Goal: Task Accomplishment & Management: Use online tool/utility

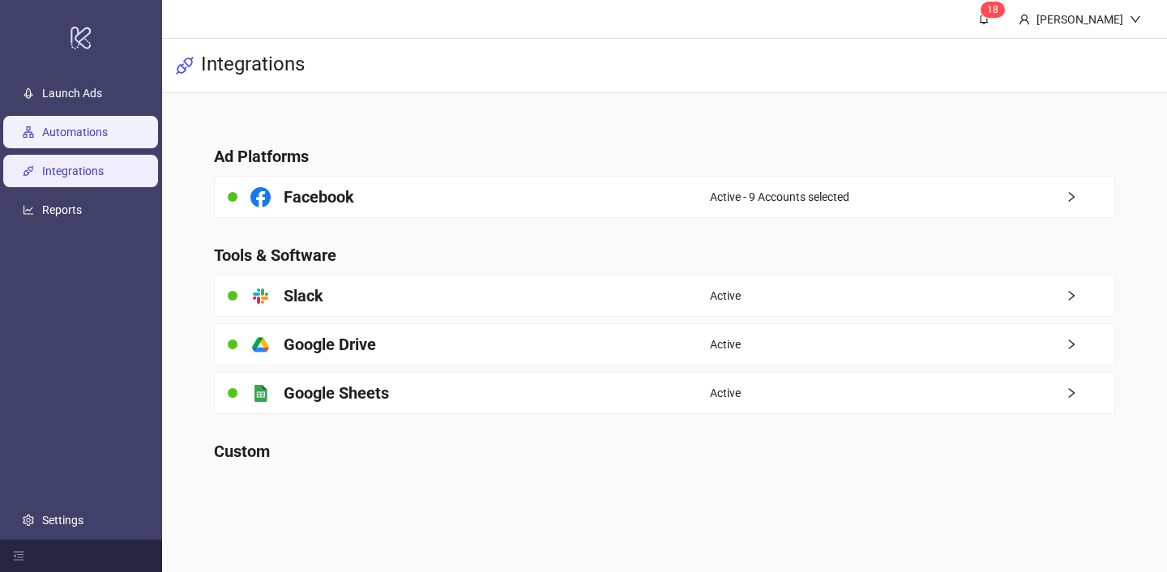
click at [100, 126] on link "Automations" at bounding box center [75, 132] width 66 height 13
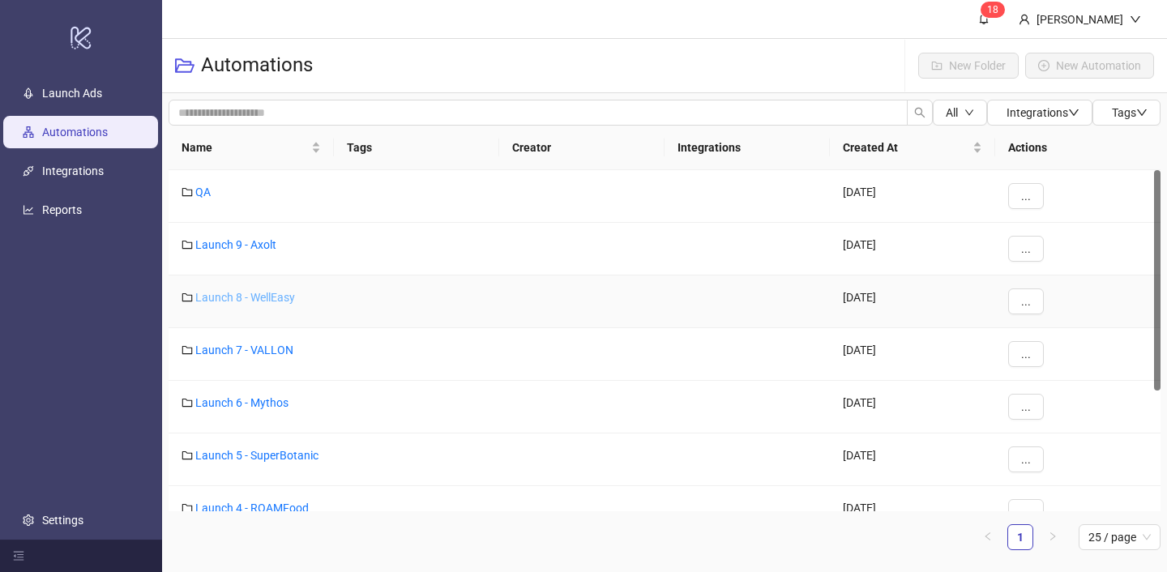
click at [283, 300] on link "Launch 8 - WellEasy" at bounding box center [245, 297] width 100 height 13
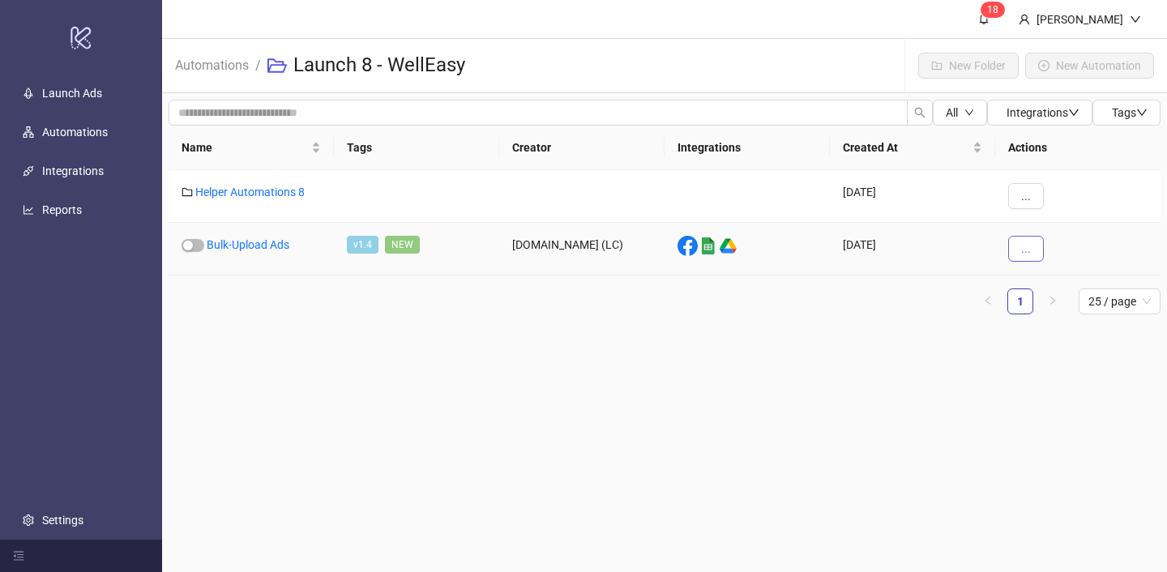
click at [1039, 247] on button "..." at bounding box center [1026, 249] width 36 height 26
click at [1041, 287] on span "View" at bounding box center [1062, 281] width 47 height 18
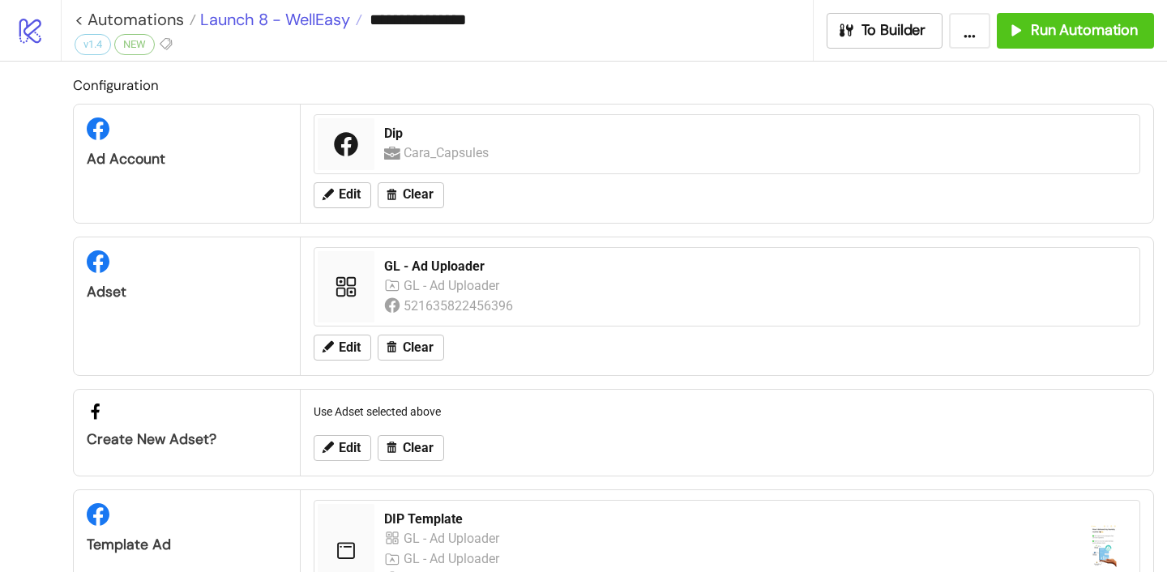
click at [302, 13] on span "Launch 8 - WellEasy" at bounding box center [273, 19] width 154 height 21
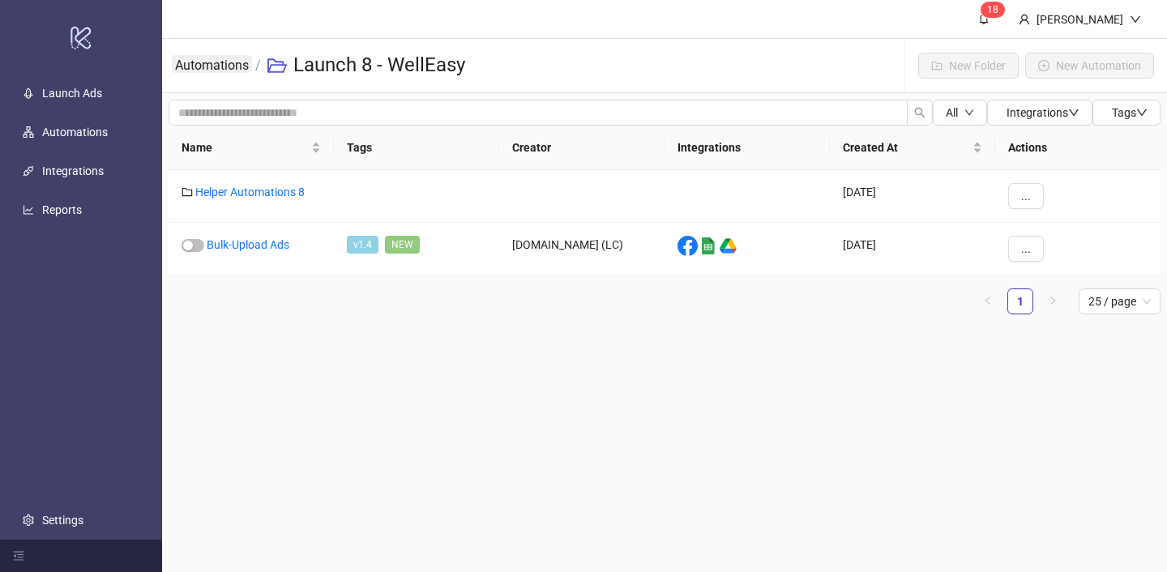
click at [242, 63] on link "Automations" at bounding box center [212, 64] width 80 height 18
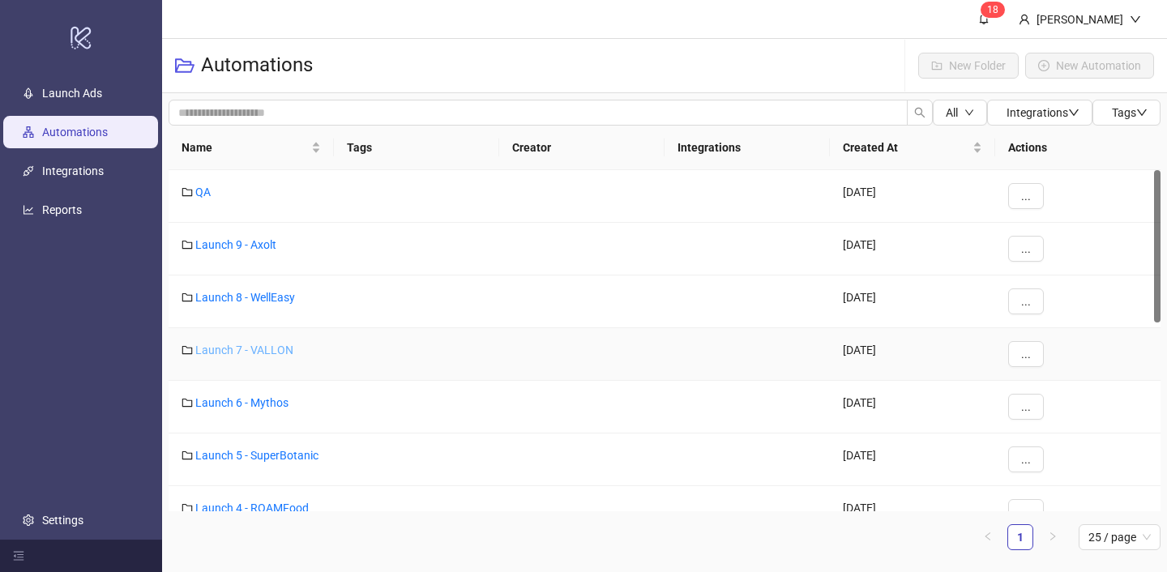
click at [227, 346] on link "Launch 7 - VALLON" at bounding box center [244, 349] width 98 height 13
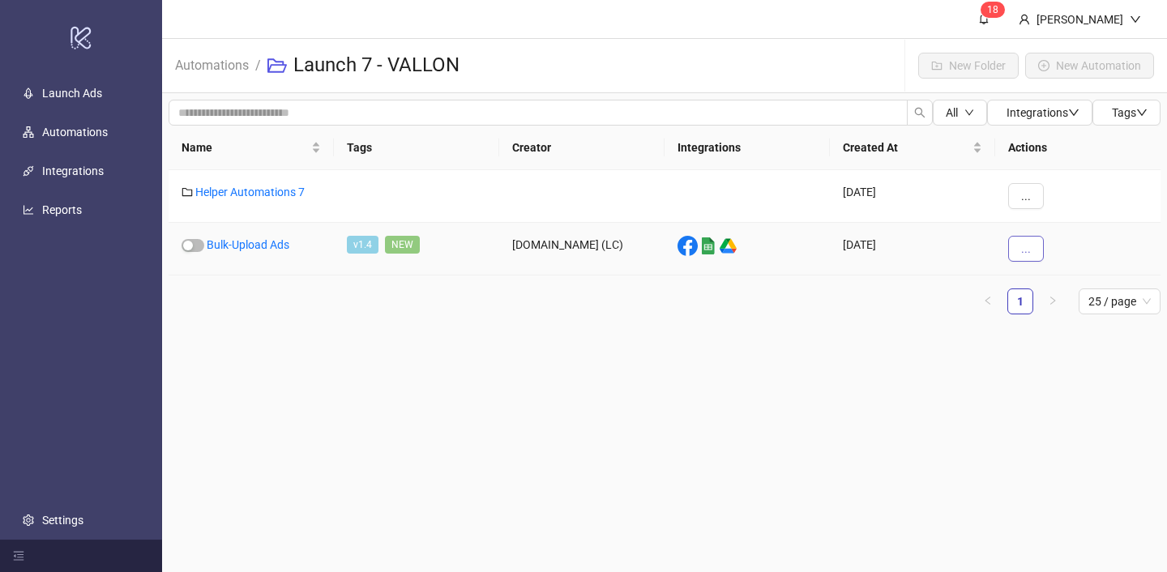
click at [1024, 246] on span "..." at bounding box center [1026, 248] width 10 height 13
click at [1030, 278] on icon "eye" at bounding box center [1026, 281] width 10 height 10
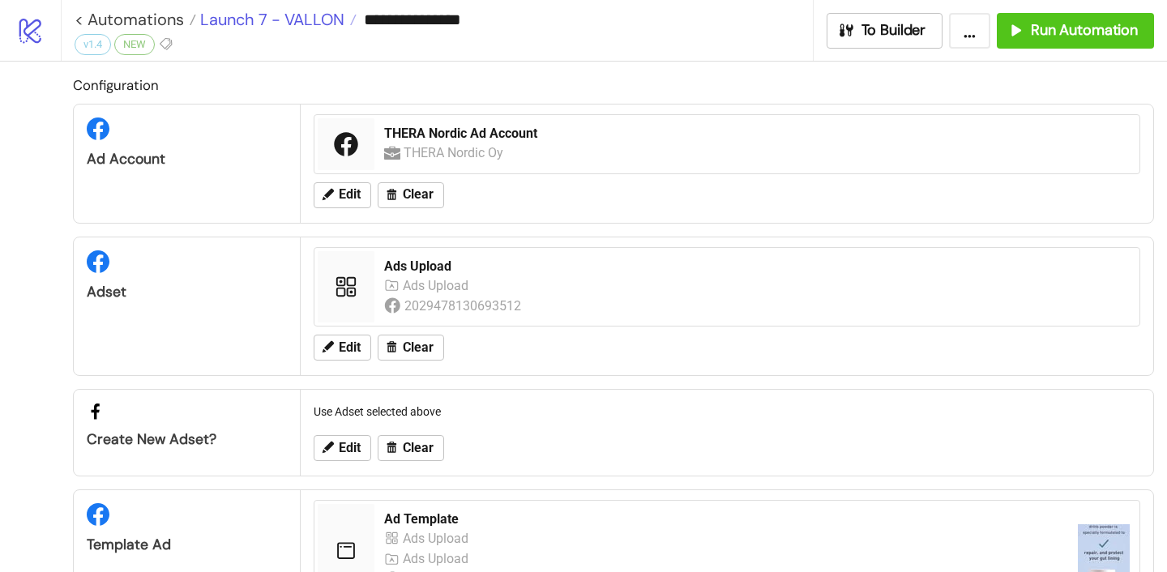
click at [300, 19] on span "Launch 7 - VALLON" at bounding box center [270, 19] width 148 height 21
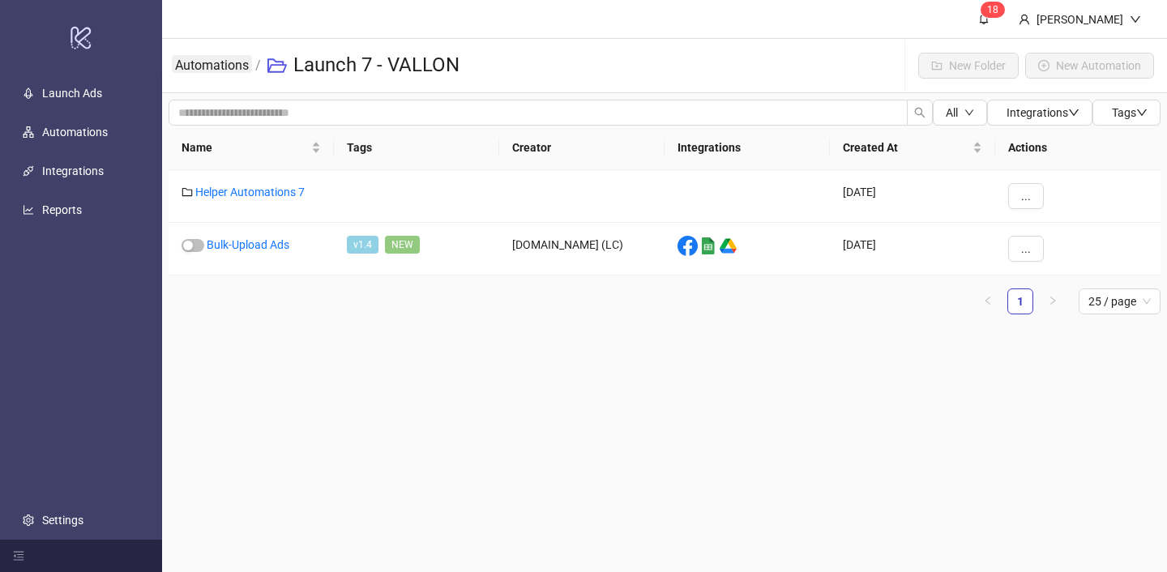
click at [229, 66] on link "Automations" at bounding box center [212, 64] width 80 height 18
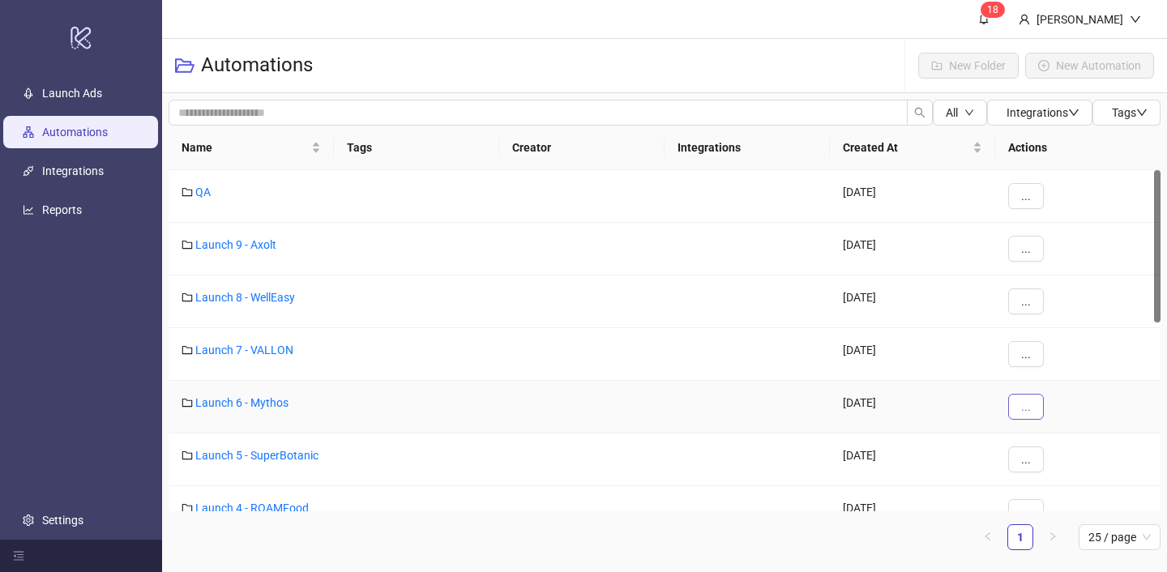
click at [1022, 405] on span "..." at bounding box center [1026, 406] width 10 height 13
click at [258, 401] on link "Launch 6 - Mythos" at bounding box center [241, 402] width 93 height 13
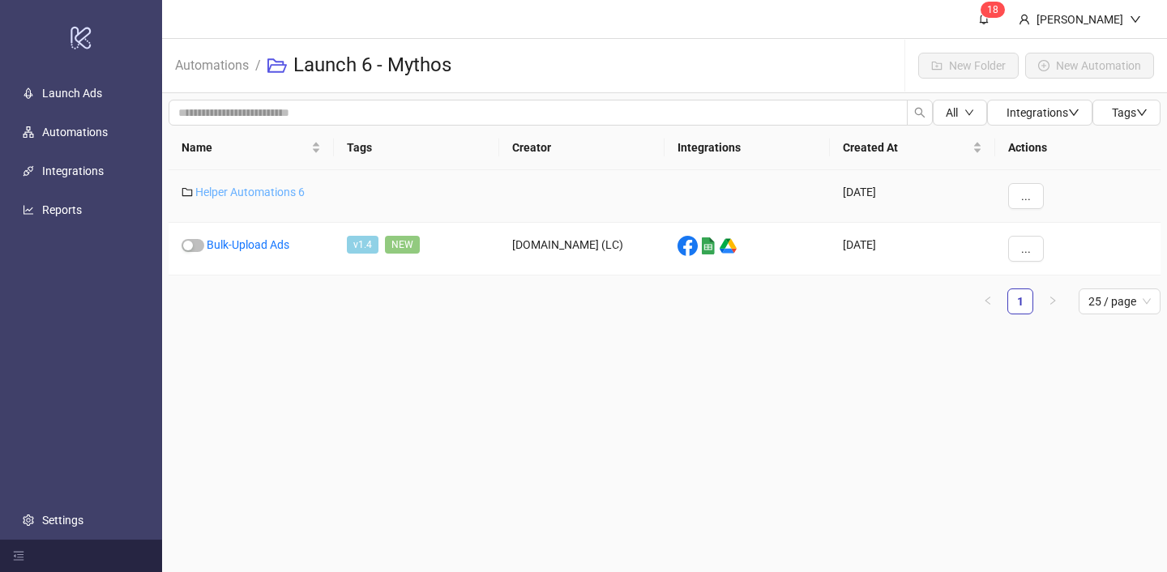
click at [265, 188] on link "Helper Automations 6" at bounding box center [249, 192] width 109 height 13
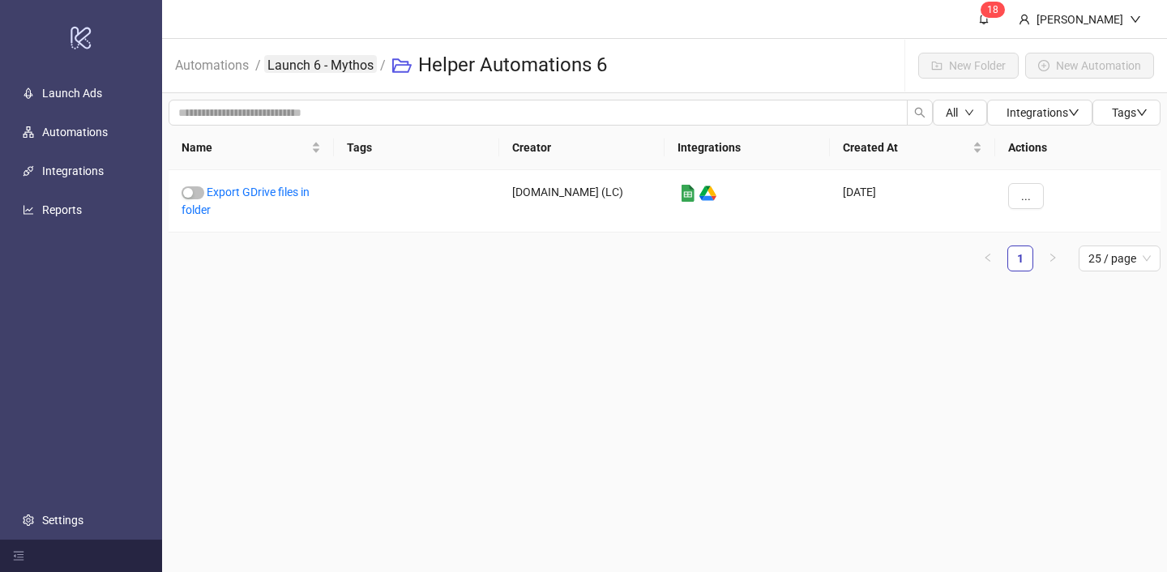
click at [373, 61] on link "Launch 6 - Mythos" at bounding box center [320, 64] width 113 height 18
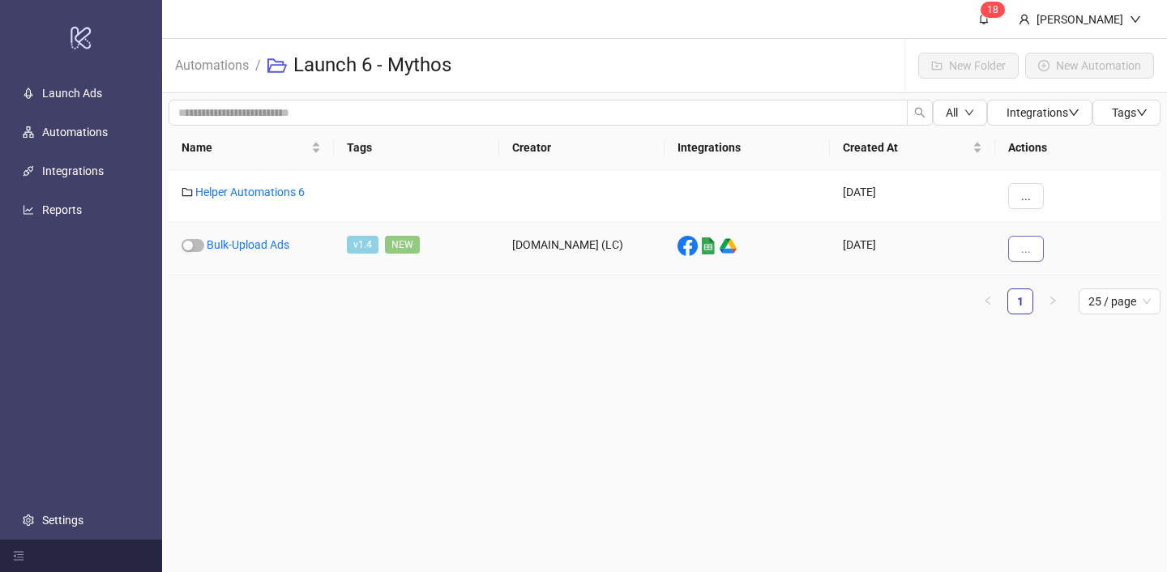
click at [1030, 251] on button "..." at bounding box center [1026, 249] width 36 height 26
click at [1046, 288] on span "View" at bounding box center [1062, 281] width 47 height 18
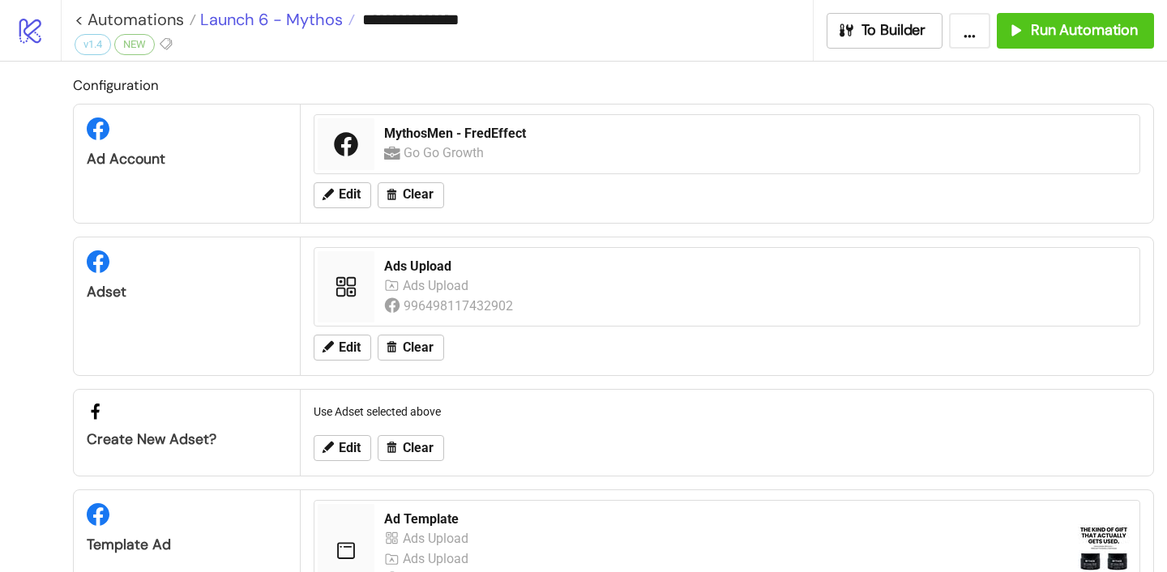
click at [282, 25] on span "Launch 6 - Mythos" at bounding box center [269, 19] width 147 height 21
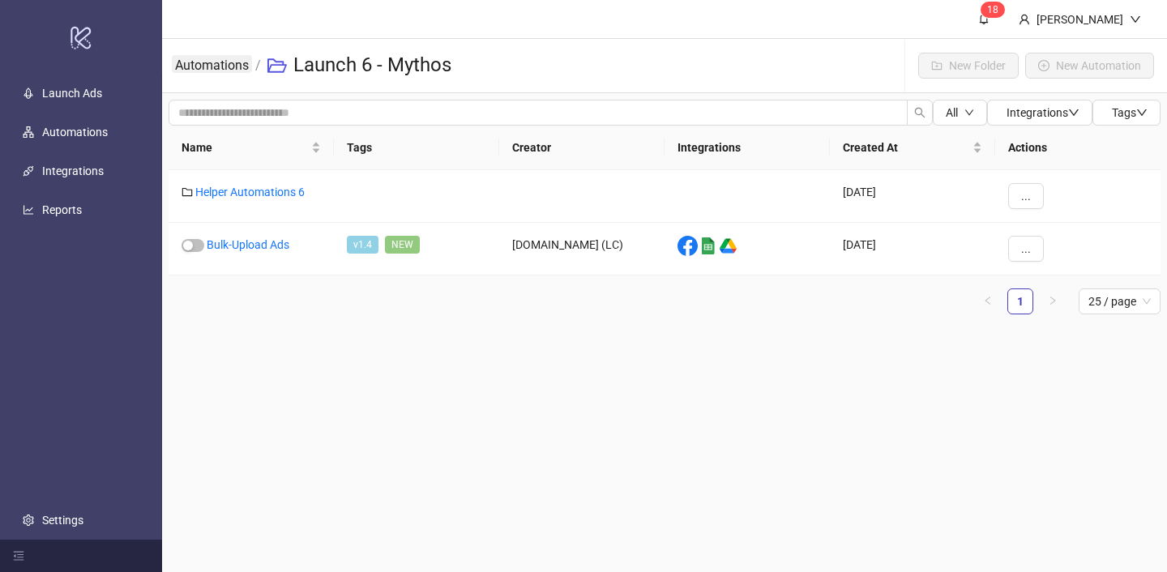
click at [230, 71] on link "Automations" at bounding box center [212, 64] width 80 height 18
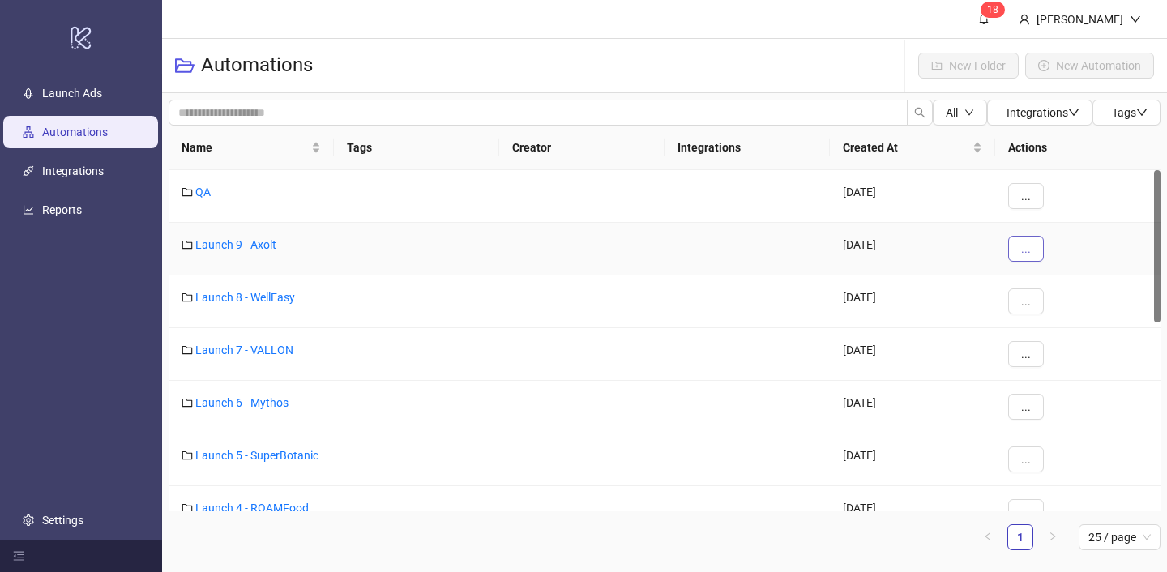
click at [1023, 246] on span "..." at bounding box center [1026, 248] width 10 height 13
click at [249, 246] on link "Launch 9 - Axolt" at bounding box center [235, 244] width 81 height 13
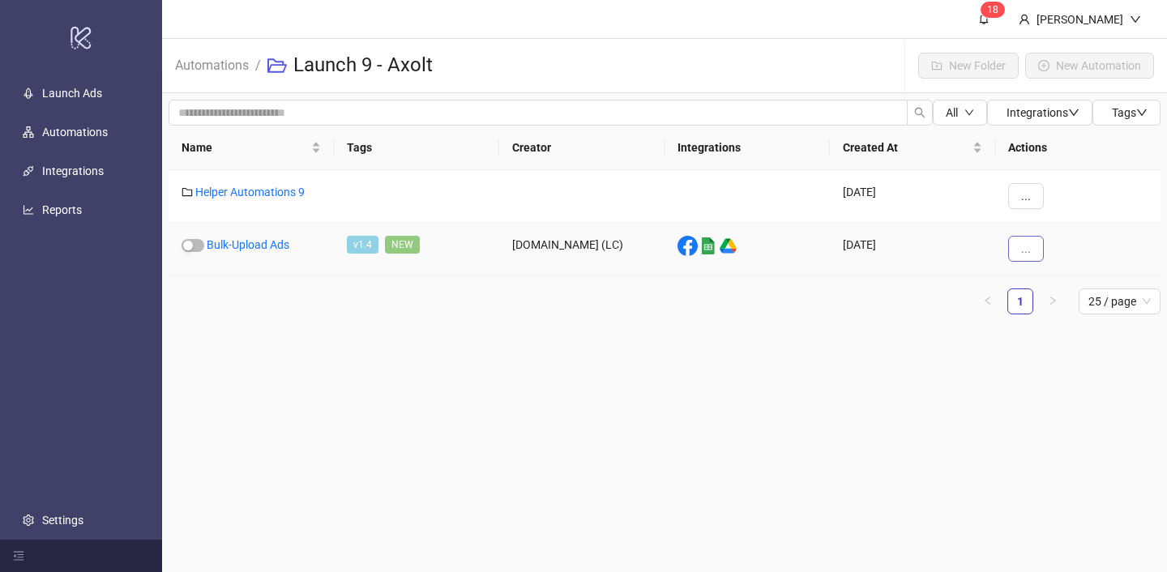
click at [1026, 242] on span "..." at bounding box center [1026, 248] width 10 height 13
click at [1034, 275] on li "View" at bounding box center [1053, 281] width 84 height 26
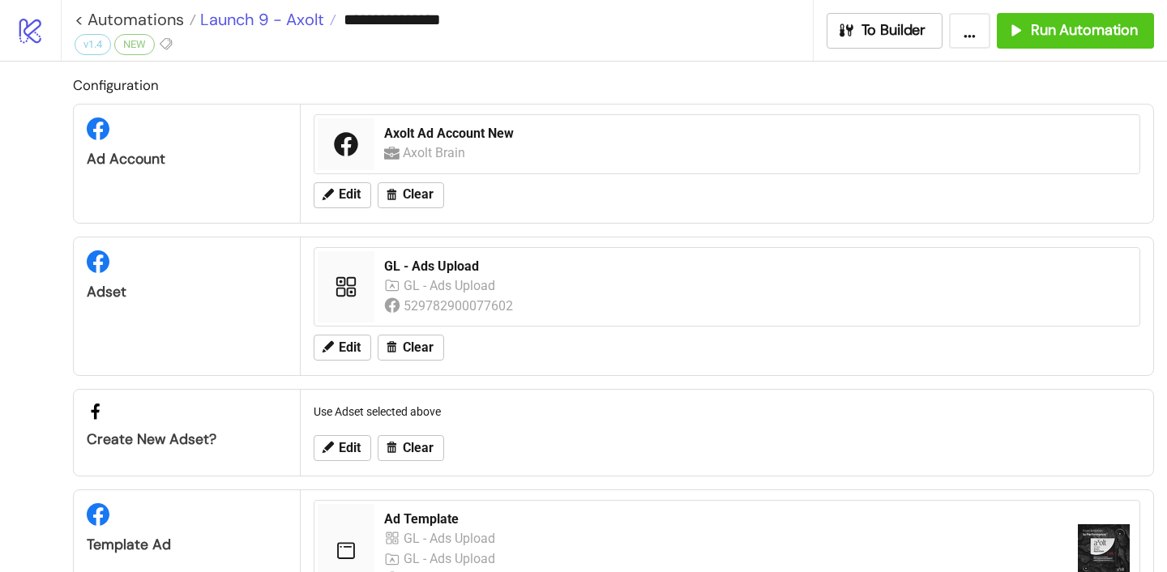
click at [280, 15] on span "Launch 9 - Axolt" at bounding box center [260, 19] width 128 height 21
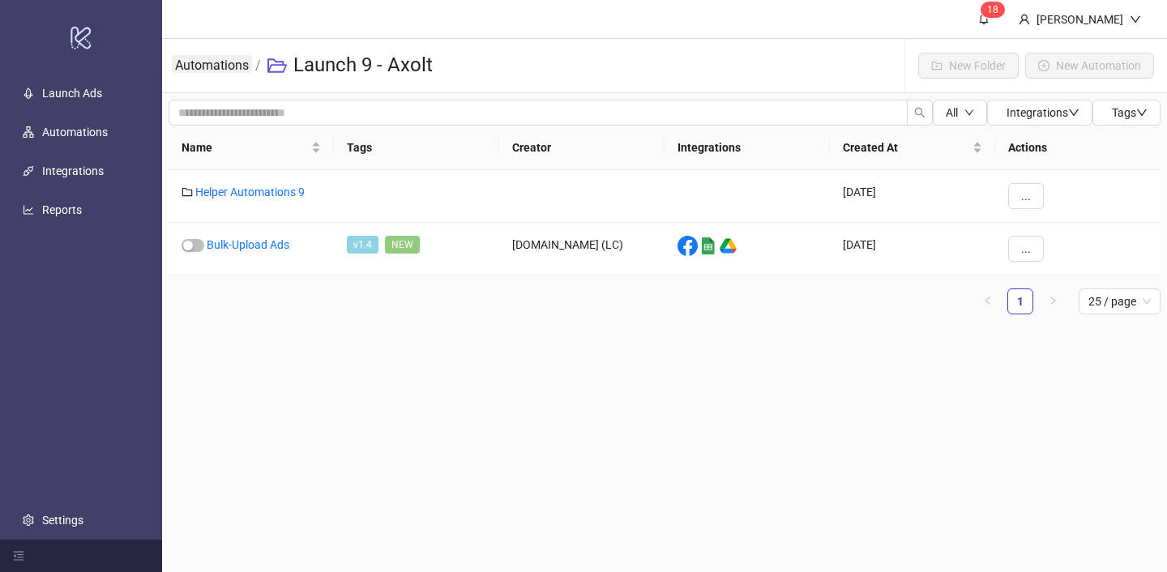
click at [224, 72] on link "Automations" at bounding box center [212, 64] width 80 height 18
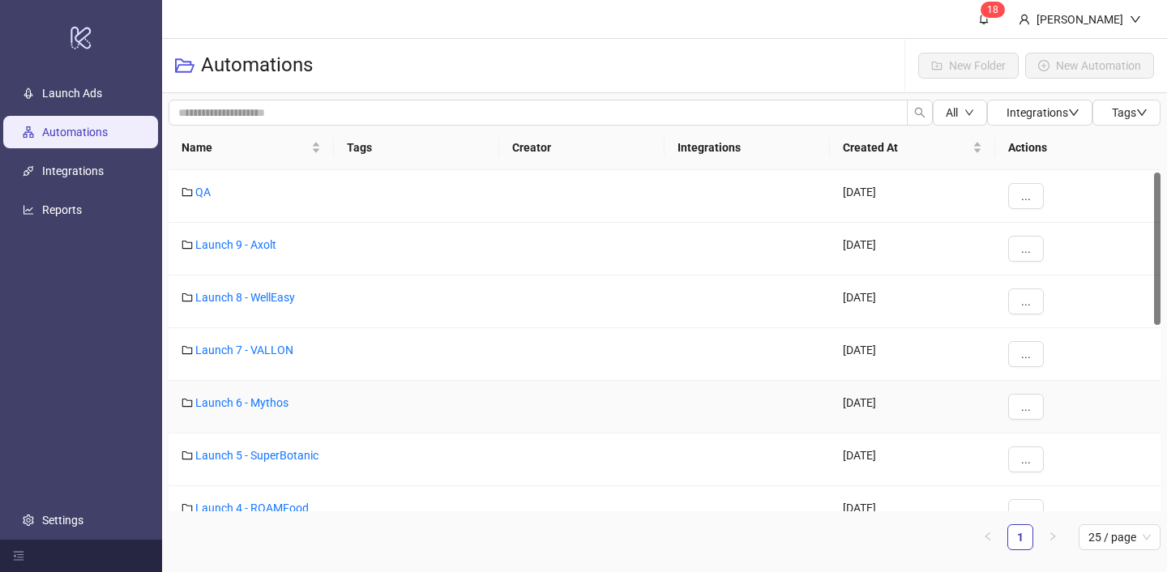
scroll to position [186, 0]
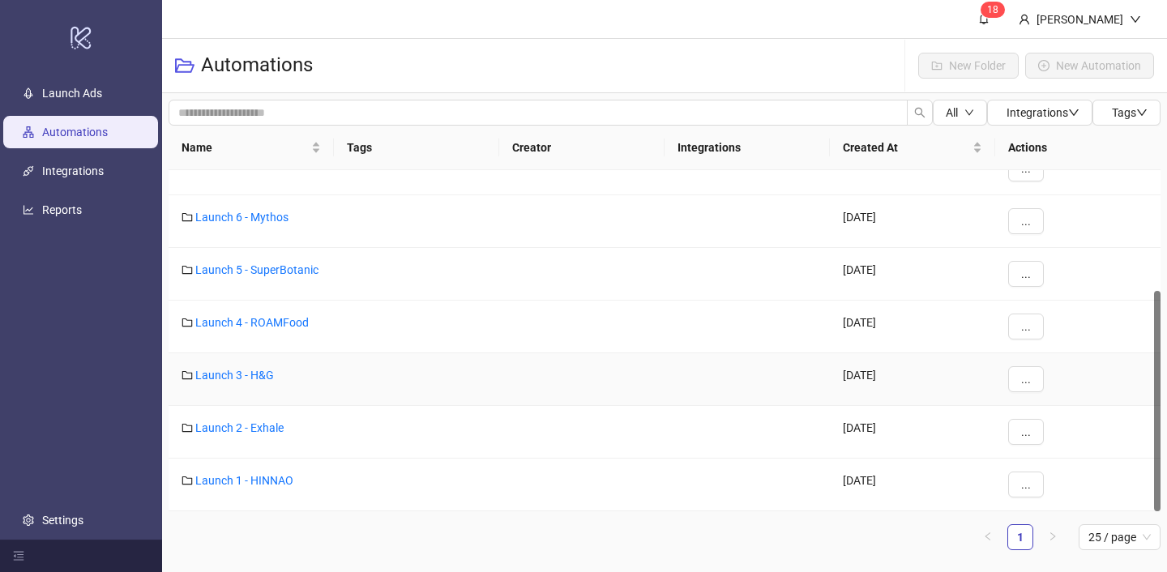
click at [252, 382] on div "Launch 3 - H&G" at bounding box center [251, 379] width 165 height 53
click at [268, 425] on link "Launch 2 - Exhale" at bounding box center [239, 427] width 88 height 13
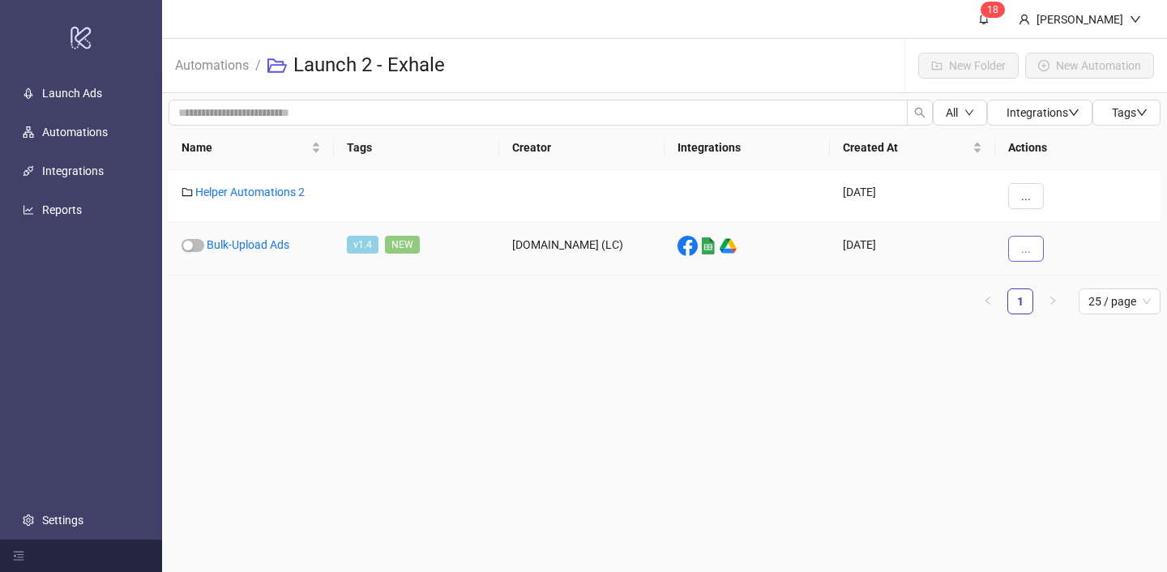
click at [1030, 254] on button "..." at bounding box center [1026, 249] width 36 height 26
click at [1036, 281] on li "View" at bounding box center [1053, 281] width 84 height 26
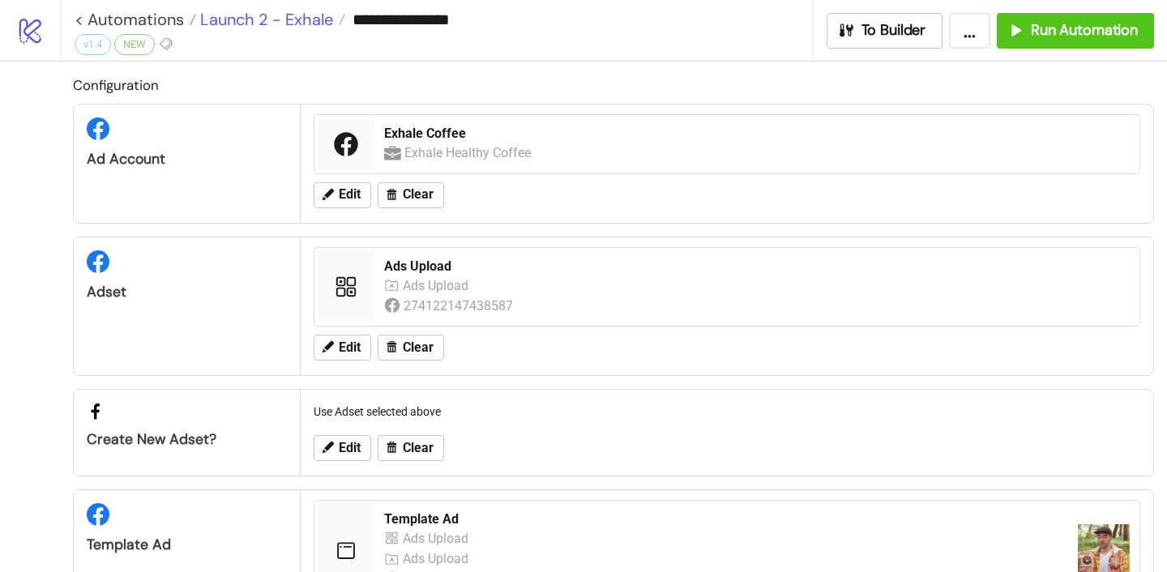
click at [252, 21] on span "Launch 2 - Exhale" at bounding box center [264, 19] width 137 height 21
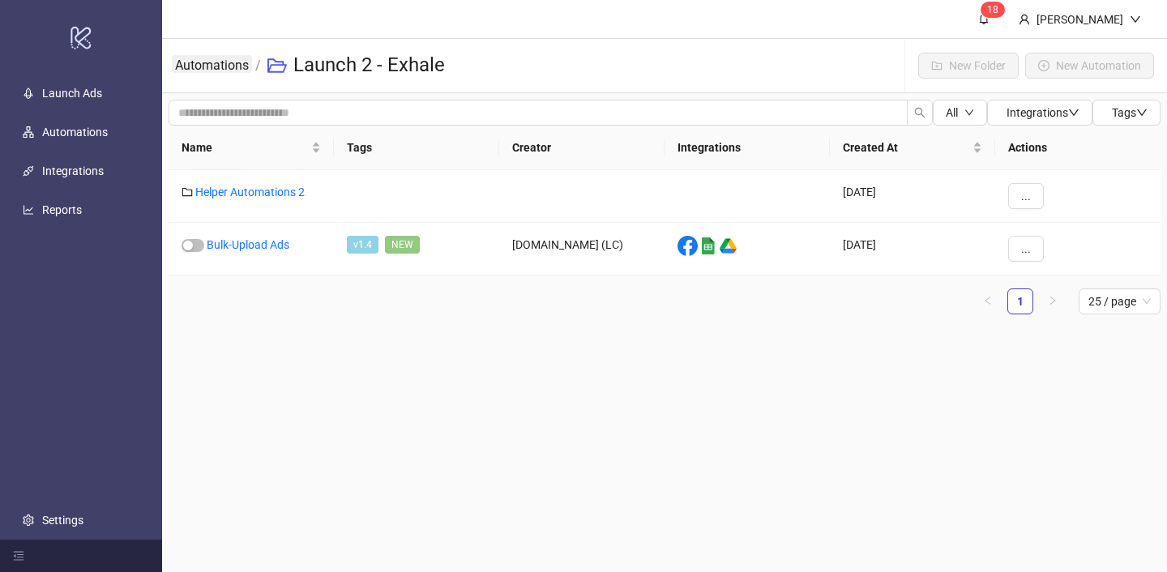
click at [228, 62] on link "Automations" at bounding box center [212, 64] width 80 height 18
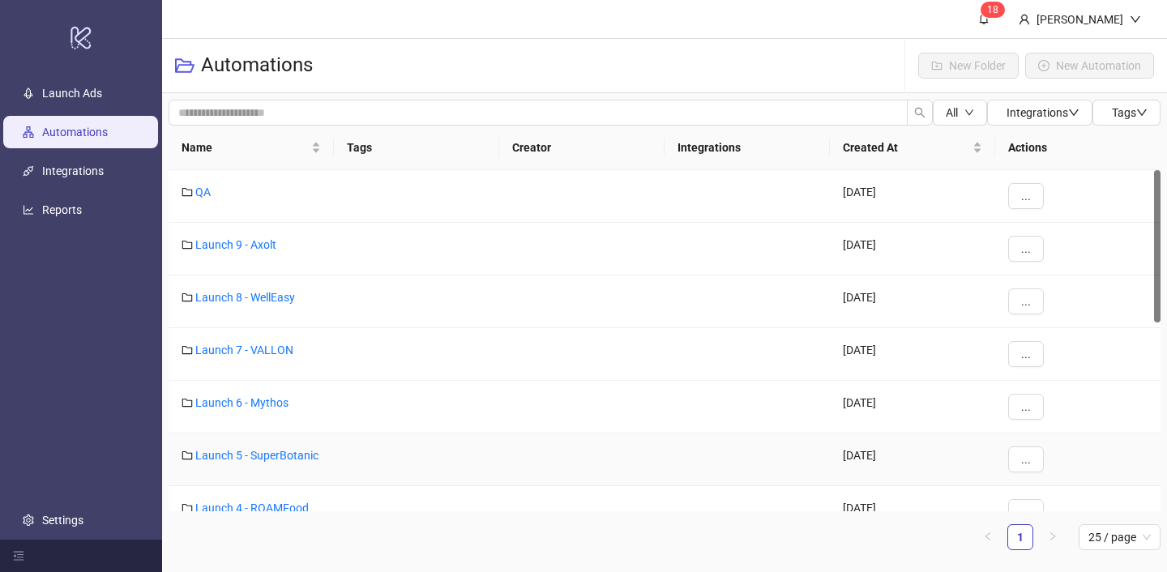
scroll to position [186, 0]
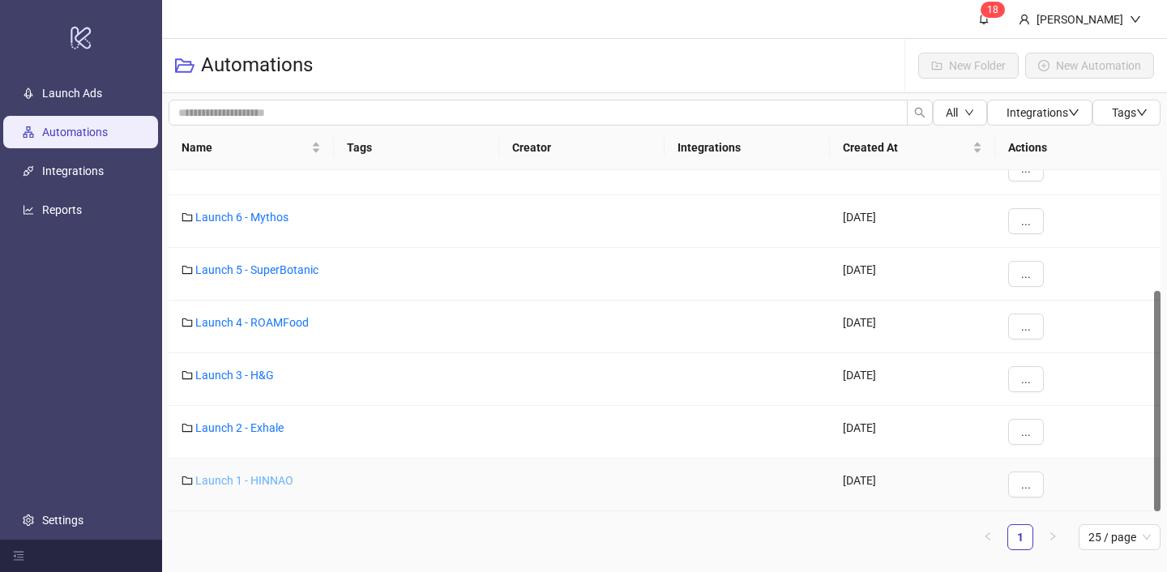
click at [277, 481] on link "Launch 1 - HINNAO" at bounding box center [244, 480] width 98 height 13
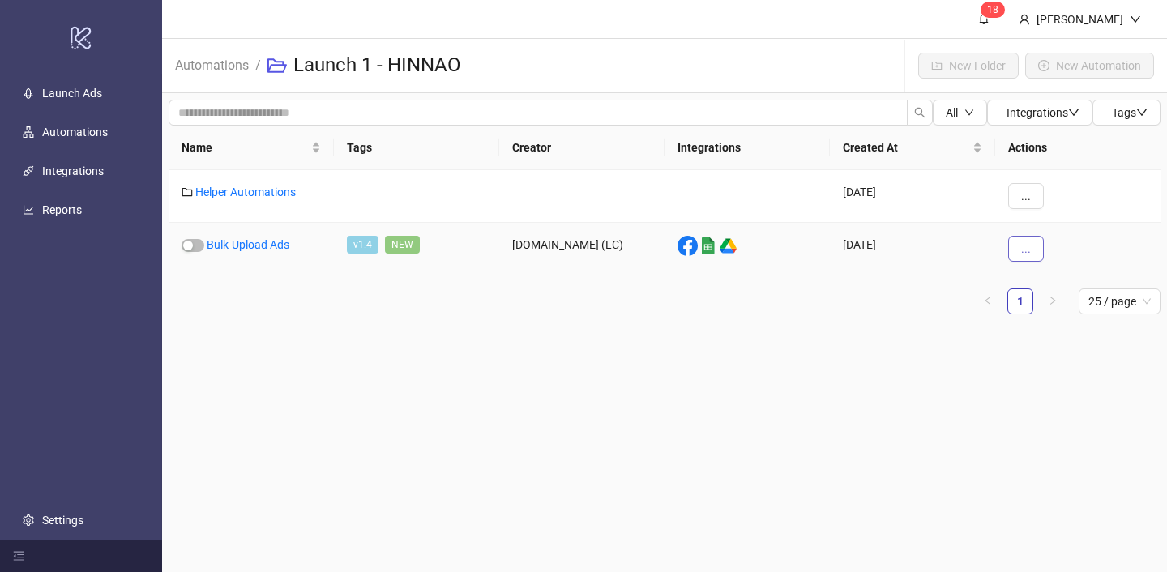
click at [1019, 245] on button "..." at bounding box center [1026, 249] width 36 height 26
click at [1031, 284] on span "eye" at bounding box center [1026, 281] width 11 height 10
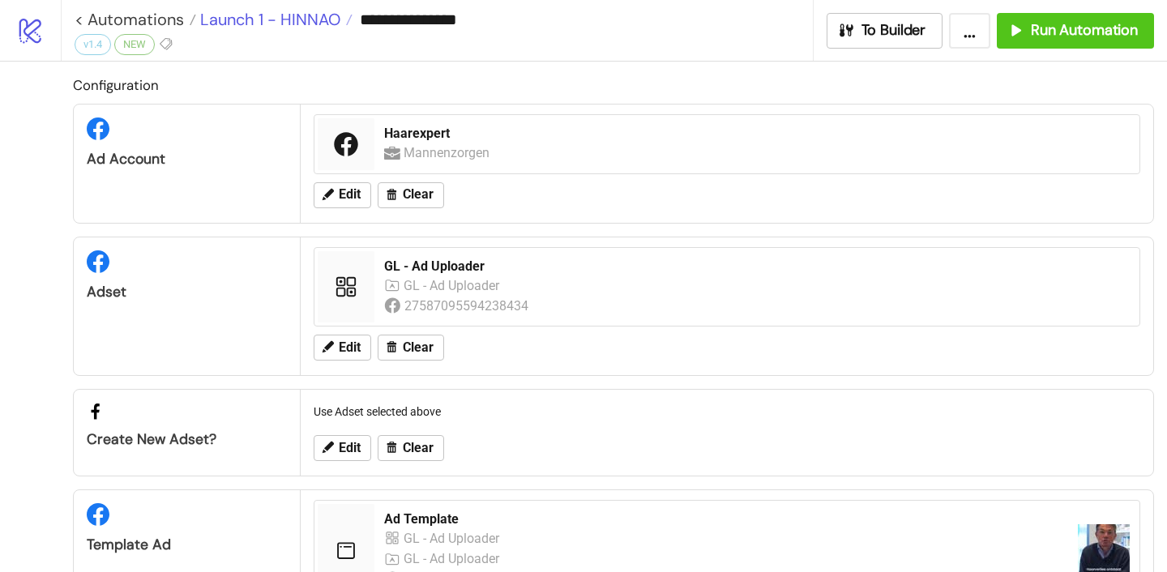
click at [255, 9] on span "Launch 1 - HINNAO" at bounding box center [268, 19] width 144 height 21
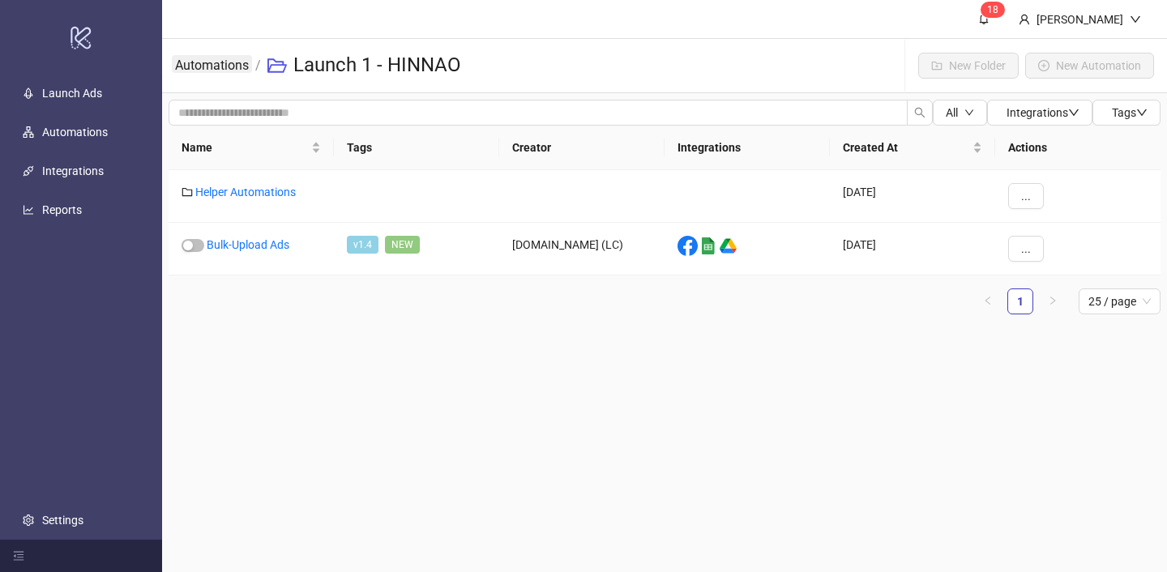
click at [232, 59] on link "Automations" at bounding box center [212, 64] width 80 height 18
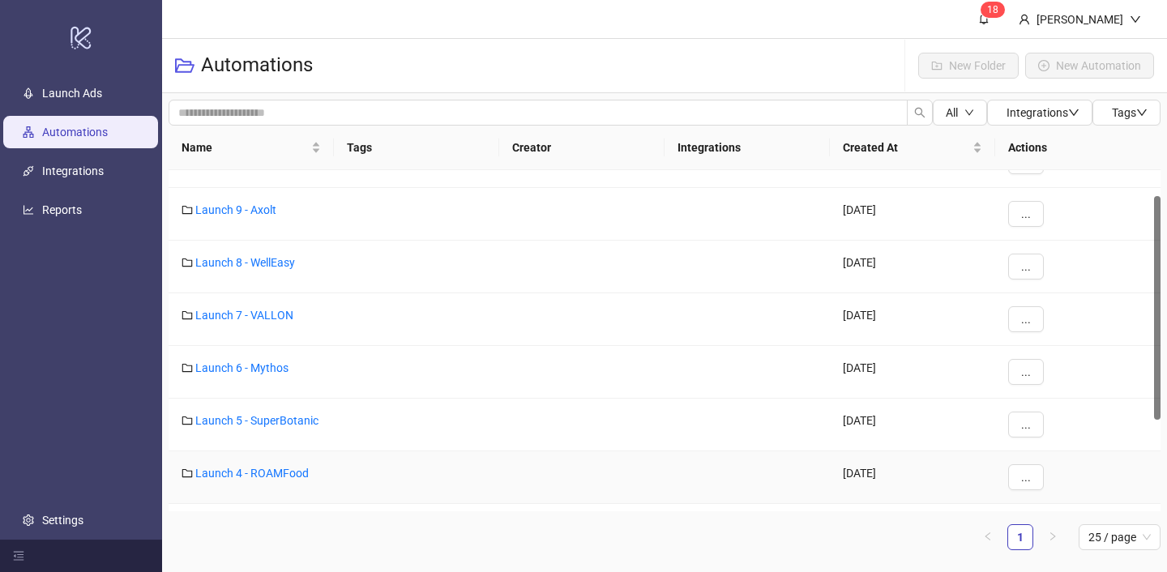
scroll to position [40, 0]
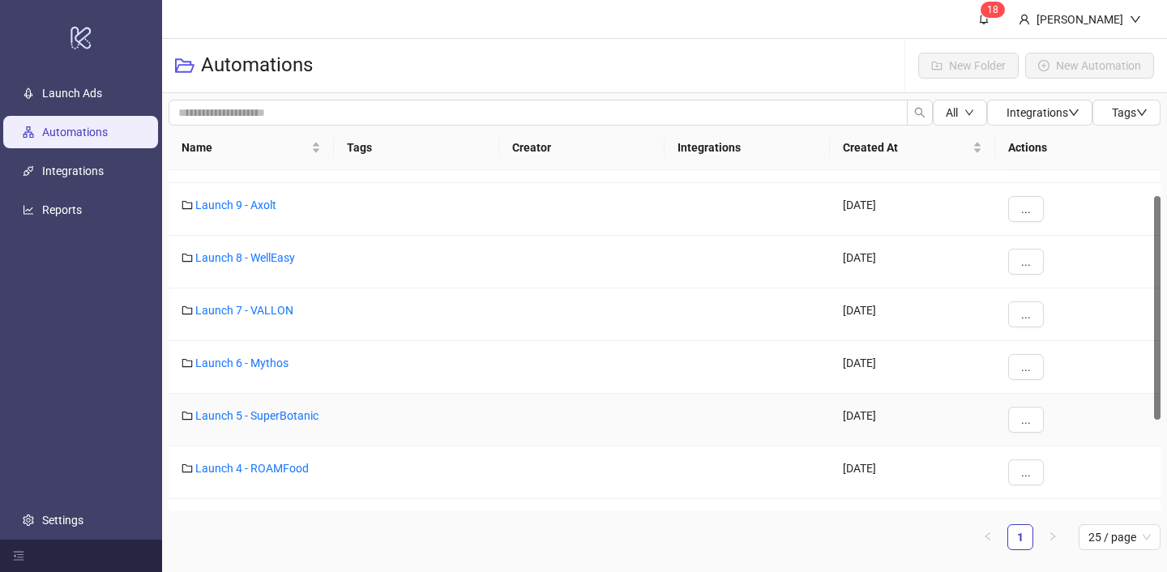
click at [273, 408] on div "Launch 5 - SuperBotanic" at bounding box center [251, 420] width 165 height 53
click at [296, 413] on link "Launch 5 - SuperBotanic" at bounding box center [256, 415] width 123 height 13
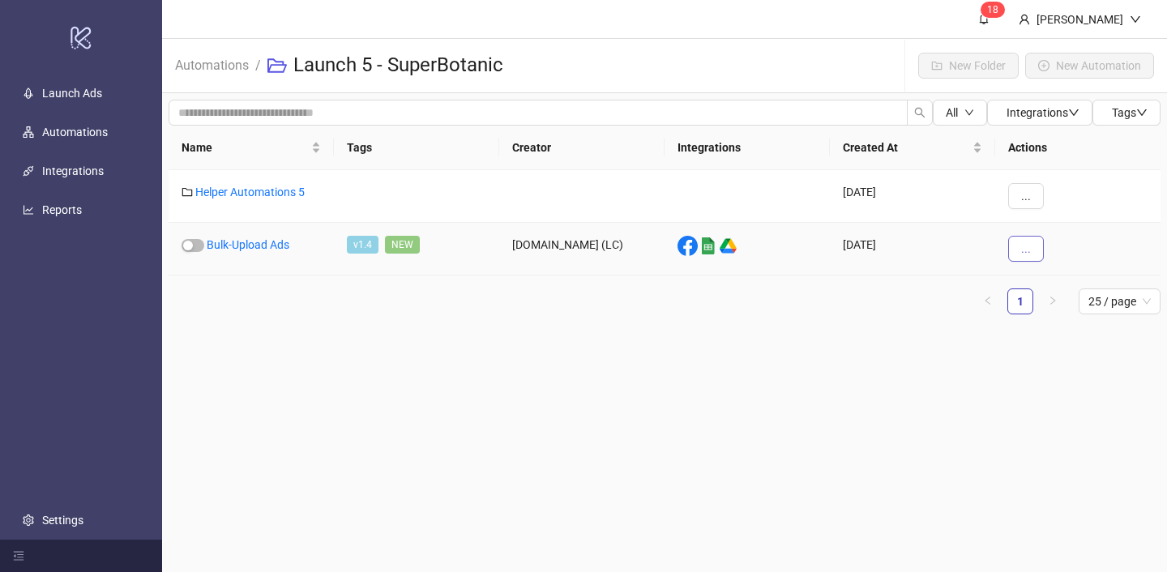
click at [1022, 244] on span "..." at bounding box center [1026, 248] width 10 height 13
click at [1039, 279] on span "View" at bounding box center [1062, 281] width 47 height 18
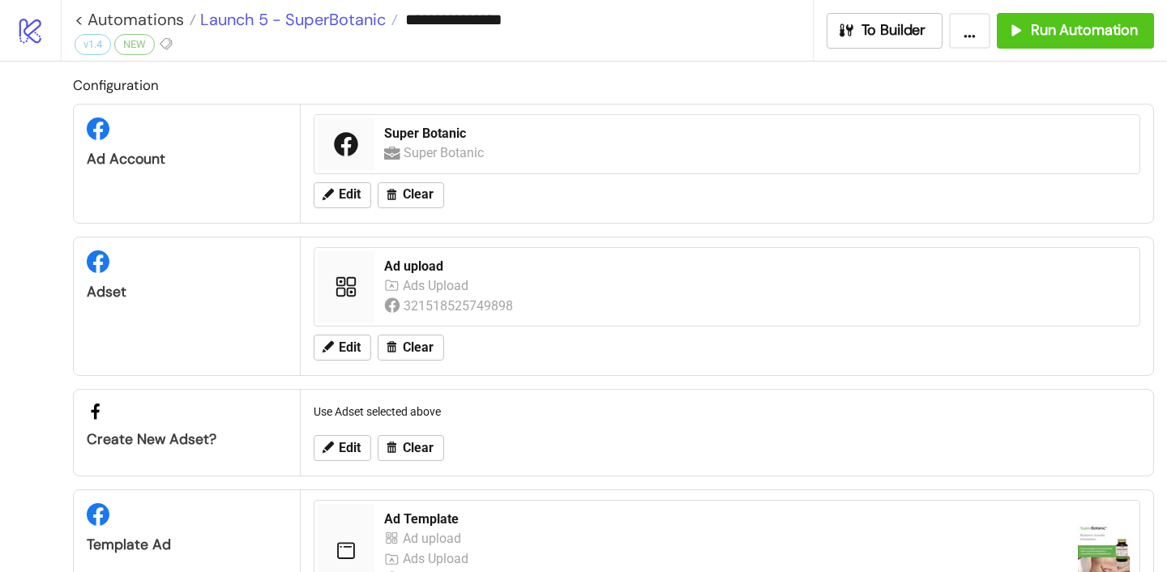
click at [239, 19] on span "Launch 5 - SuperBotanic" at bounding box center [291, 19] width 190 height 21
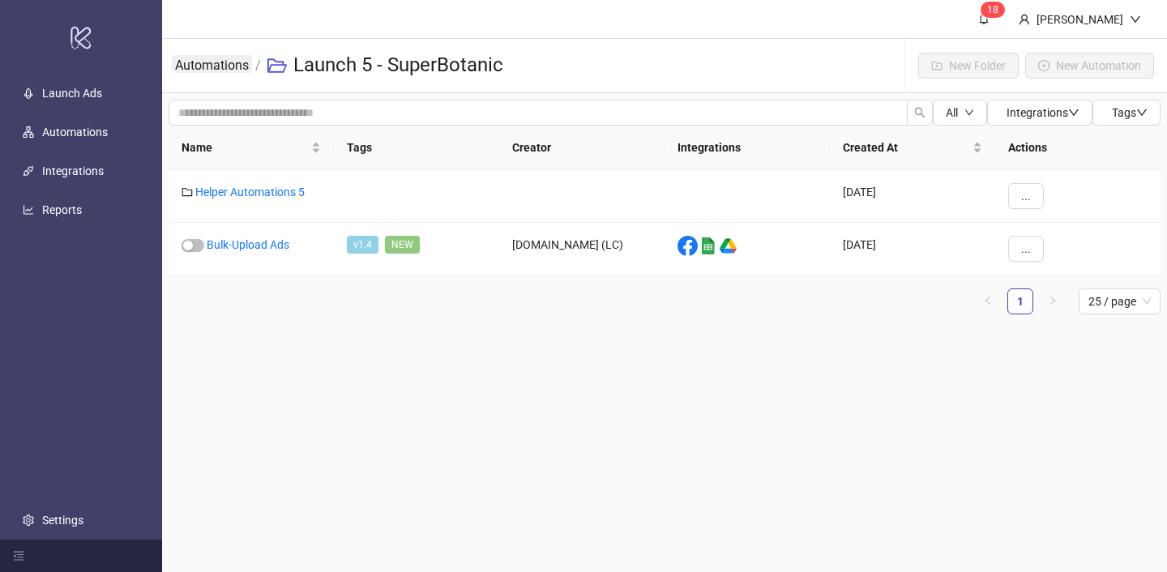
click at [231, 64] on link "Automations" at bounding box center [212, 64] width 80 height 18
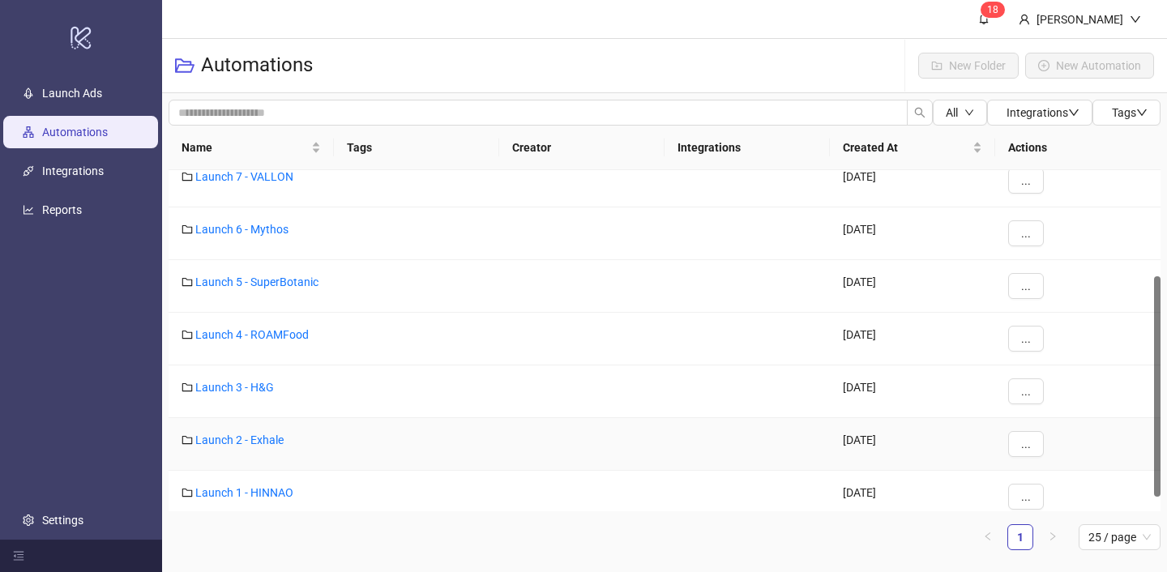
scroll to position [186, 0]
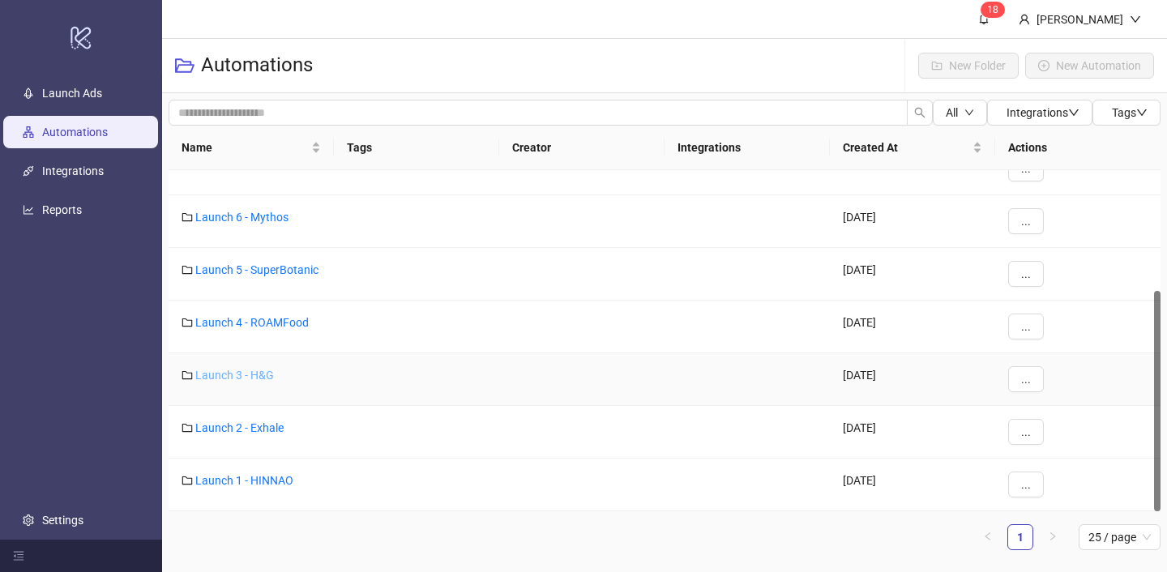
click at [263, 375] on link "Launch 3 - H&G" at bounding box center [234, 375] width 79 height 13
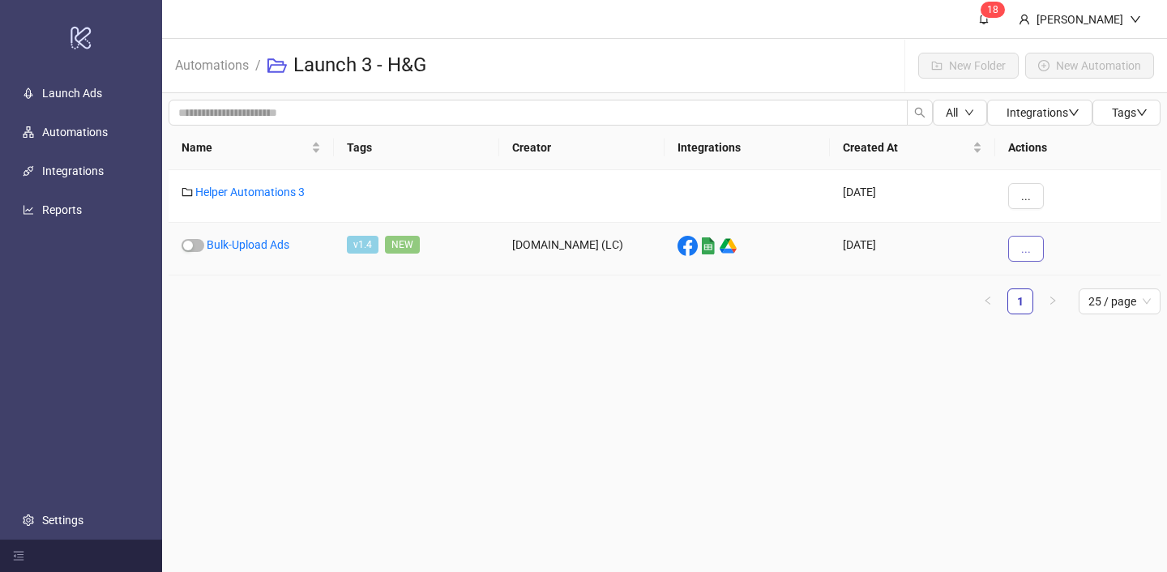
click at [1018, 254] on button "..." at bounding box center [1026, 249] width 36 height 26
click at [1039, 280] on span "View" at bounding box center [1062, 281] width 47 height 18
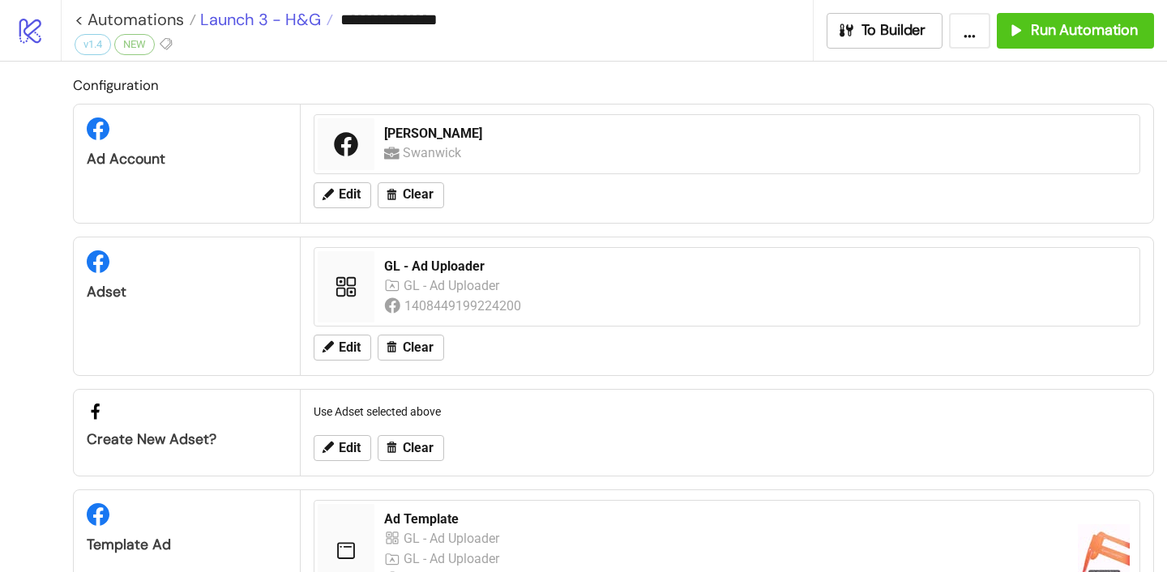
click at [216, 20] on span "Launch 3 - H&G" at bounding box center [258, 19] width 125 height 21
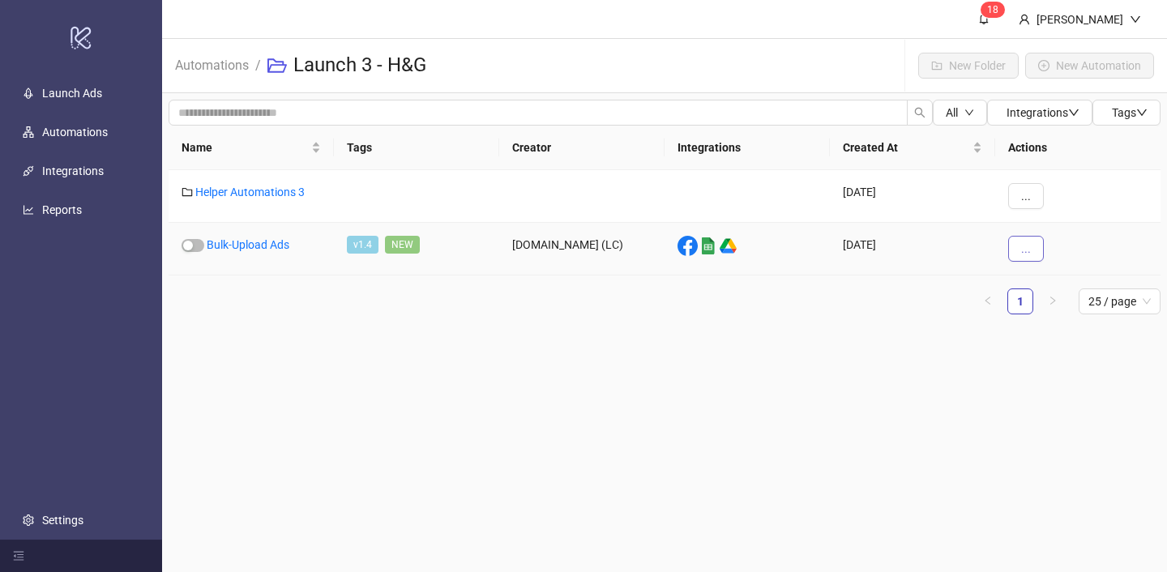
click at [1034, 258] on button "..." at bounding box center [1026, 249] width 36 height 26
click at [1024, 284] on icon "eye" at bounding box center [1026, 281] width 10 height 10
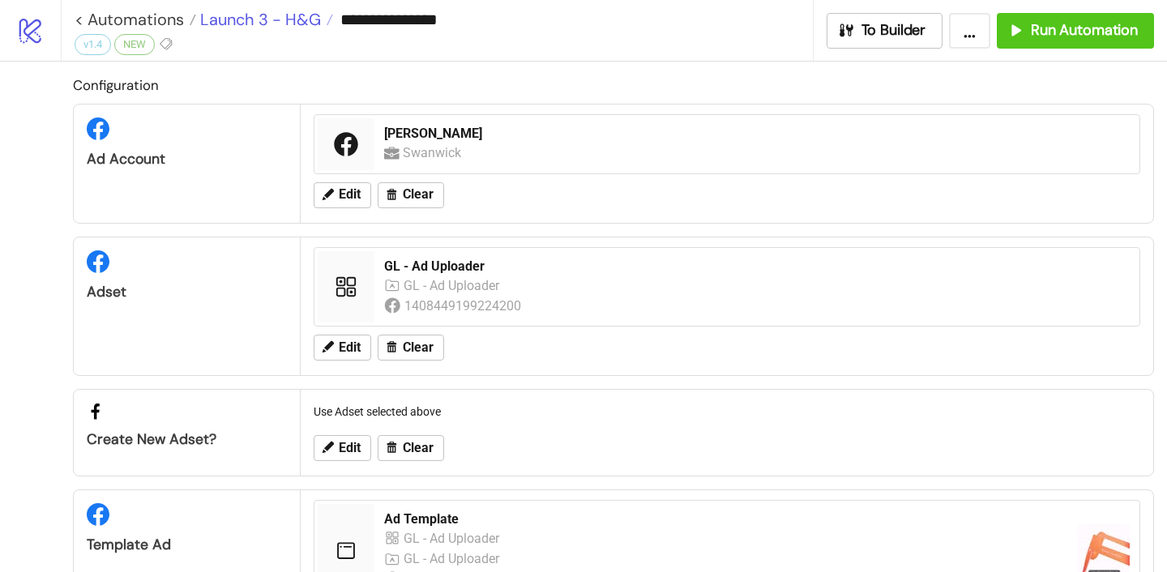
click at [237, 28] on span "Launch 3 - H&G" at bounding box center [258, 19] width 125 height 21
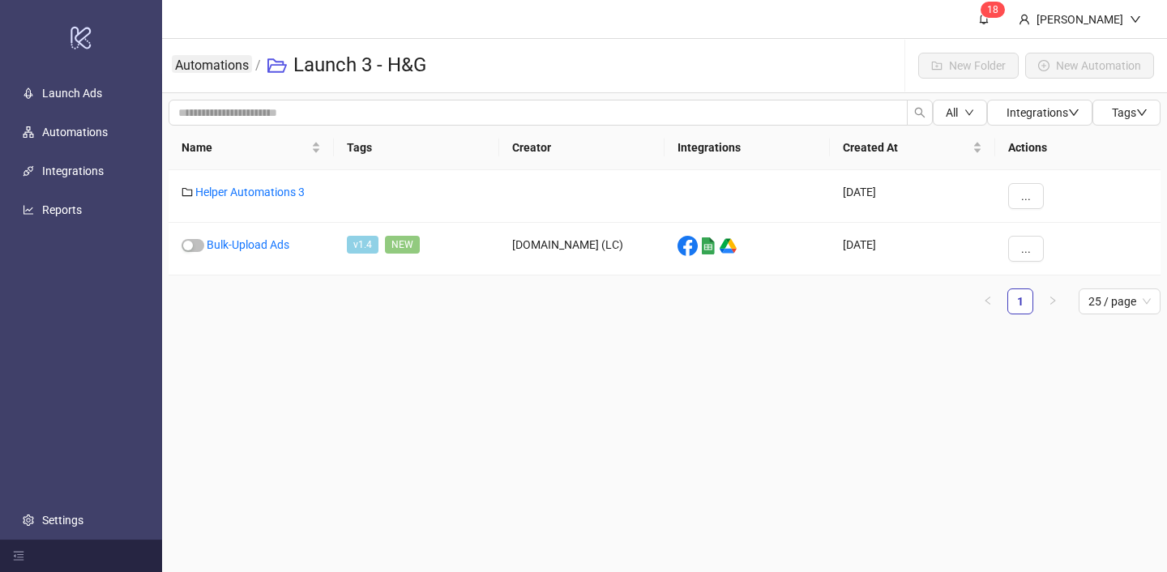
click at [236, 62] on link "Automations" at bounding box center [212, 64] width 80 height 18
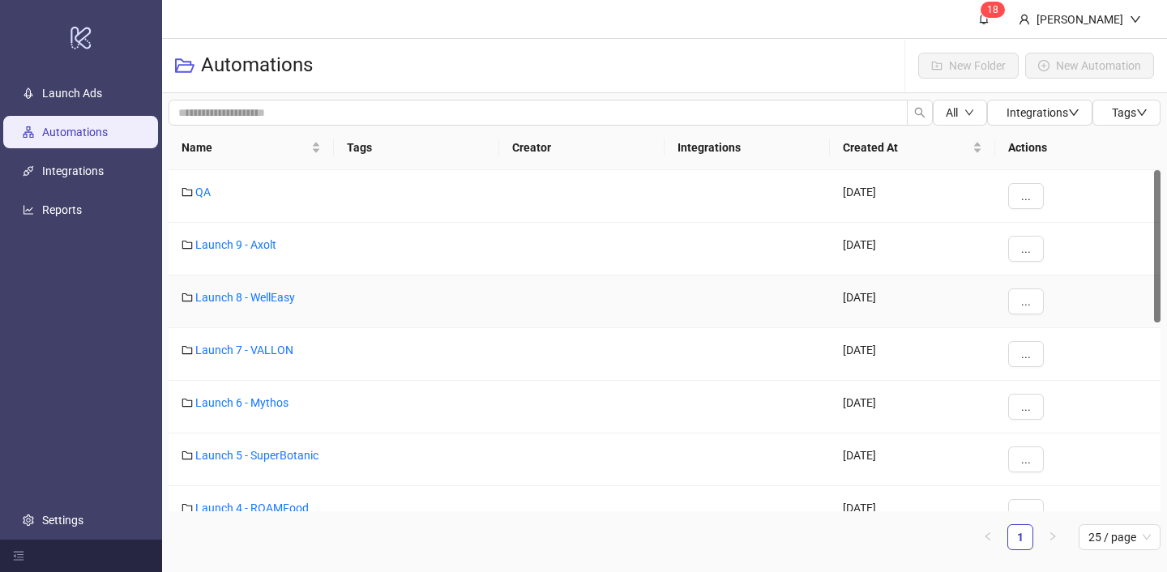
click at [262, 305] on div "Launch 8 - WellEasy" at bounding box center [251, 301] width 165 height 53
click at [262, 303] on link "Launch 8 - WellEasy" at bounding box center [245, 297] width 100 height 13
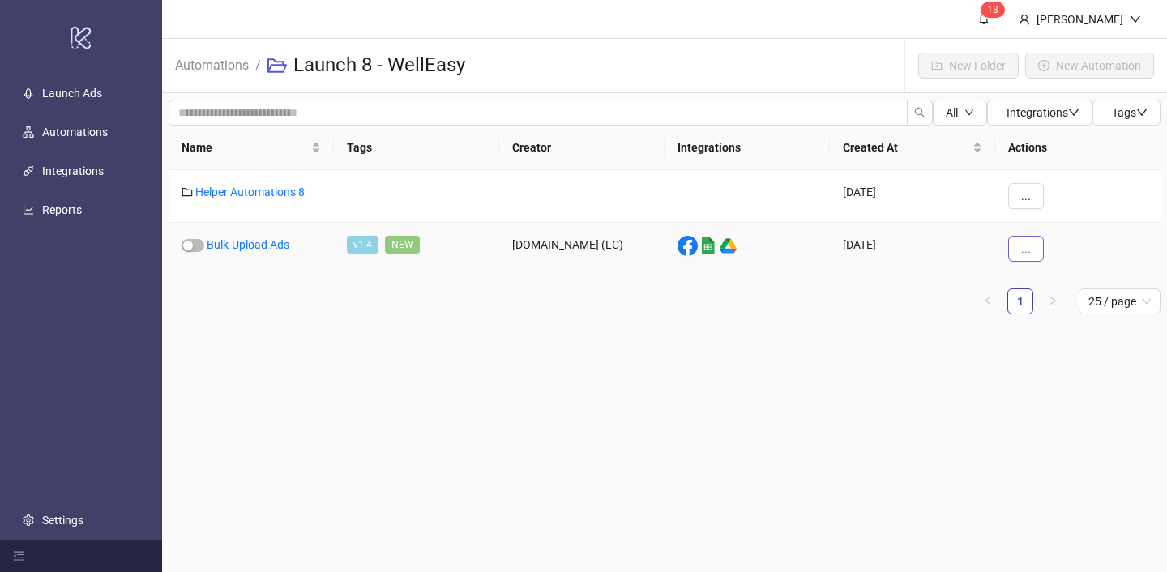
click at [1029, 251] on span "..." at bounding box center [1026, 248] width 10 height 13
click at [1029, 279] on icon "eye" at bounding box center [1026, 281] width 10 height 7
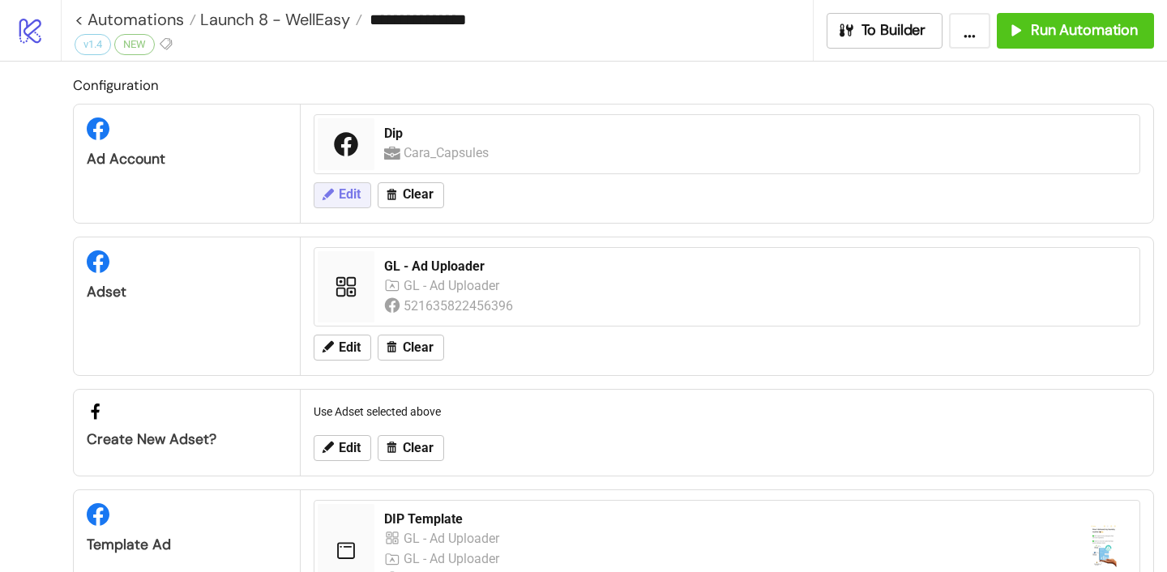
click at [347, 198] on span "Edit" at bounding box center [350, 194] width 22 height 15
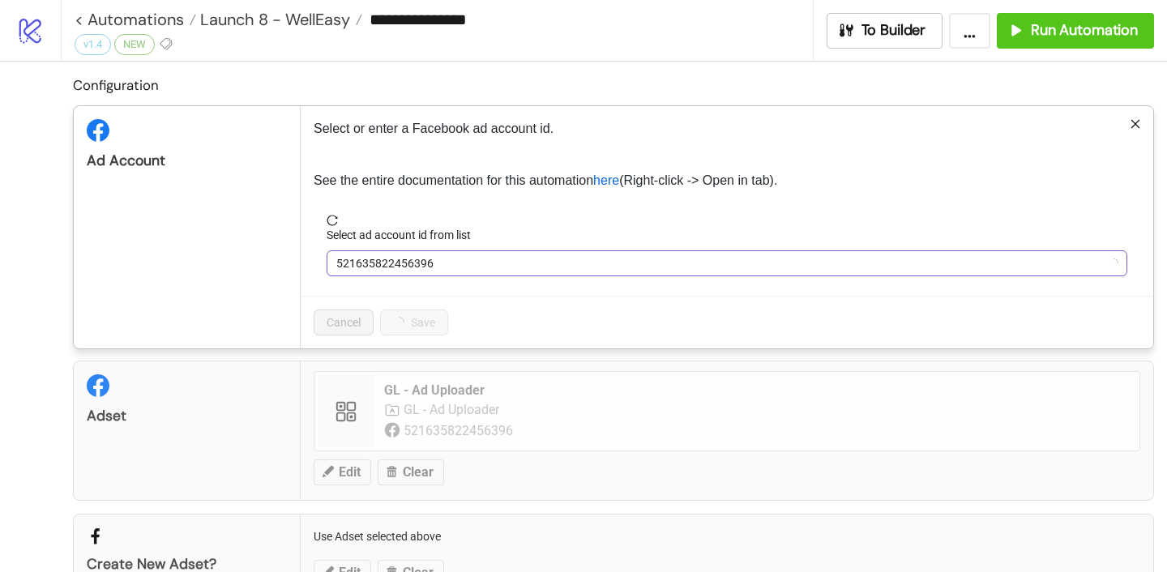
click at [390, 254] on span "521635822456396" at bounding box center [726, 263] width 781 height 24
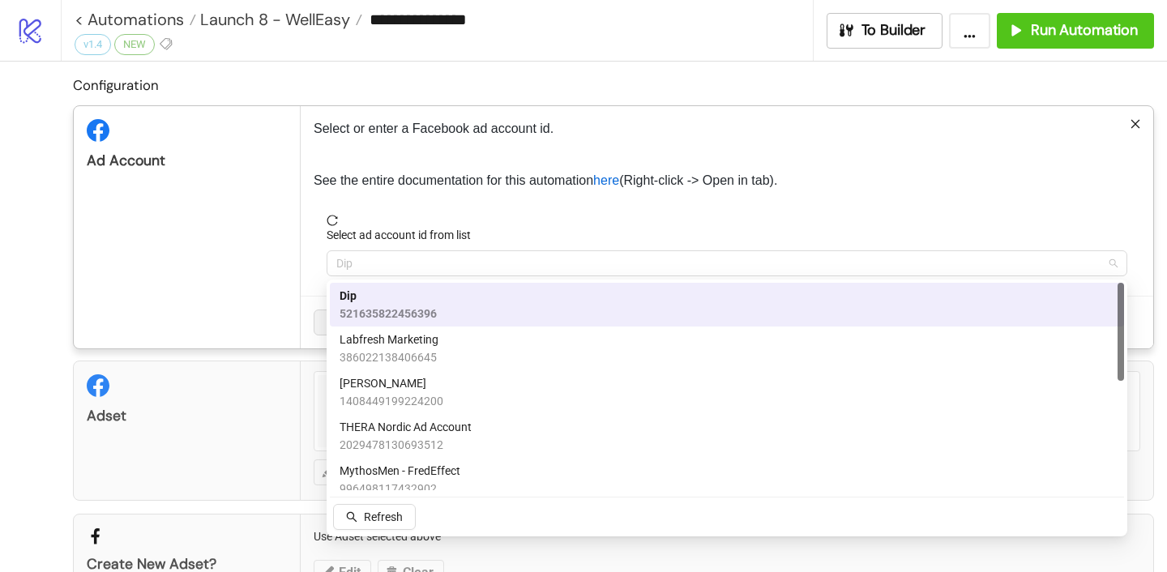
click at [390, 254] on span "Dip" at bounding box center [726, 263] width 781 height 24
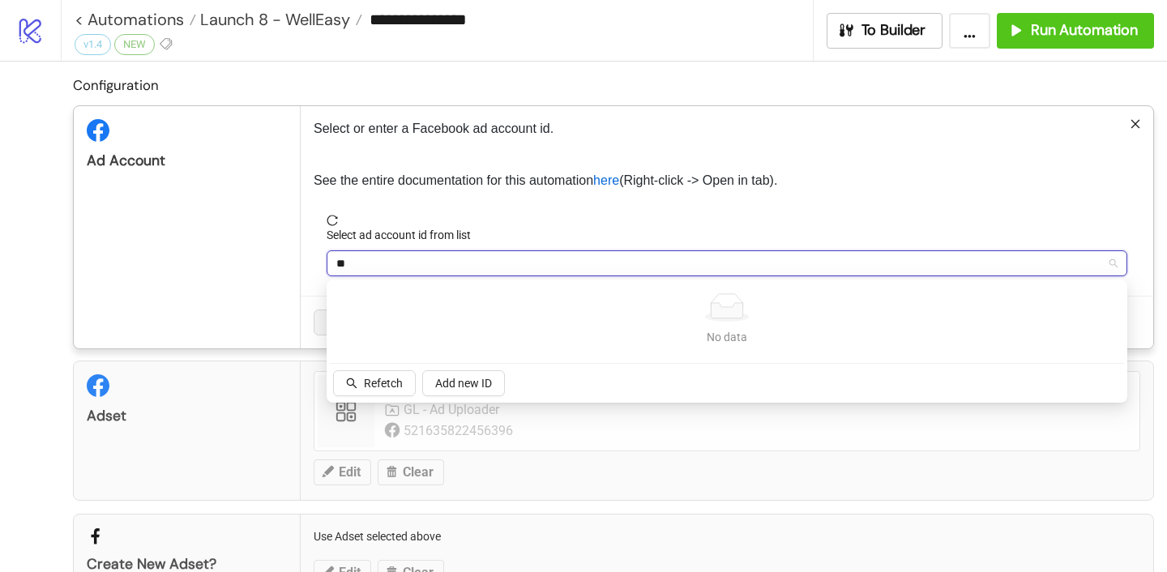
type input "*"
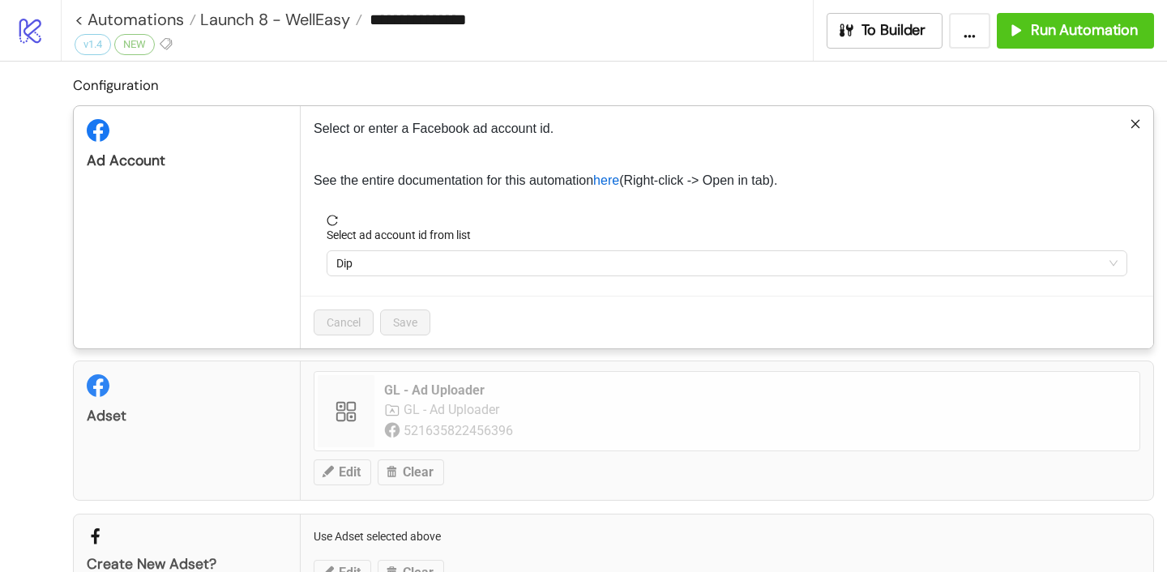
click at [258, 374] on div "Adset GL - Ad Uploader GL - Ad Uploader 521635822456396 Edit Clear" at bounding box center [613, 430] width 1081 height 139
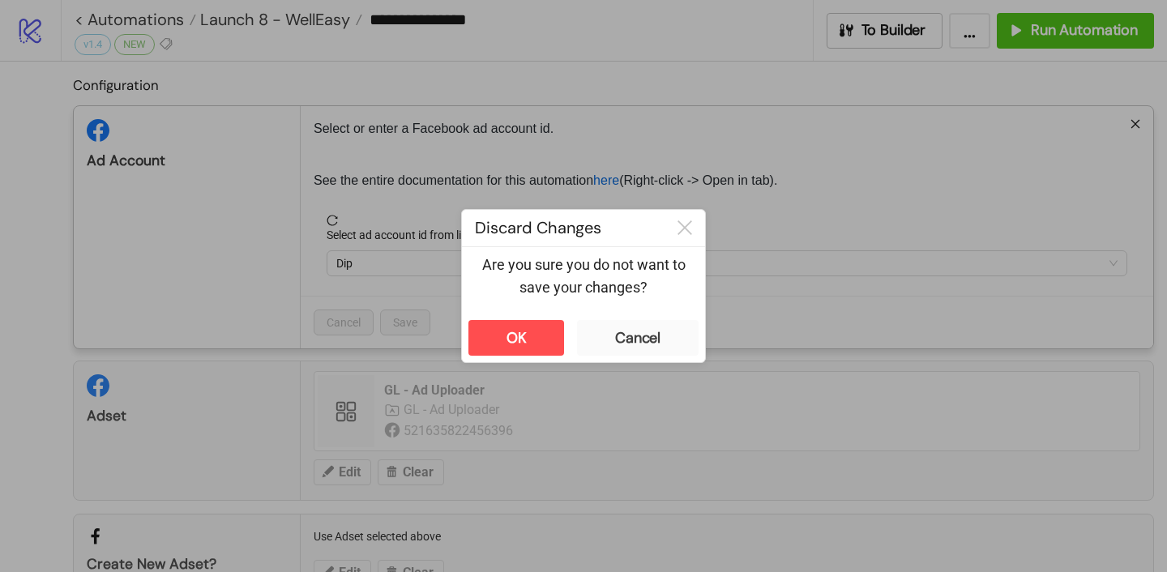
click at [453, 369] on div "**********" at bounding box center [583, 286] width 1167 height 572
click at [533, 344] on button "OK" at bounding box center [516, 338] width 96 height 36
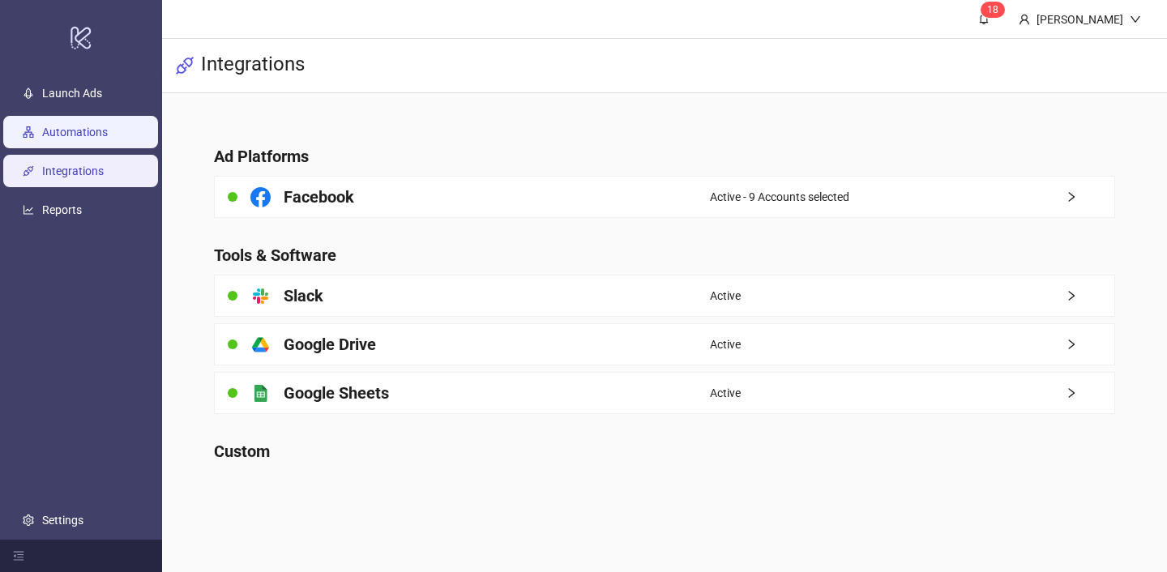
click at [97, 138] on link "Automations" at bounding box center [75, 132] width 66 height 13
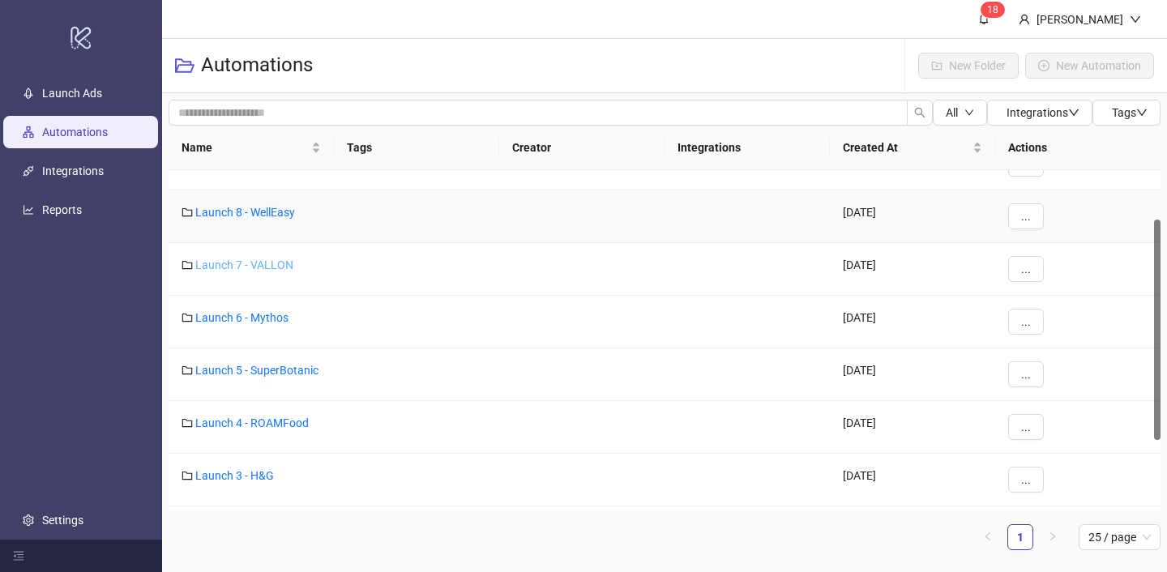
scroll to position [63, 0]
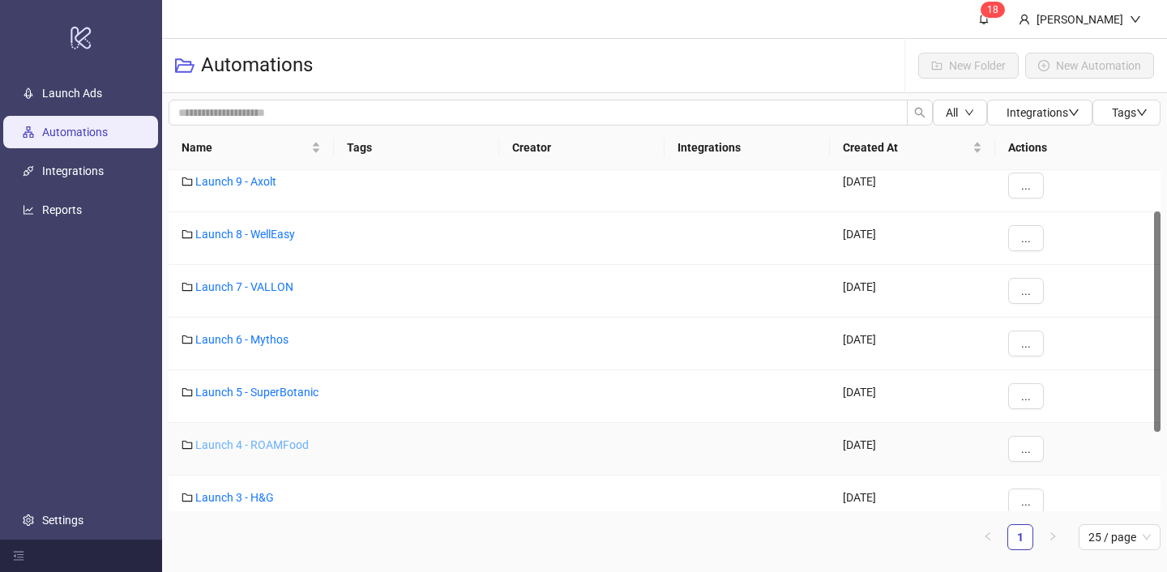
click at [268, 446] on link "Launch 4 - ROAMFood" at bounding box center [251, 444] width 113 height 13
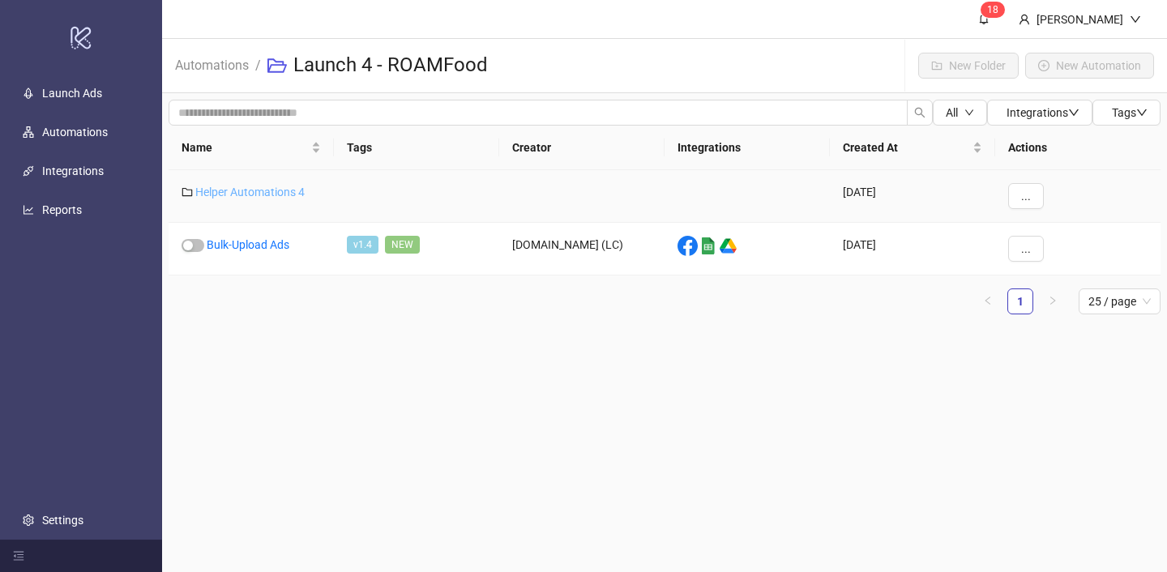
click at [237, 193] on link "Helper Automations 4" at bounding box center [249, 192] width 109 height 13
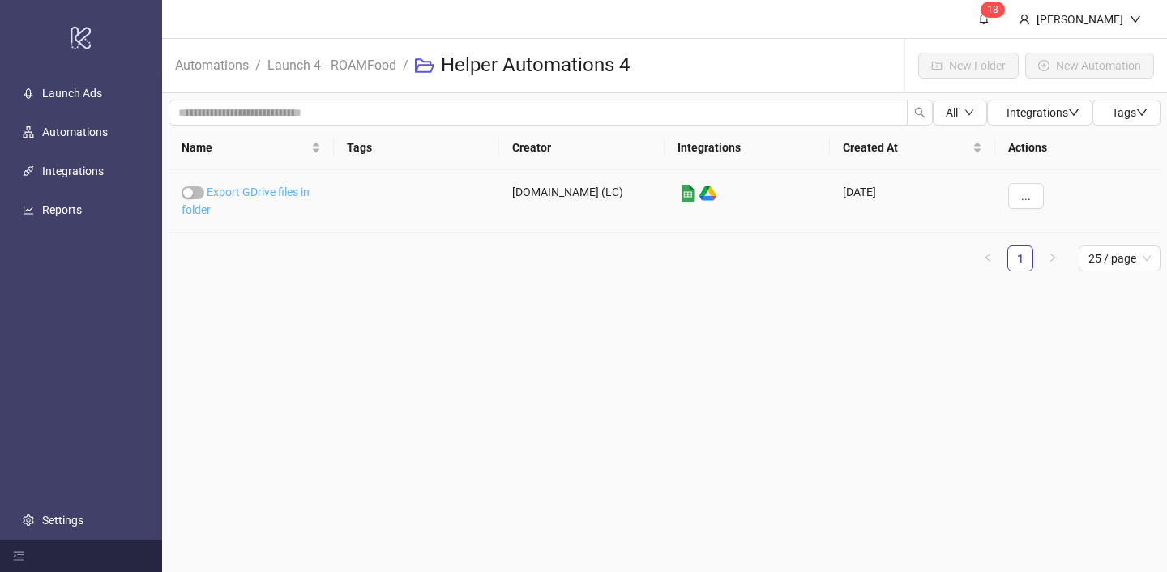
click at [237, 192] on link "Export GDrive files in folder" at bounding box center [245, 201] width 128 height 31
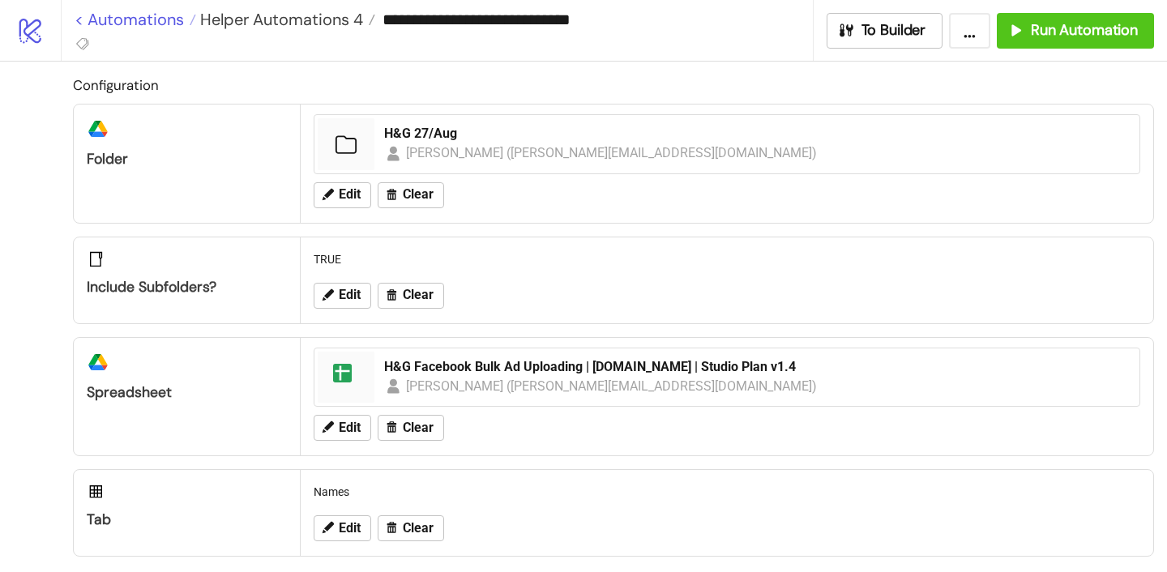
click at [155, 24] on link "< Automations" at bounding box center [136, 19] width 122 height 16
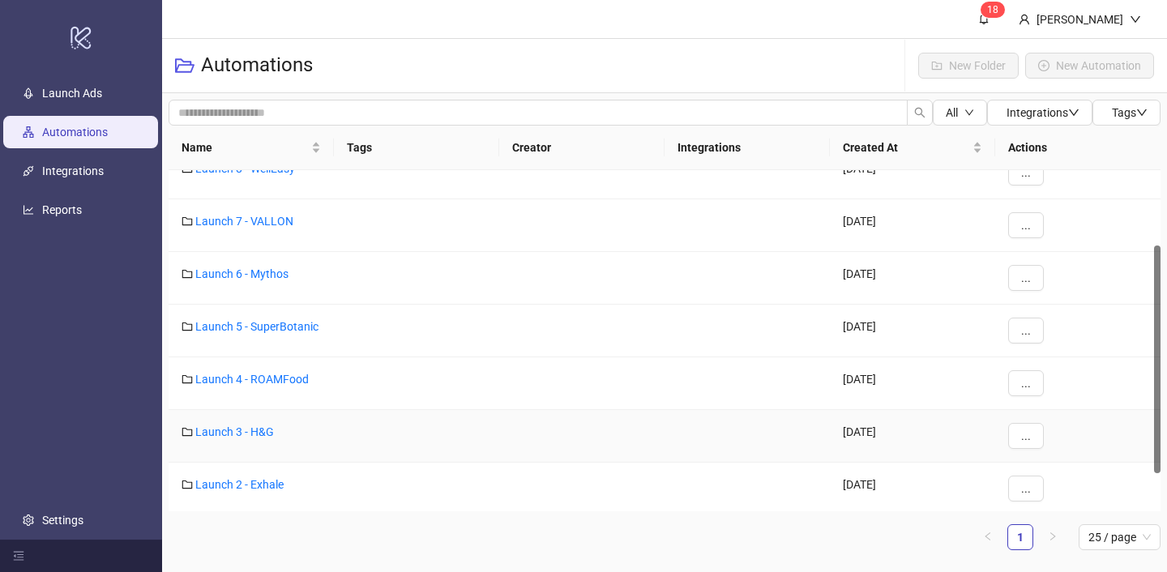
scroll to position [169, 0]
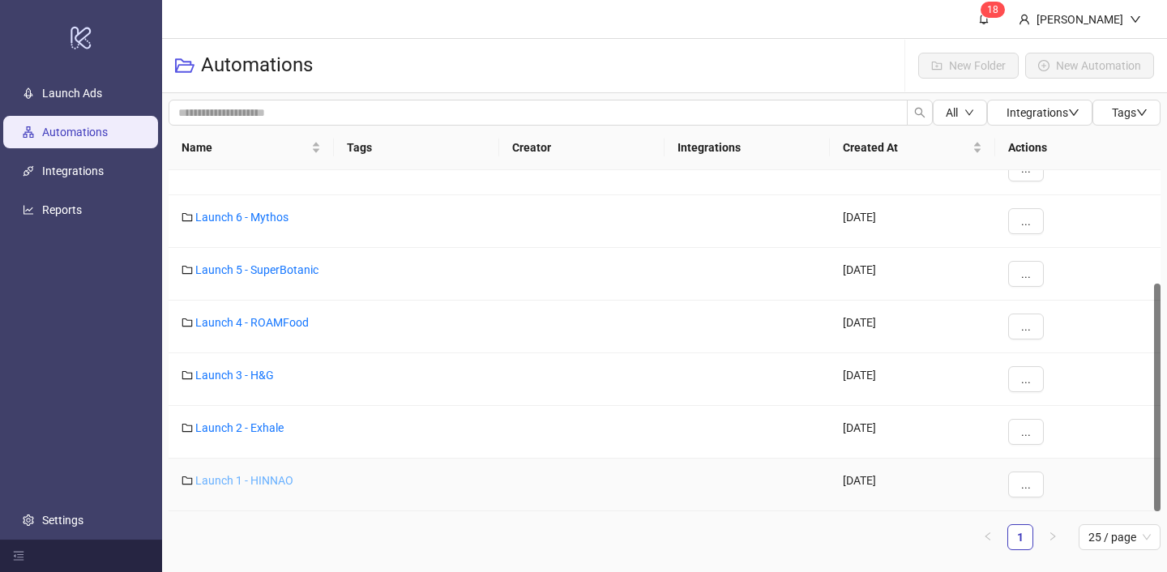
click at [245, 480] on link "Launch 1 - HINNAO" at bounding box center [244, 480] width 98 height 13
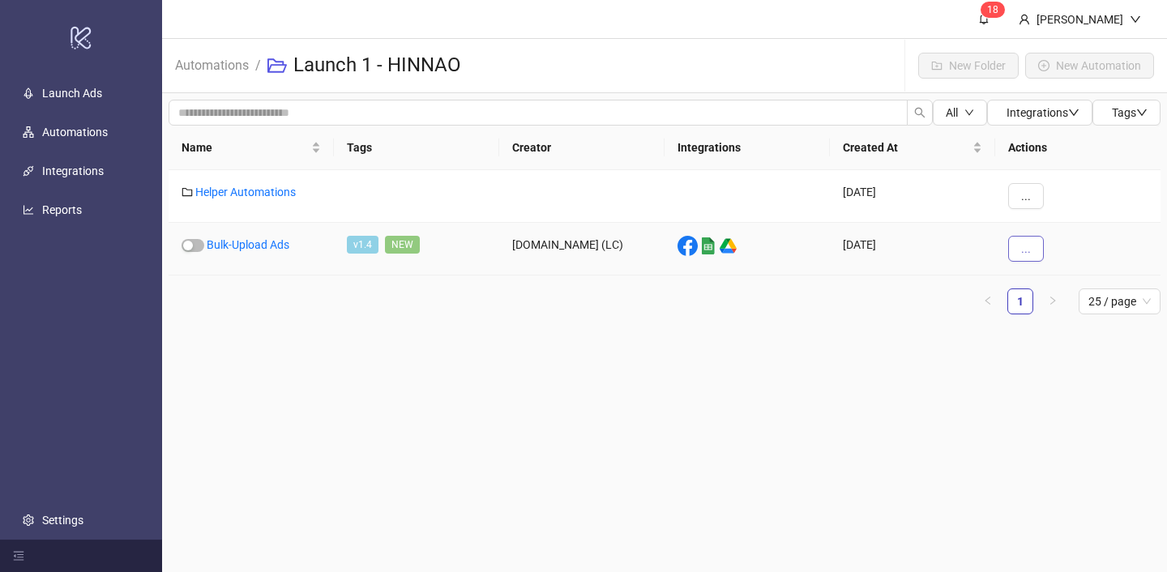
click at [1016, 239] on button "..." at bounding box center [1026, 249] width 36 height 26
click at [1022, 277] on icon "eye" at bounding box center [1026, 281] width 10 height 10
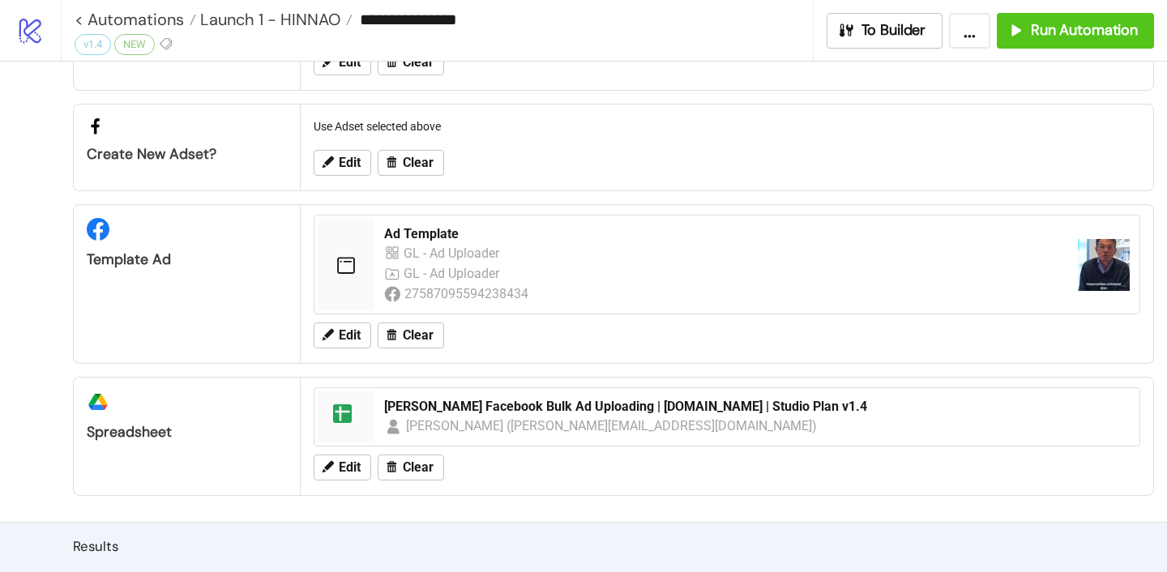
scroll to position [314, 0]
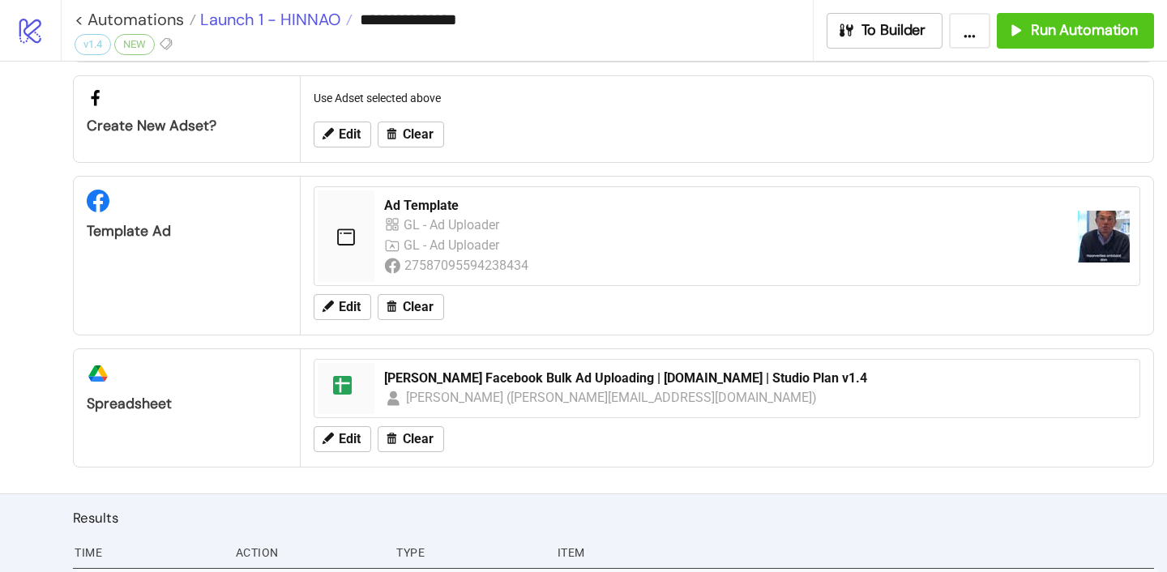
click at [285, 19] on span "Launch 1 - HINNAO" at bounding box center [268, 19] width 144 height 21
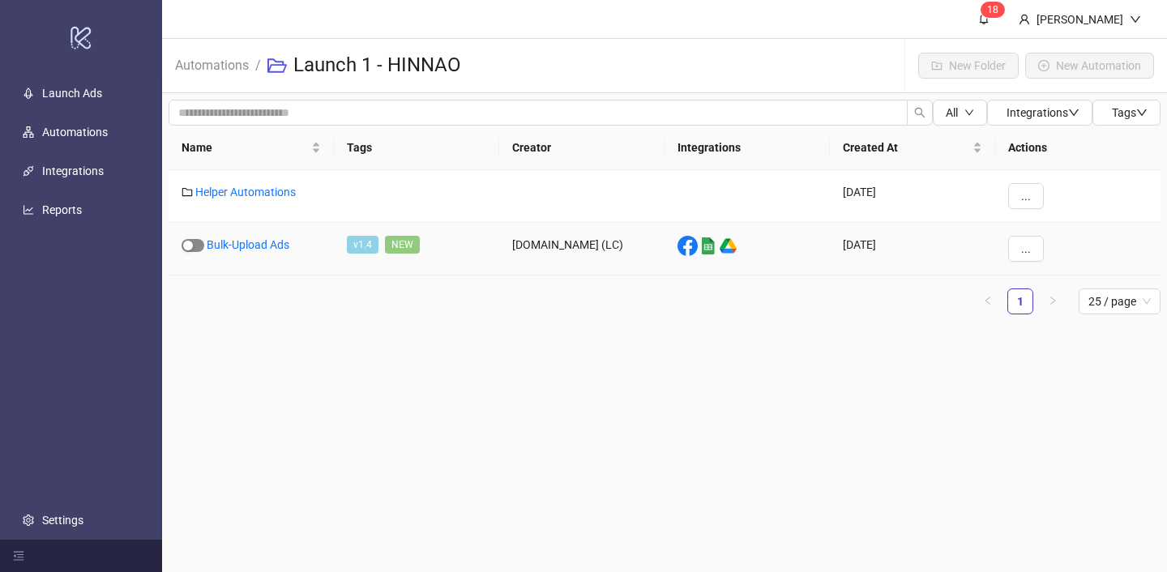
click at [193, 242] on span "button" at bounding box center [192, 245] width 23 height 13
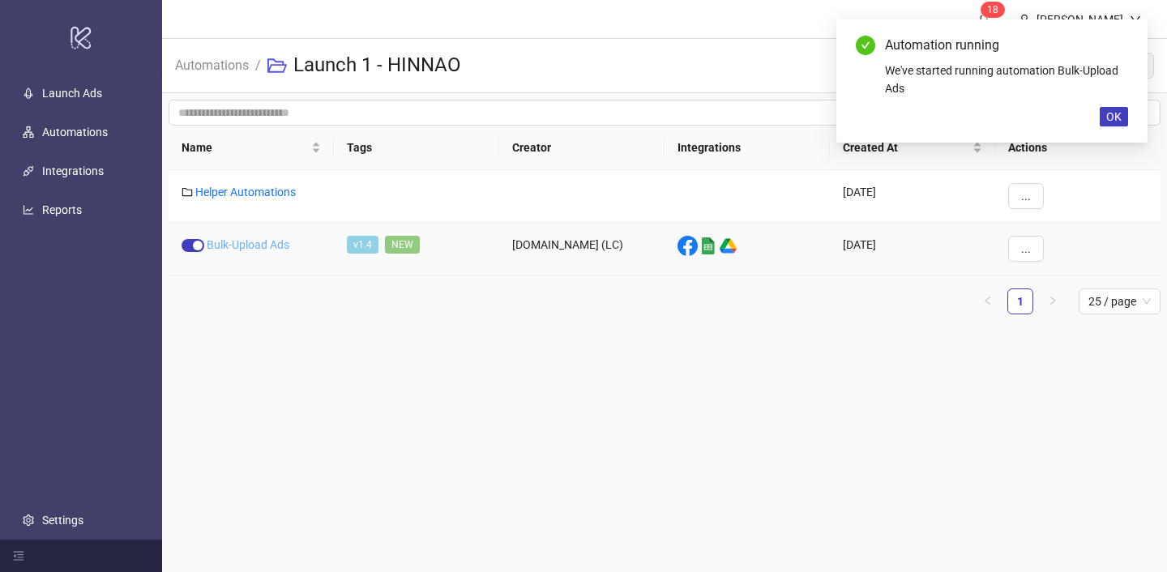
click at [226, 242] on link "Bulk-Upload Ads" at bounding box center [248, 244] width 83 height 13
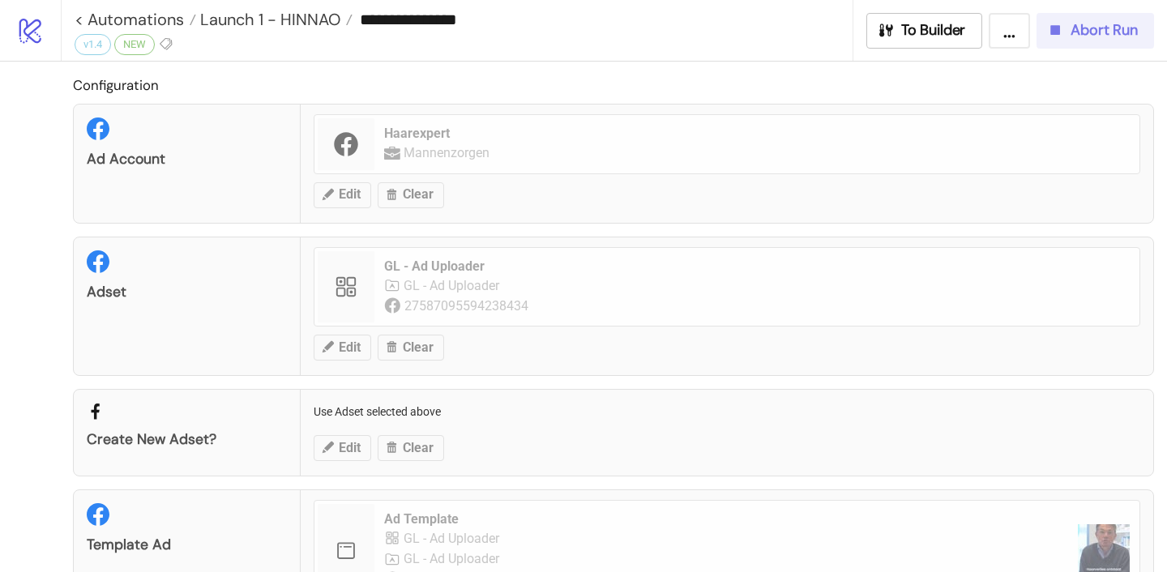
click at [1090, 31] on span "Abort Run" at bounding box center [1103, 30] width 67 height 19
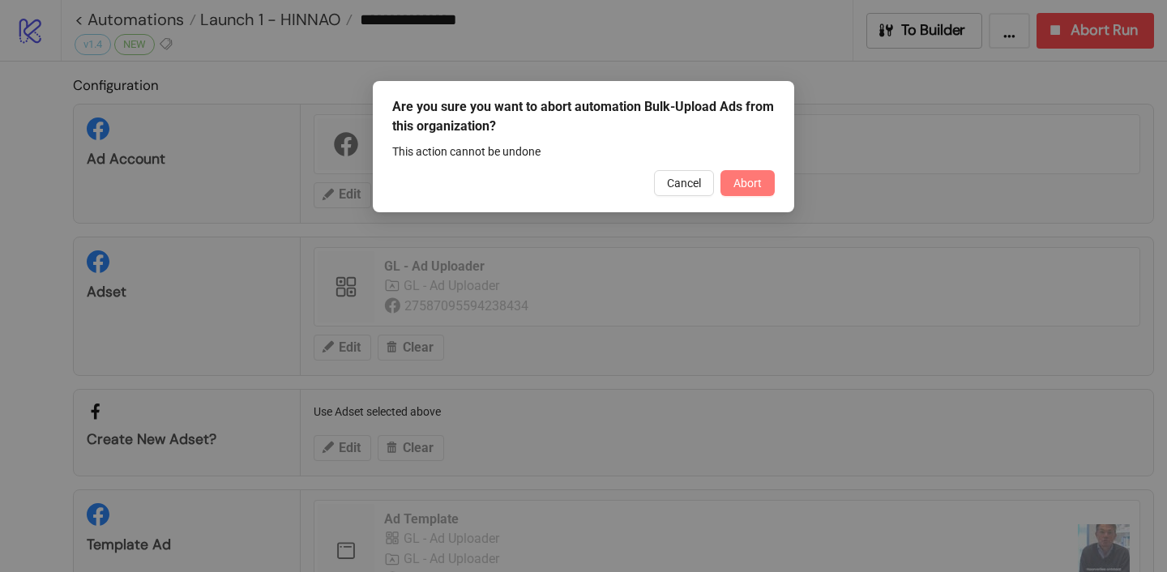
click at [743, 190] on button "Abort" at bounding box center [747, 183] width 54 height 26
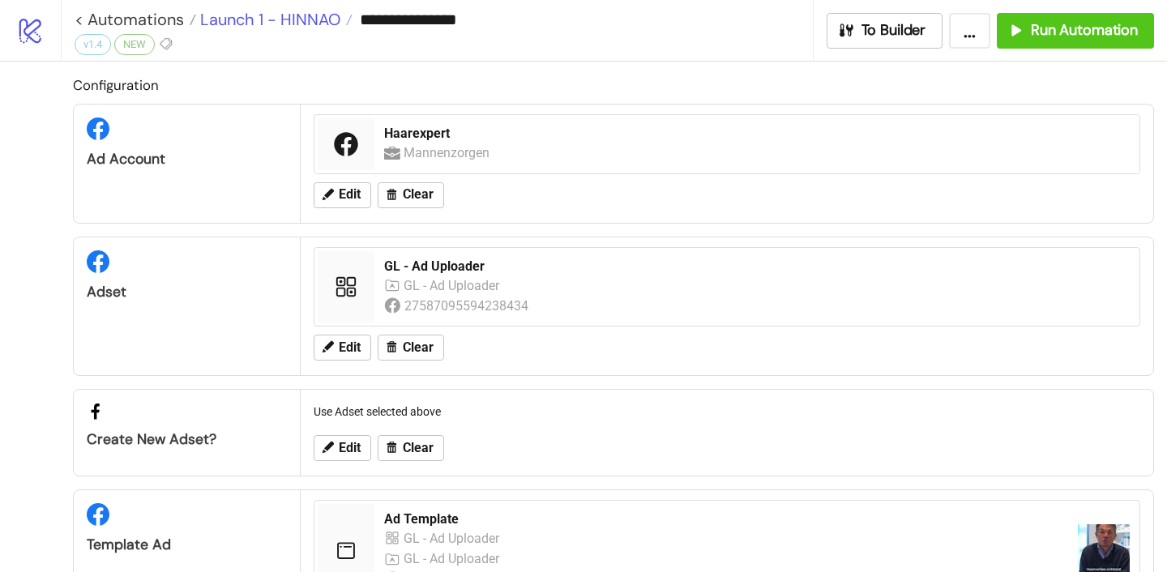
click at [259, 15] on span "Launch 1 - HINNAO" at bounding box center [268, 19] width 144 height 21
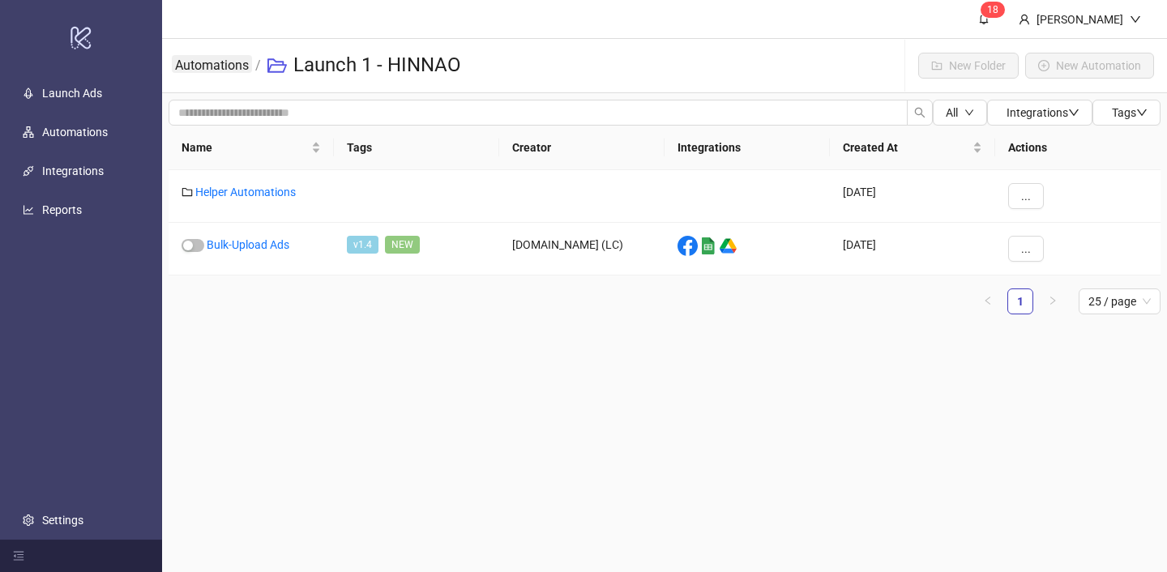
click at [221, 64] on link "Automations" at bounding box center [212, 64] width 80 height 18
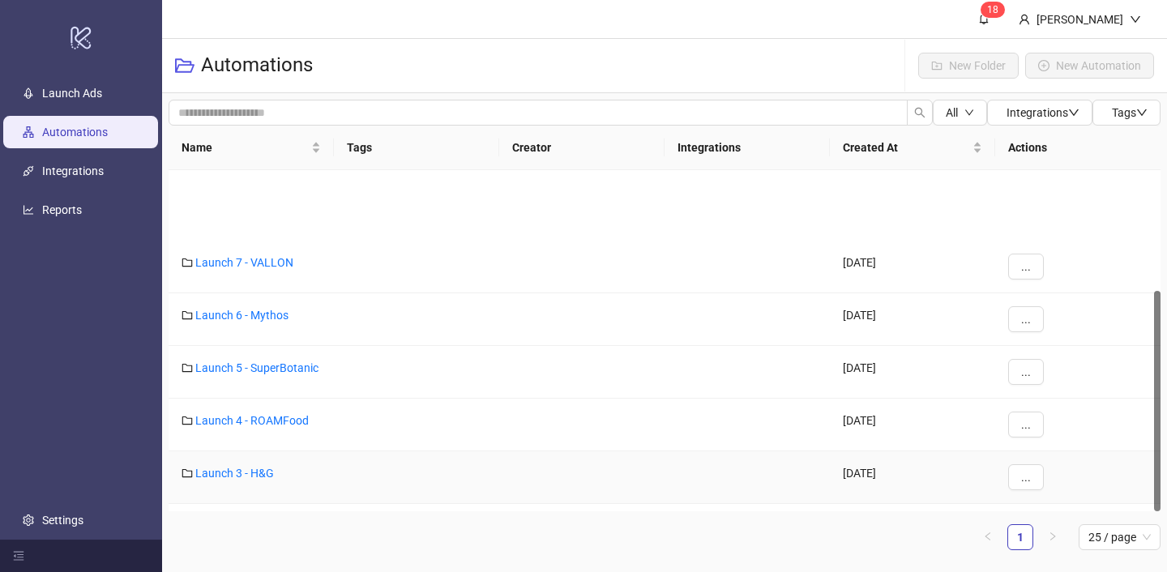
scroll to position [186, 0]
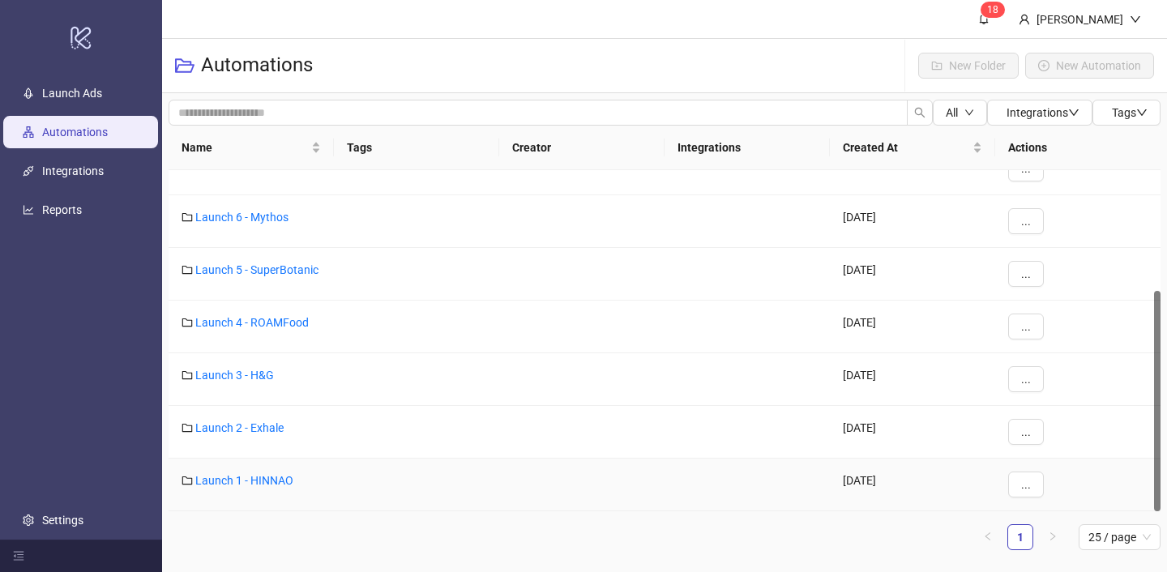
click at [262, 489] on div "Launch 1 - HINNAO" at bounding box center [251, 485] width 165 height 53
click at [262, 483] on link "Launch 1 - HINNAO" at bounding box center [244, 480] width 98 height 13
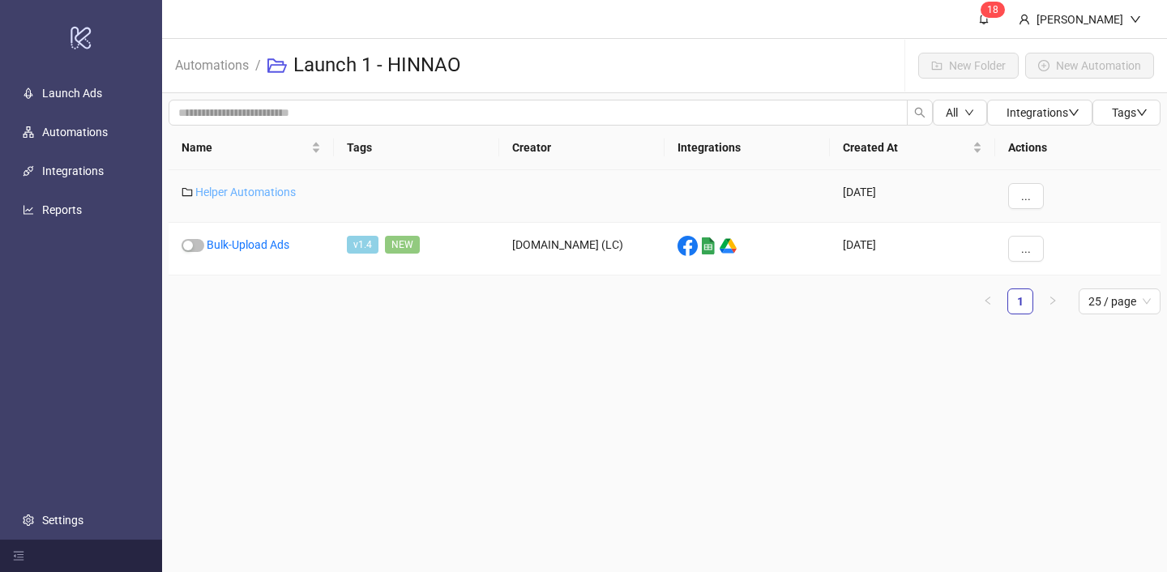
click at [278, 192] on link "Helper Automations" at bounding box center [245, 192] width 100 height 13
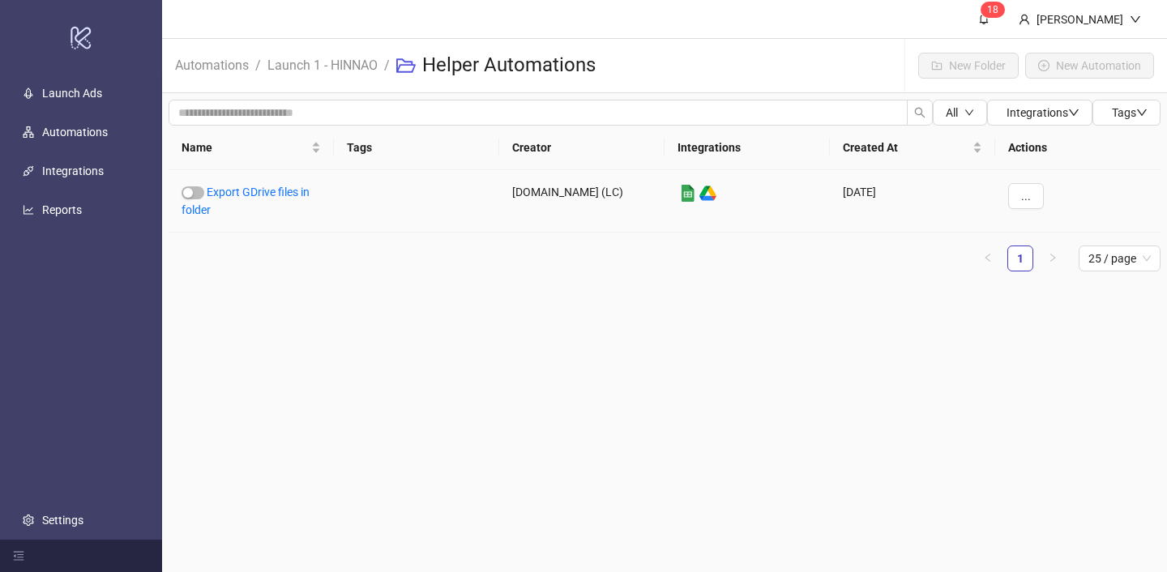
click at [278, 192] on link "Export GDrive files in folder" at bounding box center [245, 201] width 128 height 31
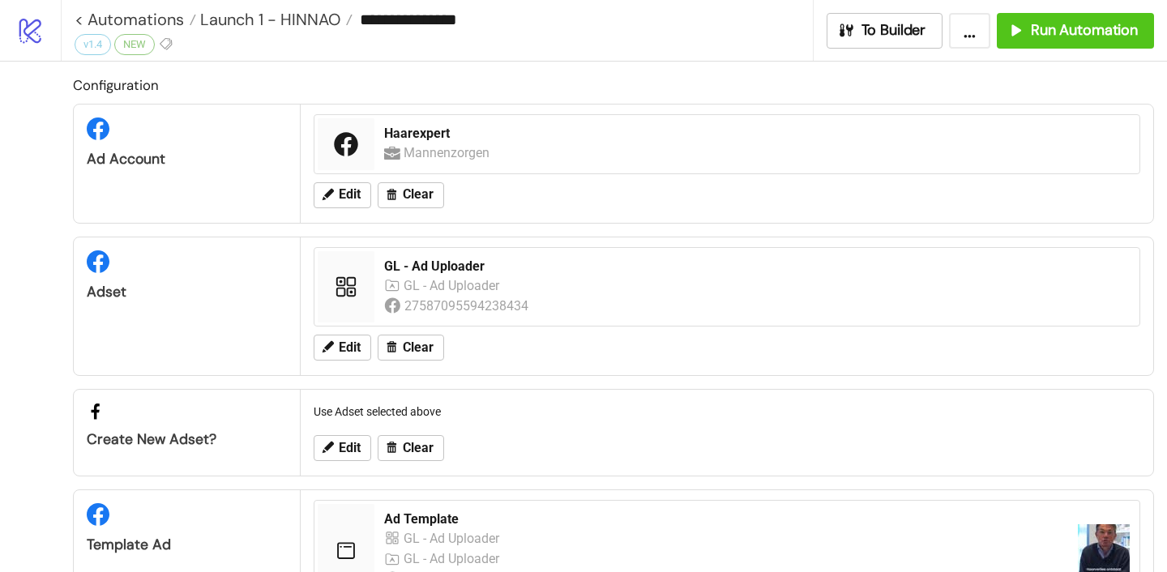
type input "**********"
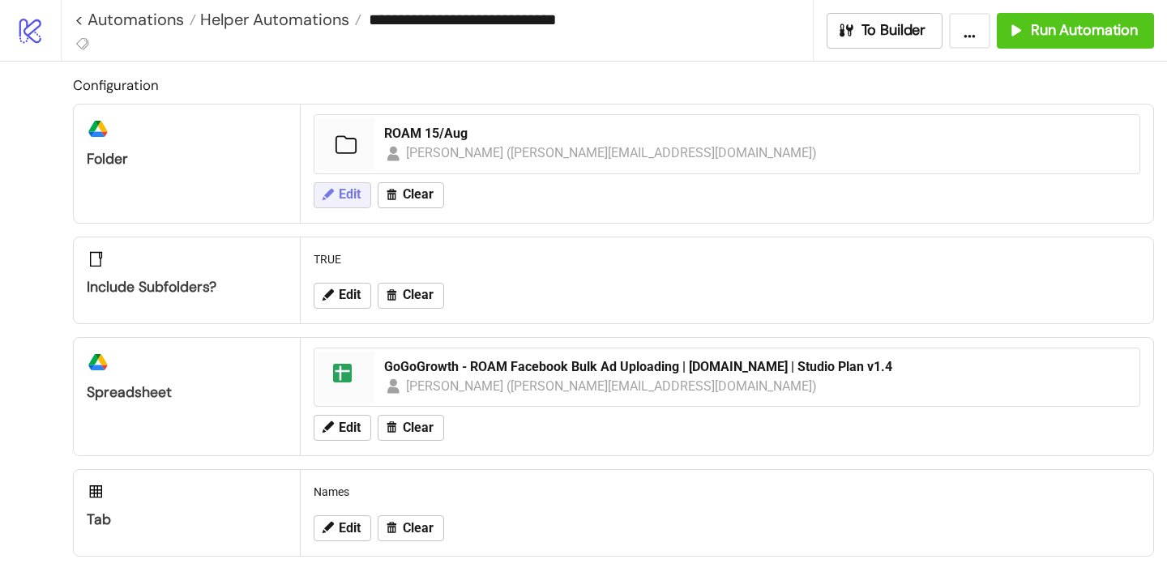
click at [337, 203] on button "Edit" at bounding box center [343, 195] width 58 height 26
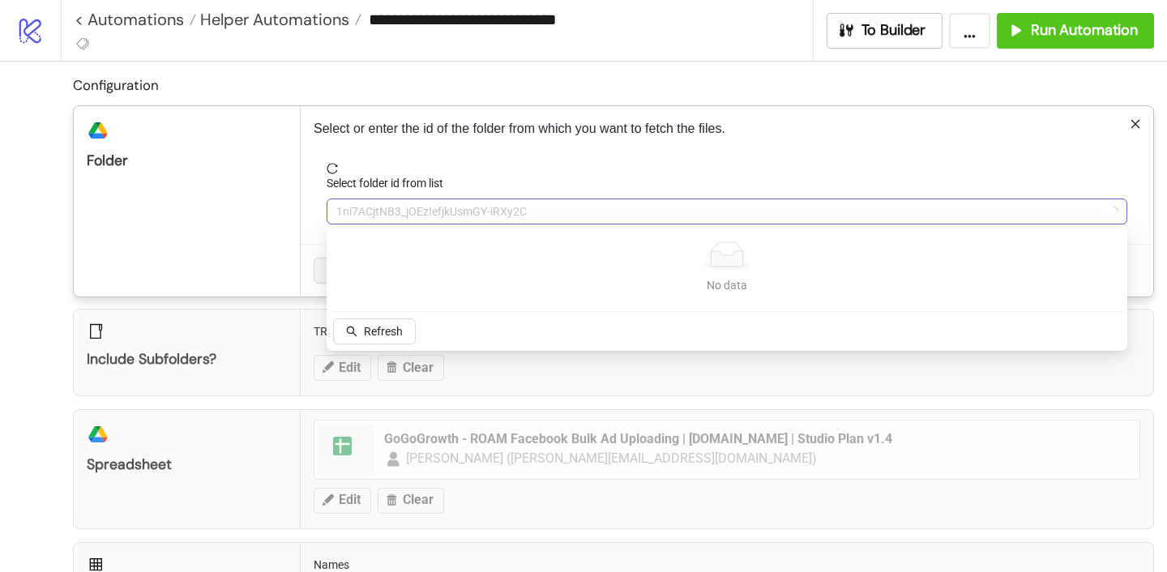
click at [365, 210] on span "1ni7ACjtNB3_jOEzIefjkUsmGY-iRXy2C" at bounding box center [726, 211] width 781 height 24
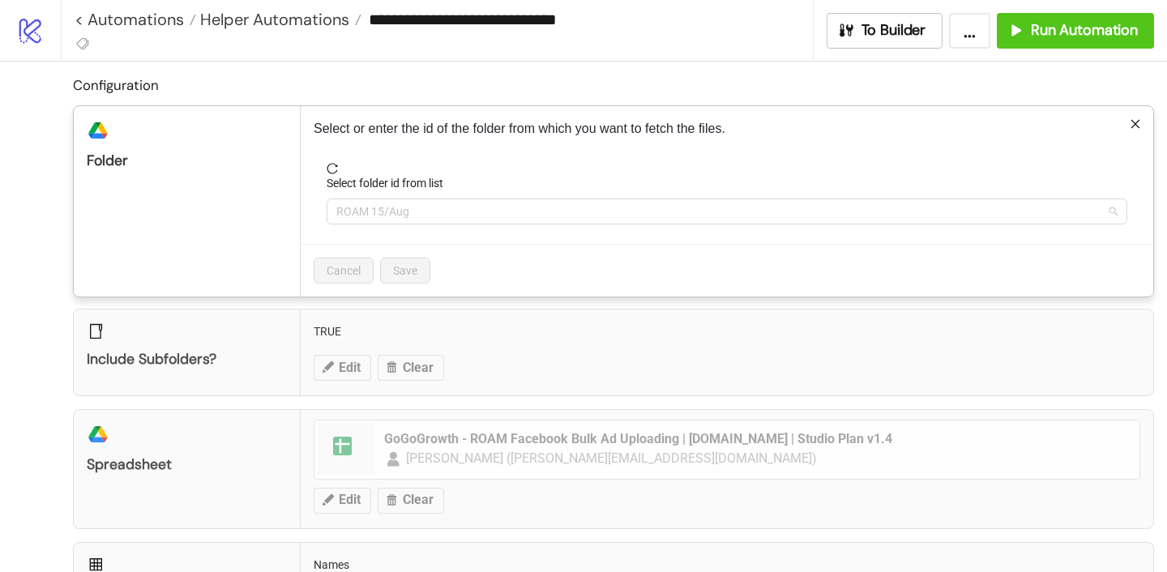
click at [365, 210] on span "ROAM 15/Aug" at bounding box center [726, 211] width 781 height 24
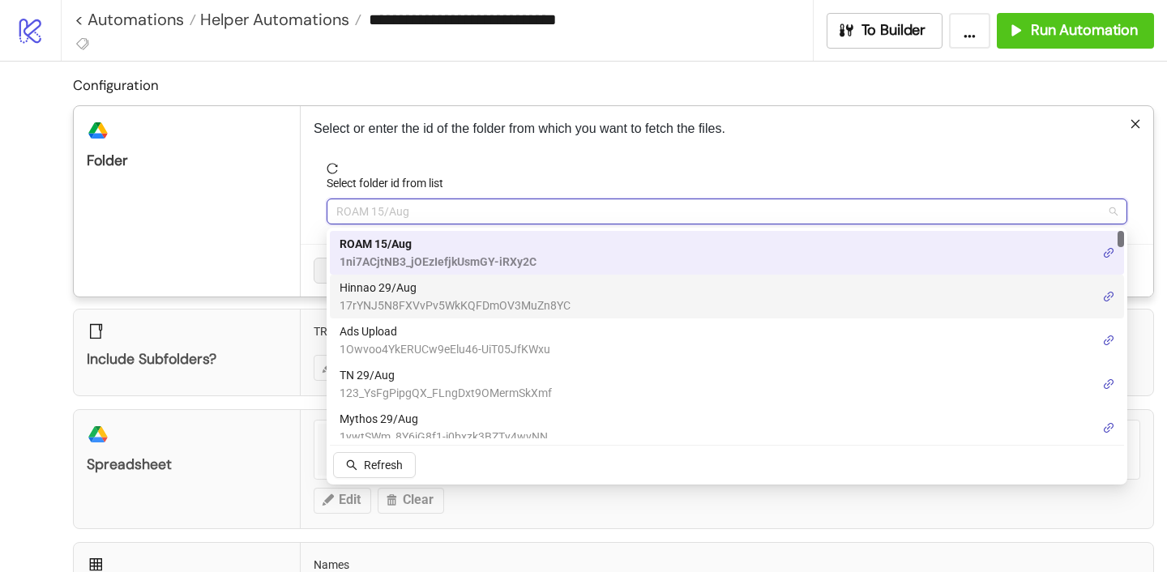
click at [376, 293] on span "Hinnao 29/Aug" at bounding box center [454, 288] width 231 height 18
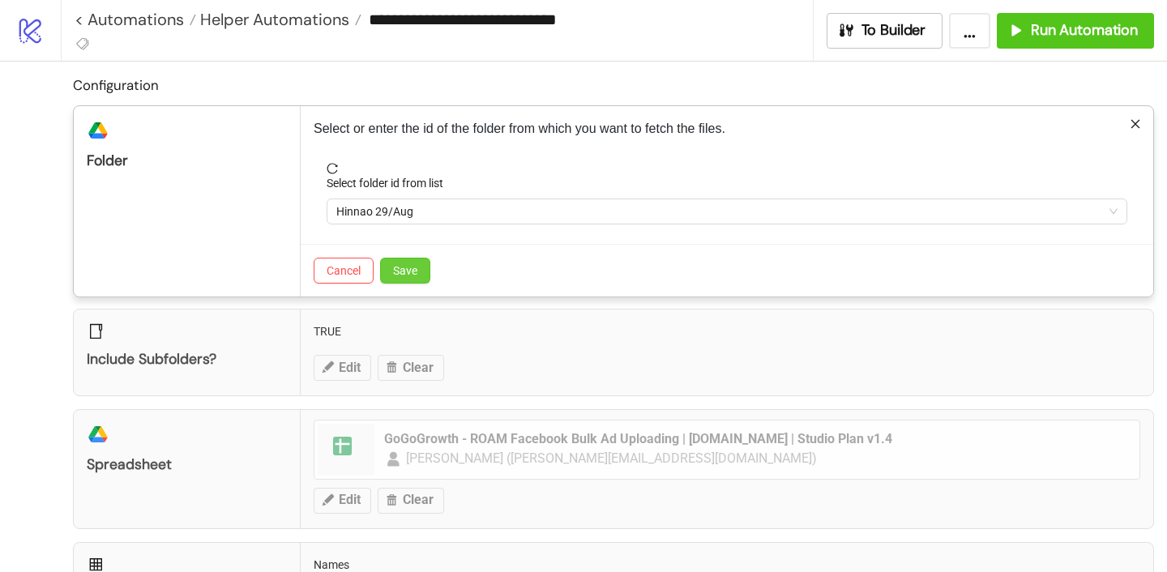
click at [397, 269] on span "Save" at bounding box center [405, 270] width 24 height 13
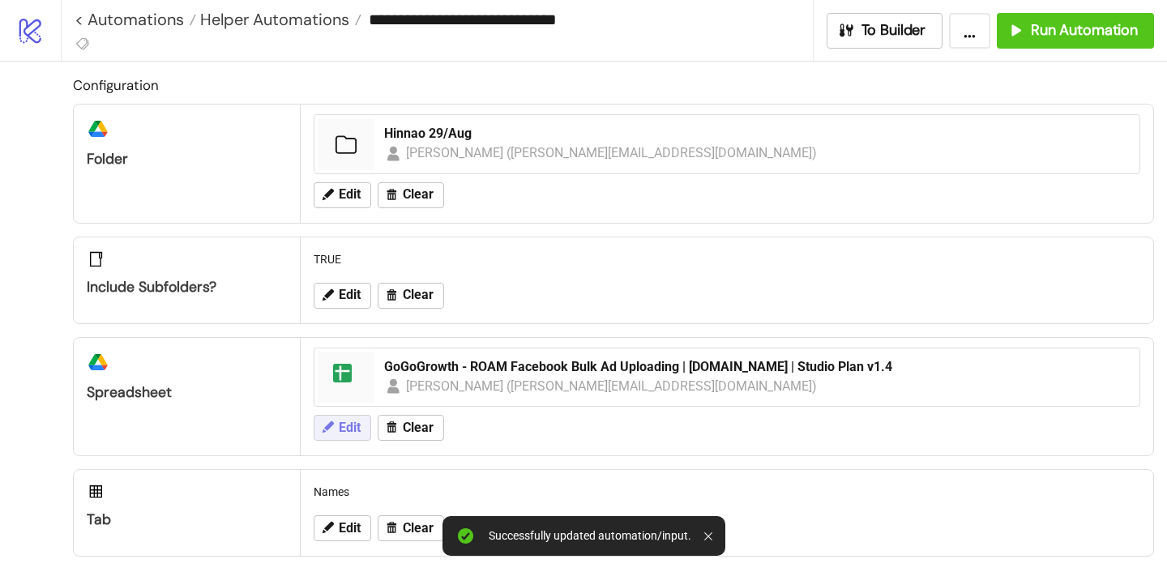
click at [362, 433] on button "Edit" at bounding box center [343, 428] width 58 height 26
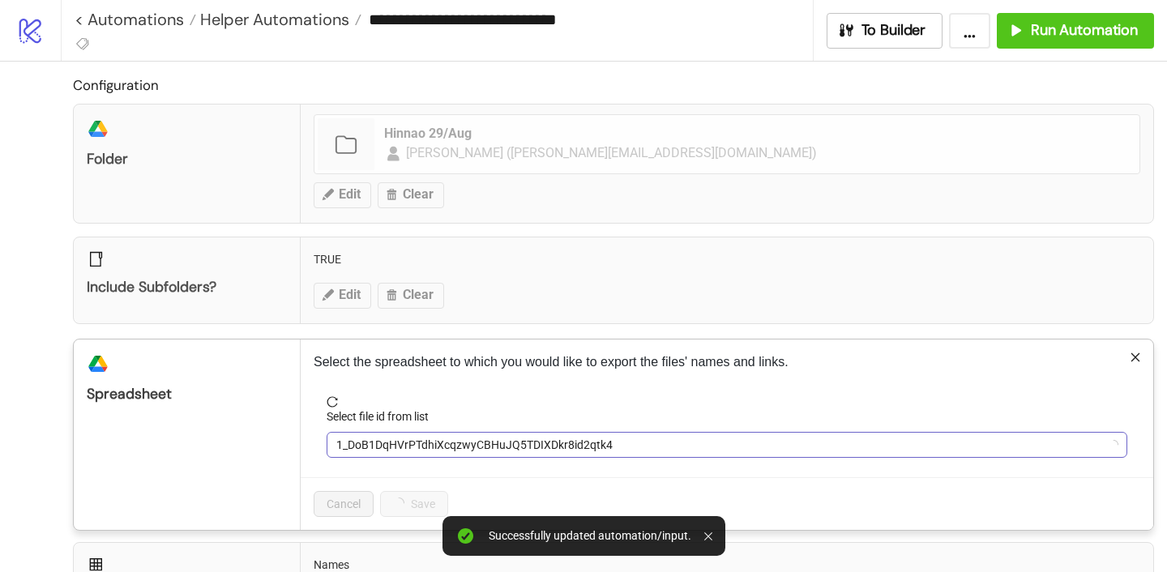
click at [366, 437] on span "1_DoB1DqHVrPTdhiXcqzwyCBHuJQ5TDIXDkr8id2qtk4" at bounding box center [726, 445] width 781 height 24
click at [367, 440] on span "GoGoGrowth - ROAM Facebook Bulk Ad Uploading | [DOMAIN_NAME] | Studio Plan v1.4" at bounding box center [726, 445] width 781 height 24
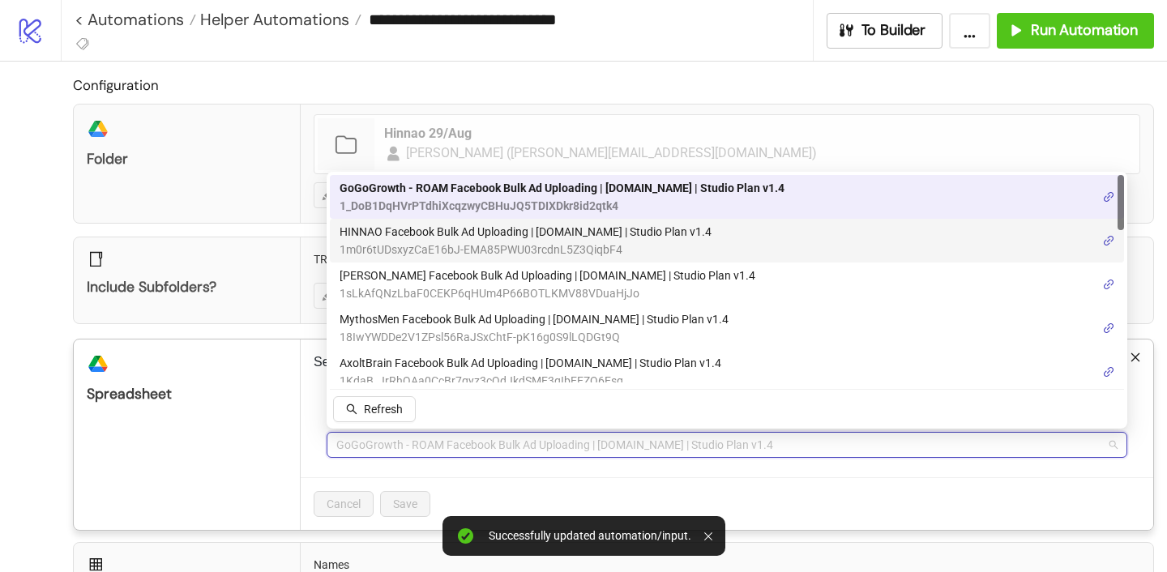
click at [423, 241] on span "1m0r6tUDsxyzCaE16bJ-EMA85PWU03rcdnL5Z3QiqbF4" at bounding box center [525, 250] width 372 height 18
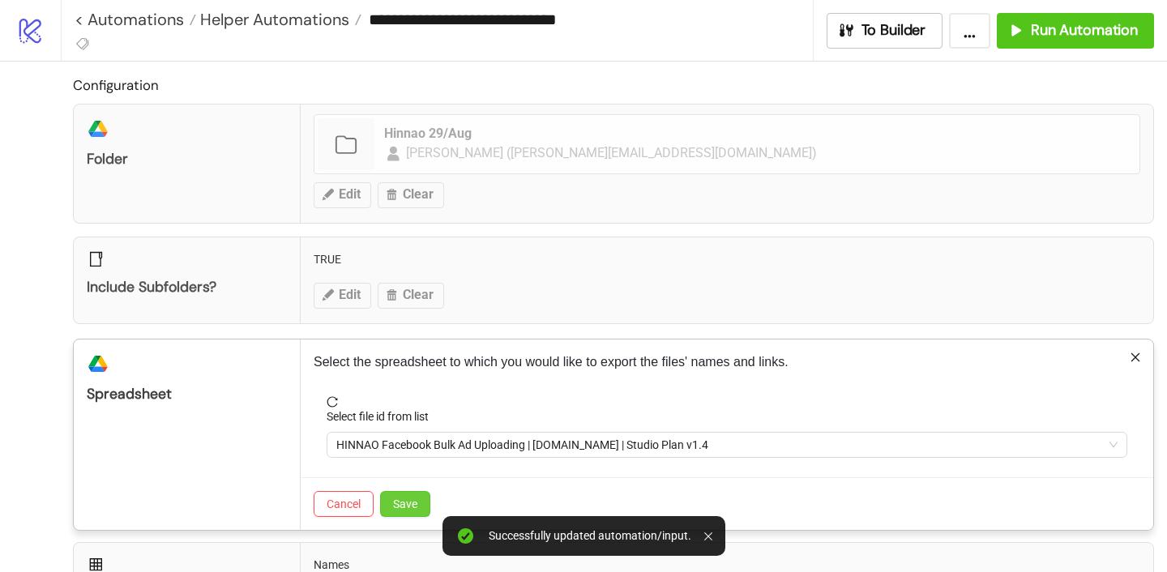
click at [405, 508] on span "Save" at bounding box center [405, 503] width 24 height 13
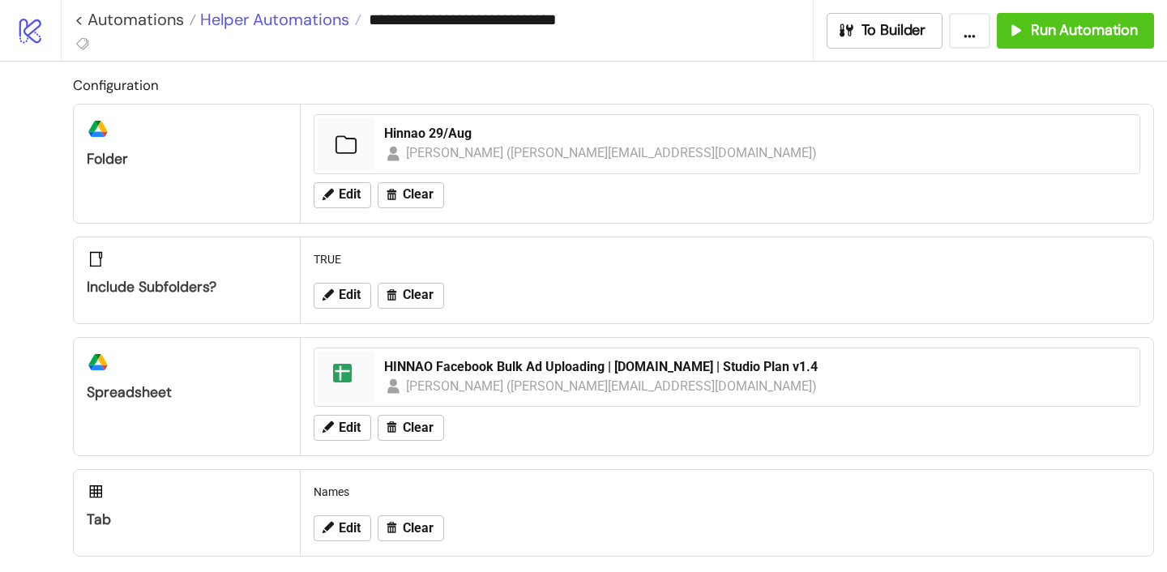
click at [280, 17] on span "Helper Automations" at bounding box center [272, 19] width 153 height 21
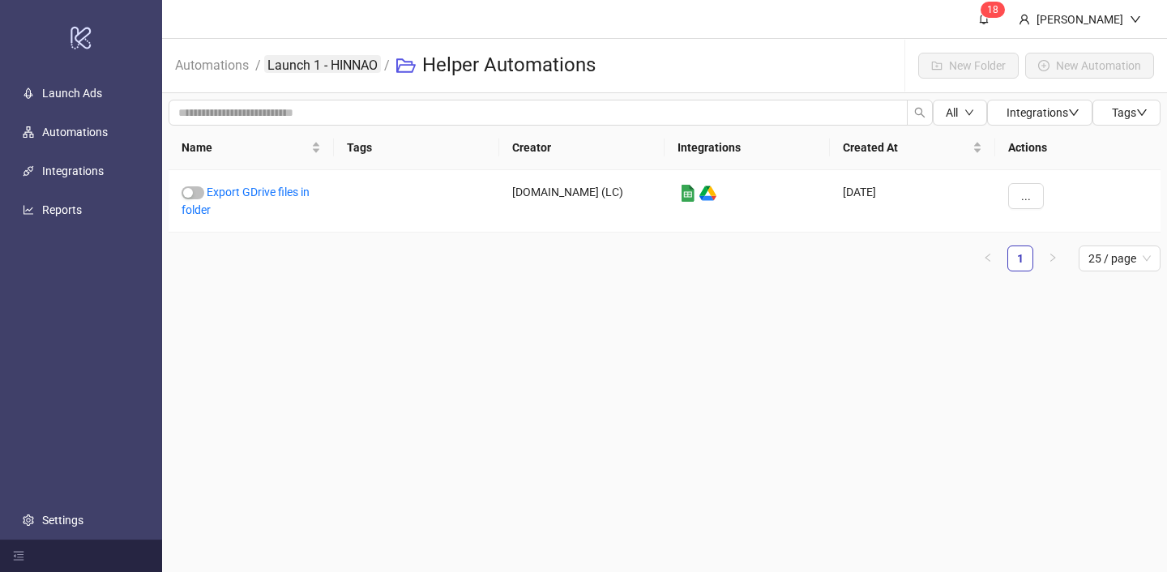
click at [297, 65] on link "Launch 1 - HINNAO" at bounding box center [322, 64] width 117 height 18
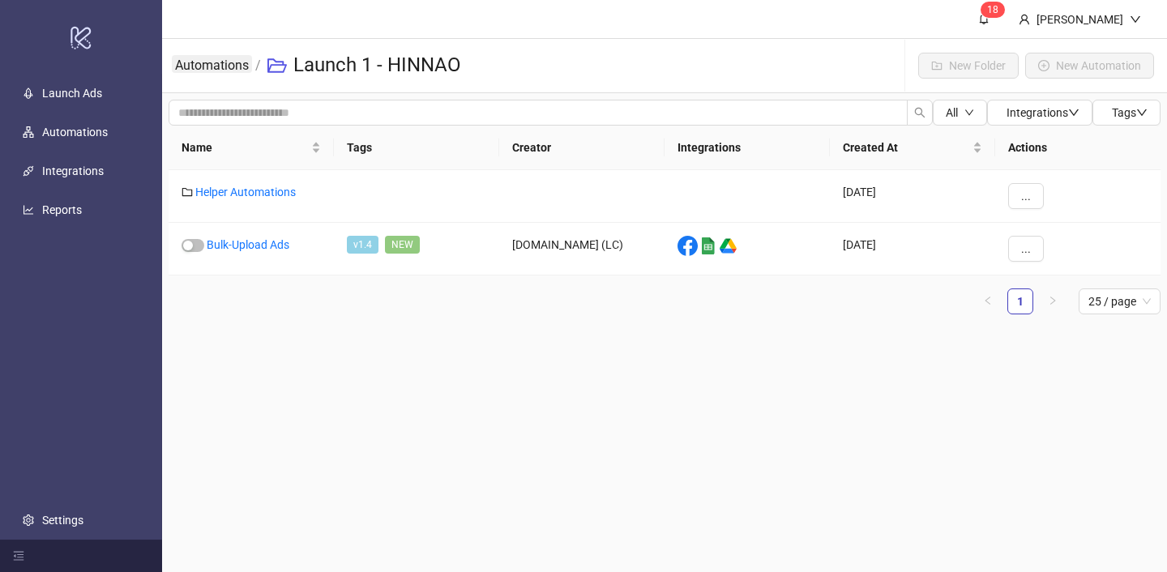
click at [227, 67] on link "Automations" at bounding box center [212, 64] width 80 height 18
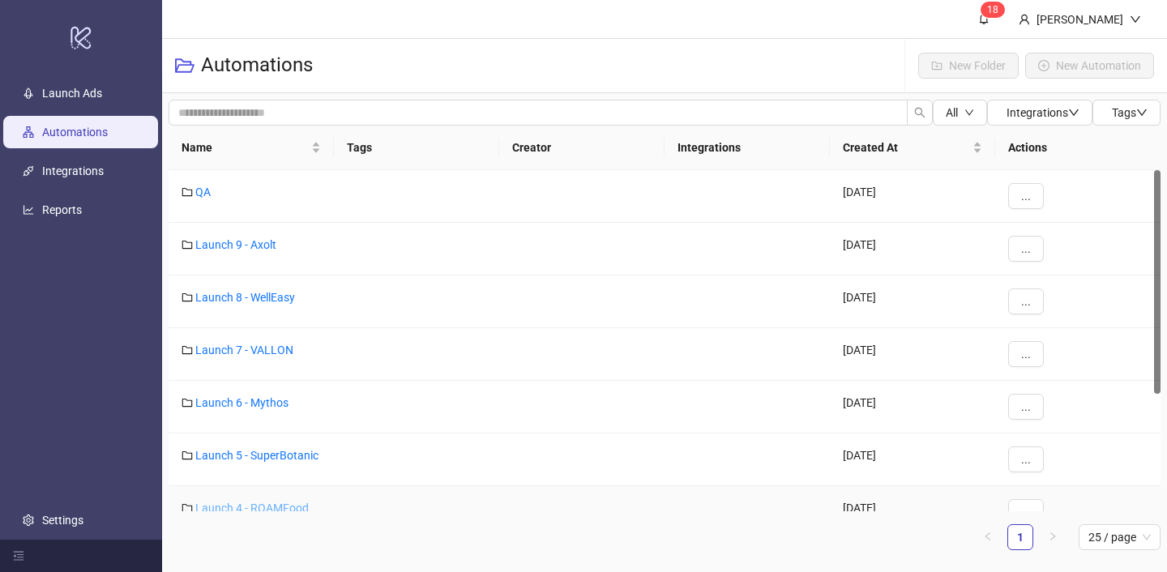
click at [283, 504] on link "Launch 4 - ROAMFood" at bounding box center [251, 507] width 113 height 13
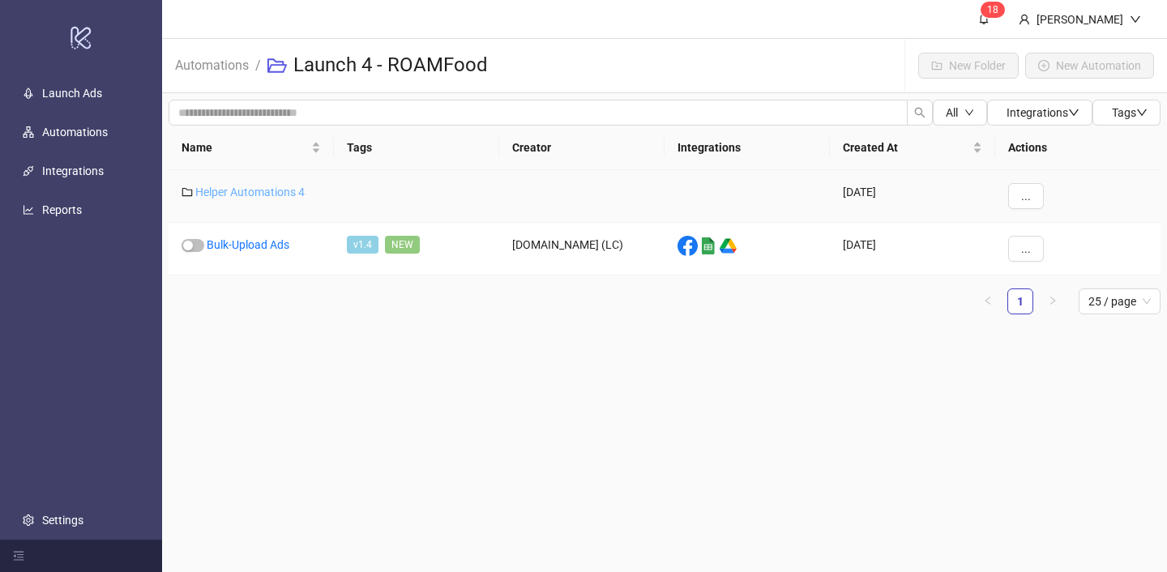
click at [287, 192] on link "Helper Automations 4" at bounding box center [249, 192] width 109 height 13
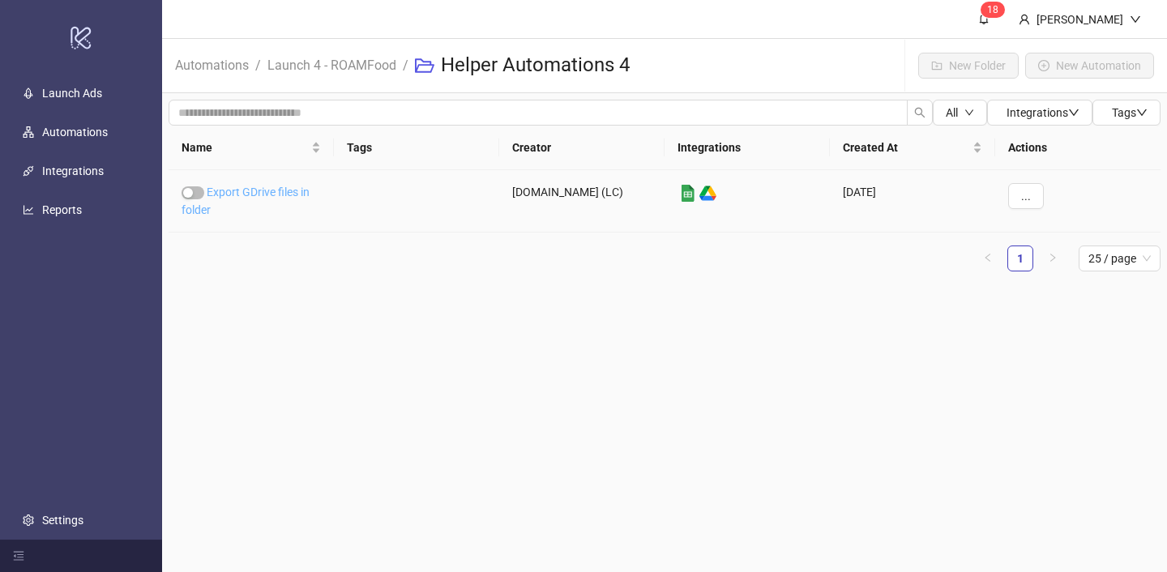
click at [295, 186] on link "Export GDrive files in folder" at bounding box center [245, 201] width 128 height 31
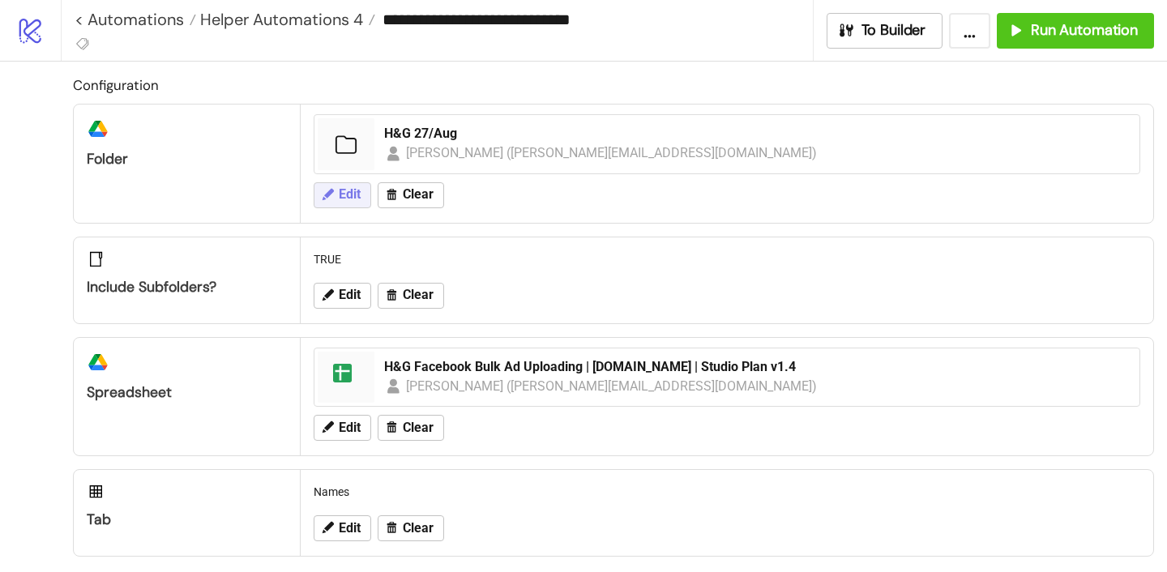
click at [339, 193] on span "Edit" at bounding box center [350, 194] width 22 height 15
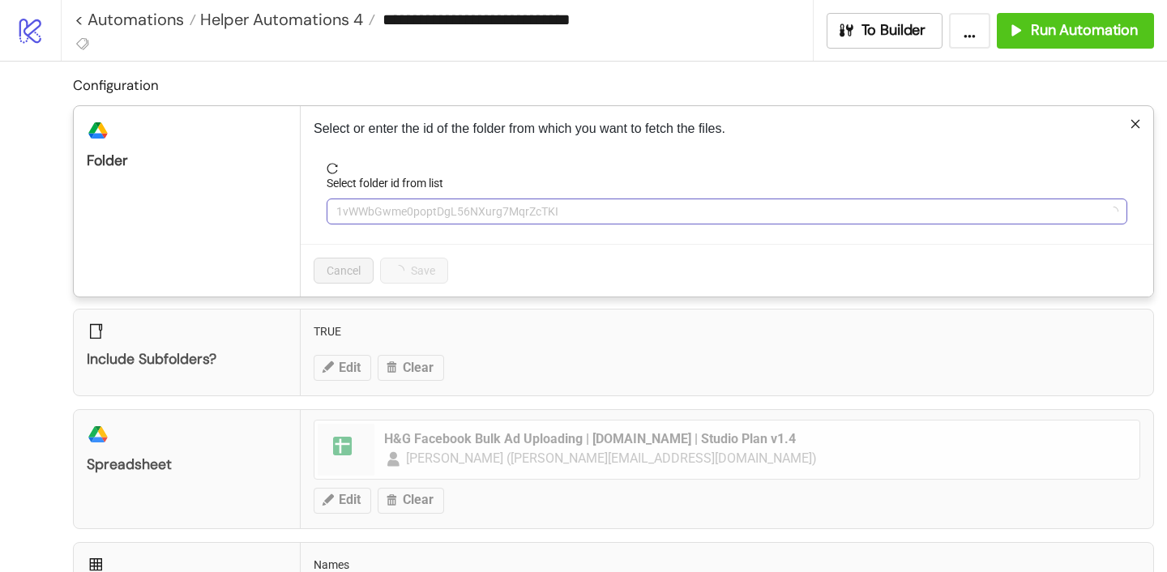
click at [387, 204] on span "1vWWbGwme0poptDgL56NXurg7MqrZcTKI" at bounding box center [726, 211] width 781 height 24
click at [387, 204] on span "H&G 27/Aug" at bounding box center [726, 211] width 781 height 24
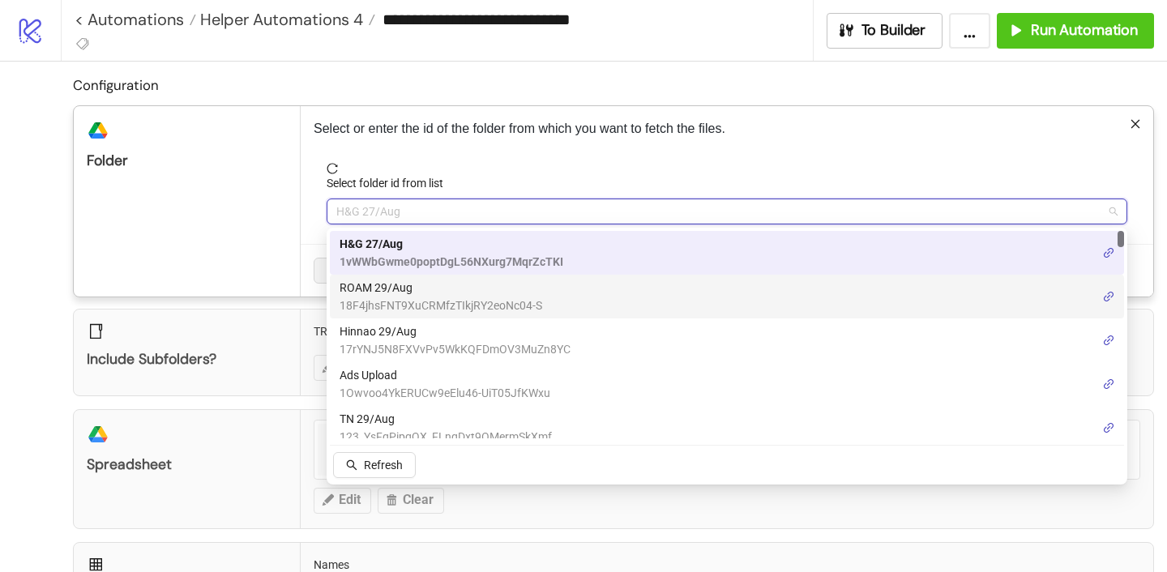
click at [381, 288] on span "ROAM 29/Aug" at bounding box center [440, 288] width 203 height 18
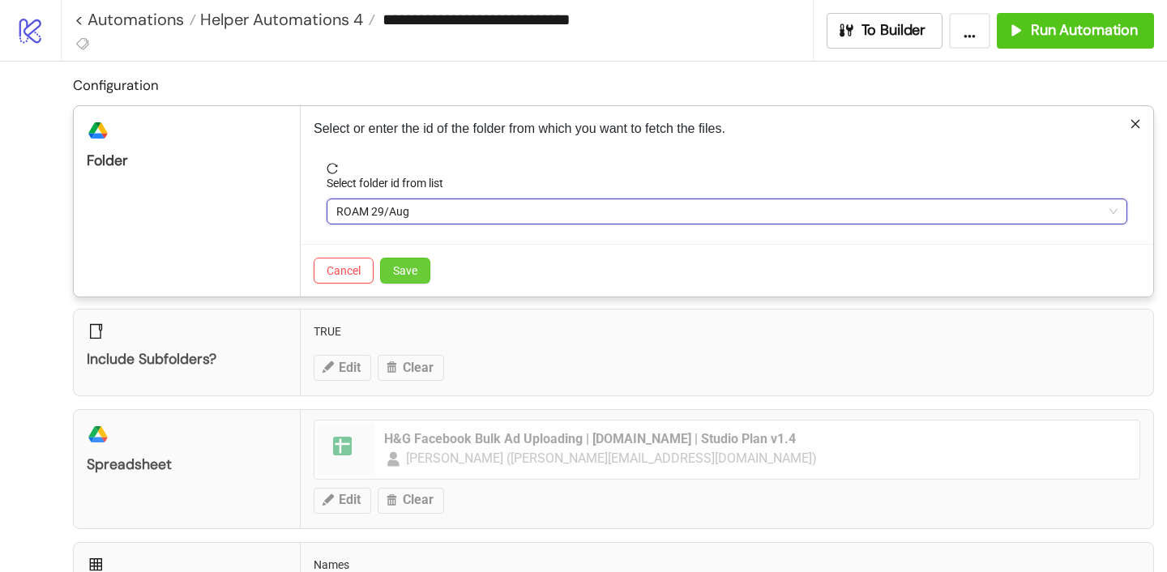
click at [399, 274] on span "Save" at bounding box center [405, 270] width 24 height 13
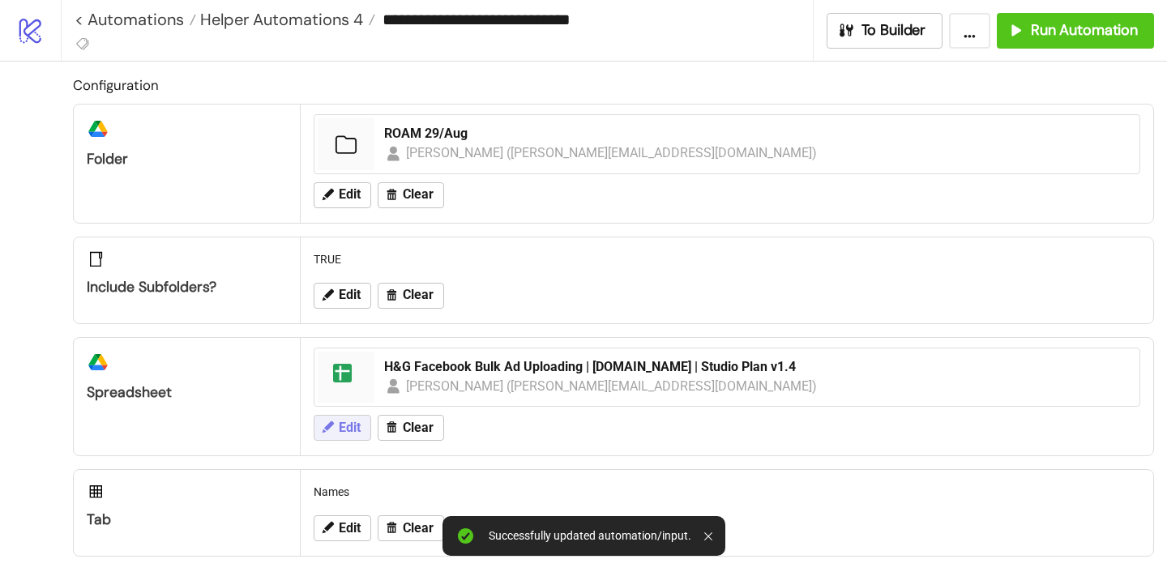
click at [343, 433] on span "Edit" at bounding box center [350, 427] width 22 height 15
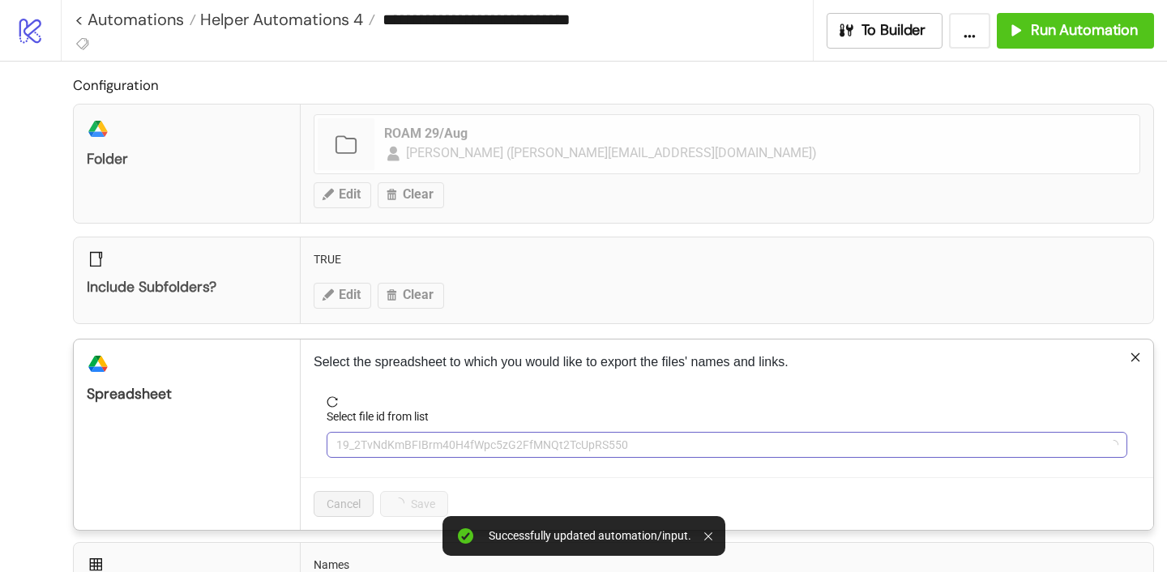
click at [380, 433] on span "19_2TvNdKmBFIBrm40H4fWpc5zG2FfMNQt2TcUpRS550" at bounding box center [726, 445] width 781 height 24
click at [380, 433] on span "H&G Facebook Bulk Ad Uploading | [DOMAIN_NAME] | Studio Plan v1.4" at bounding box center [726, 445] width 781 height 24
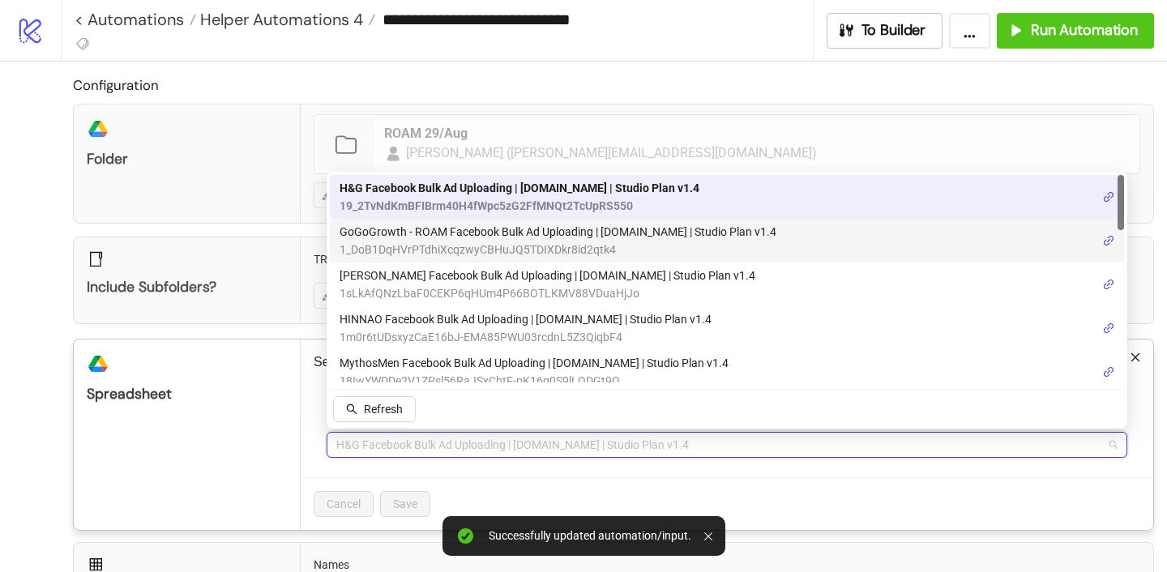
click at [420, 236] on span "GoGoGrowth - ROAM Facebook Bulk Ad Uploading | [DOMAIN_NAME] | Studio Plan v1.4" at bounding box center [557, 232] width 437 height 18
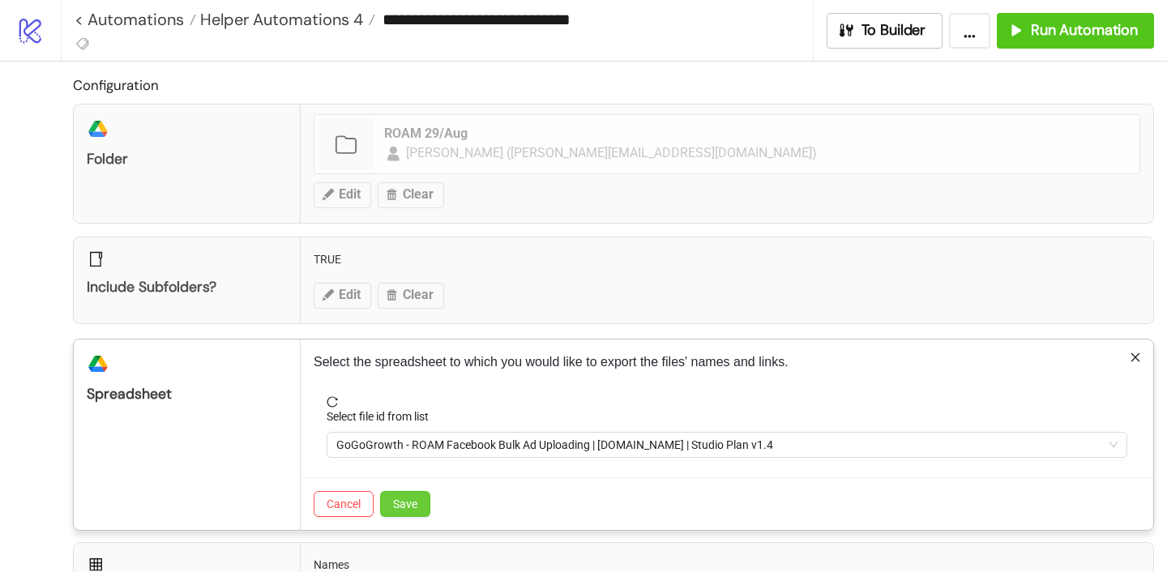
click at [407, 500] on span "Save" at bounding box center [405, 503] width 24 height 13
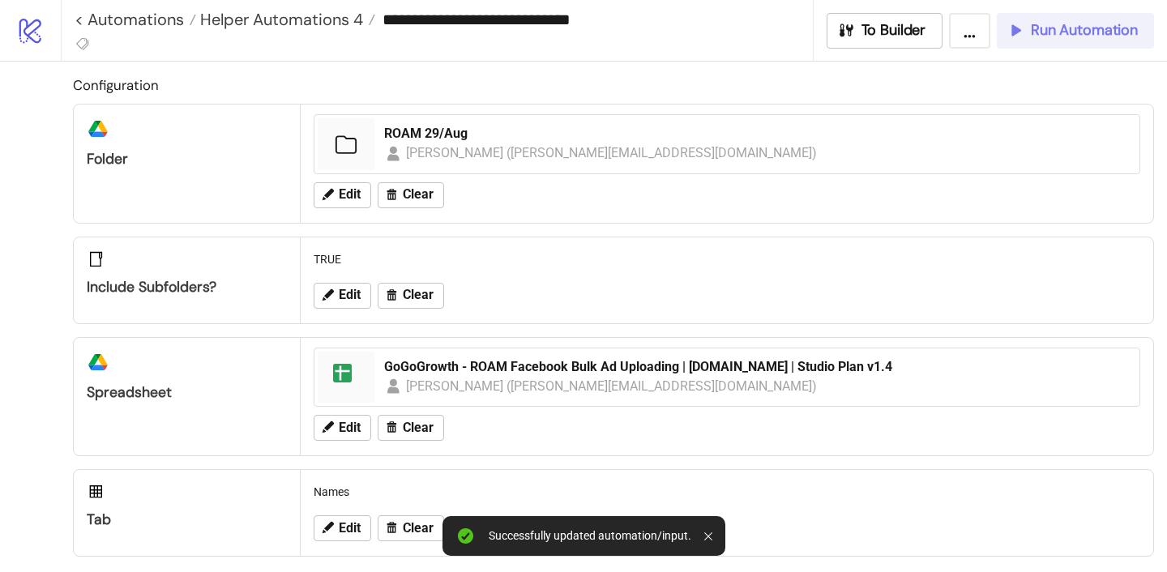
click at [1039, 33] on span "Run Automation" at bounding box center [1083, 30] width 107 height 19
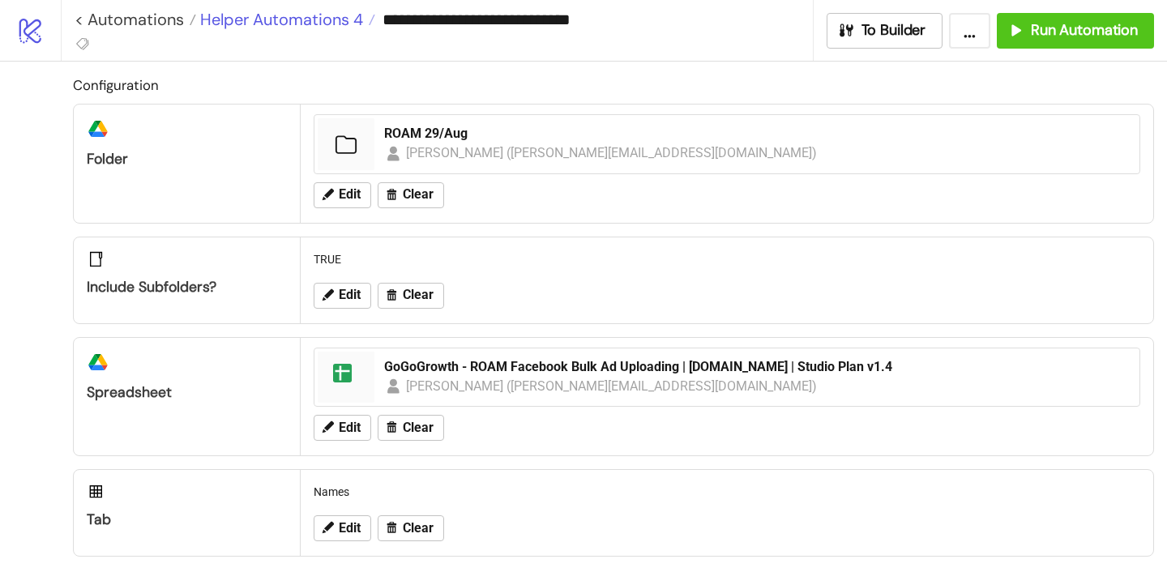
click at [282, 21] on span "Helper Automations 4" at bounding box center [279, 19] width 167 height 21
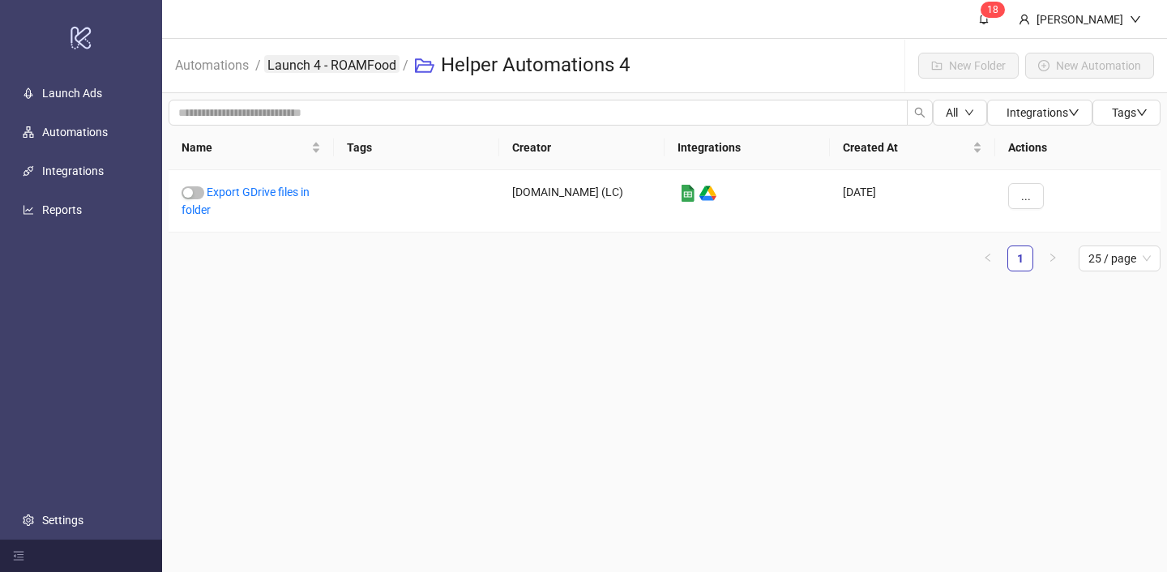
click at [290, 59] on link "Launch 4 - ROAMFood" at bounding box center [331, 64] width 135 height 18
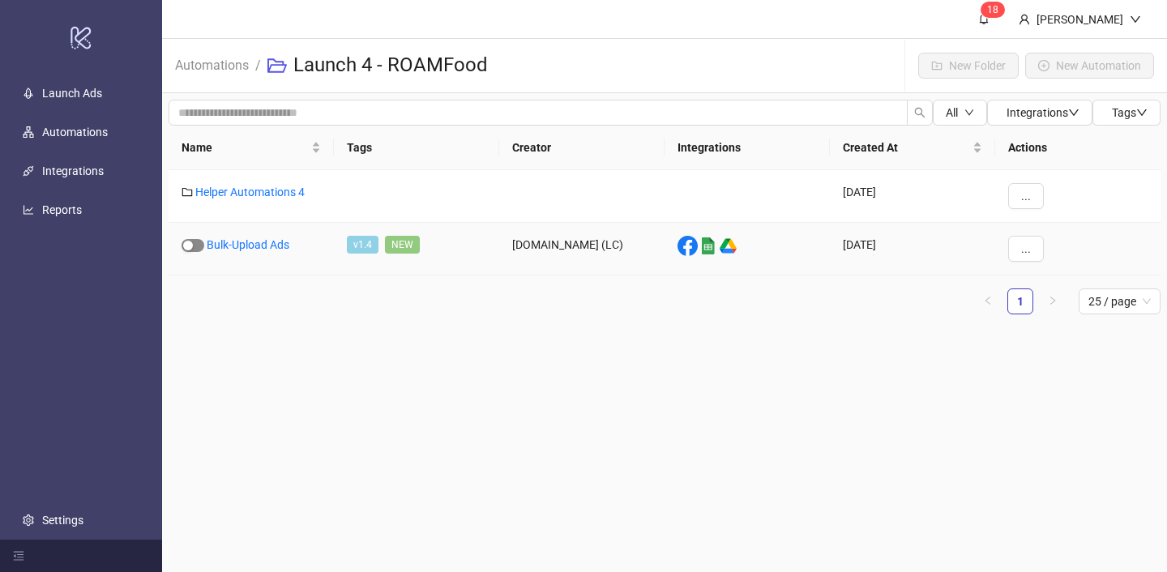
click at [194, 239] on span "button" at bounding box center [192, 245] width 23 height 13
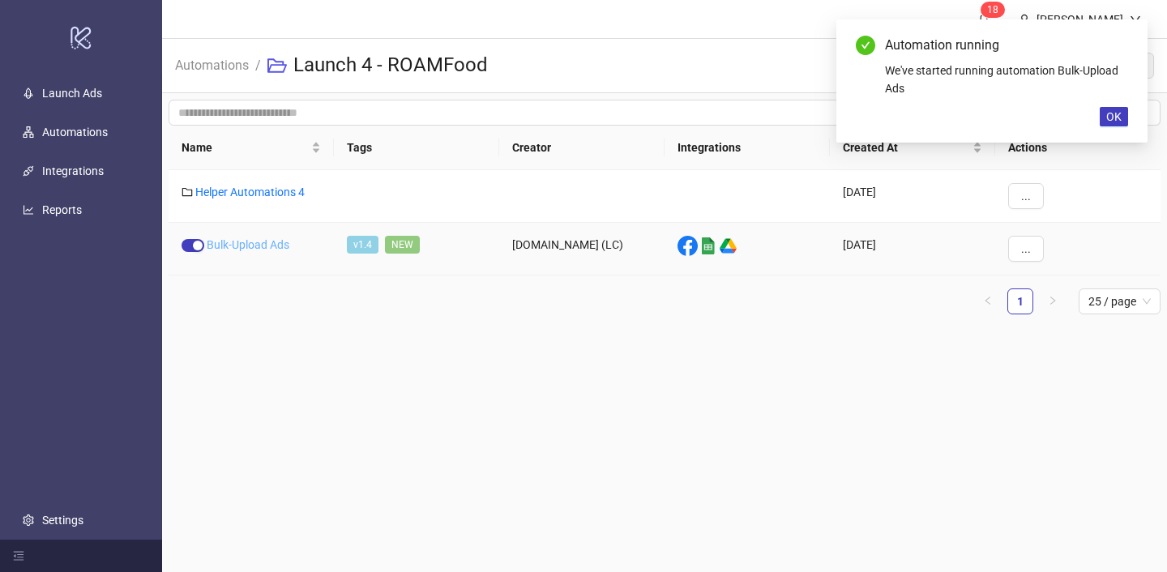
click at [249, 240] on link "Bulk-Upload Ads" at bounding box center [248, 244] width 83 height 13
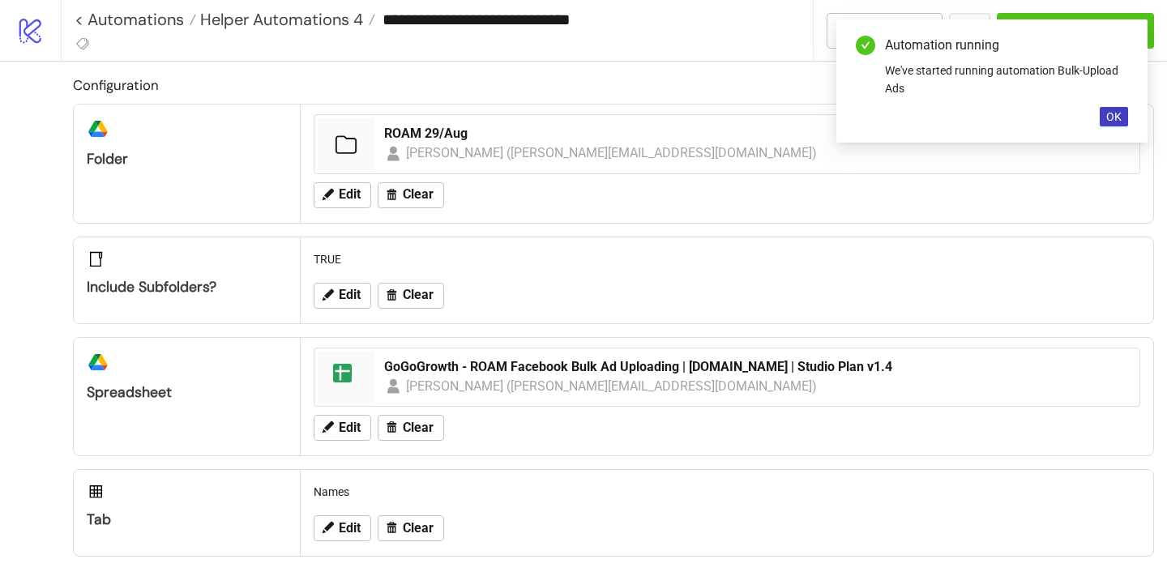
type input "**********"
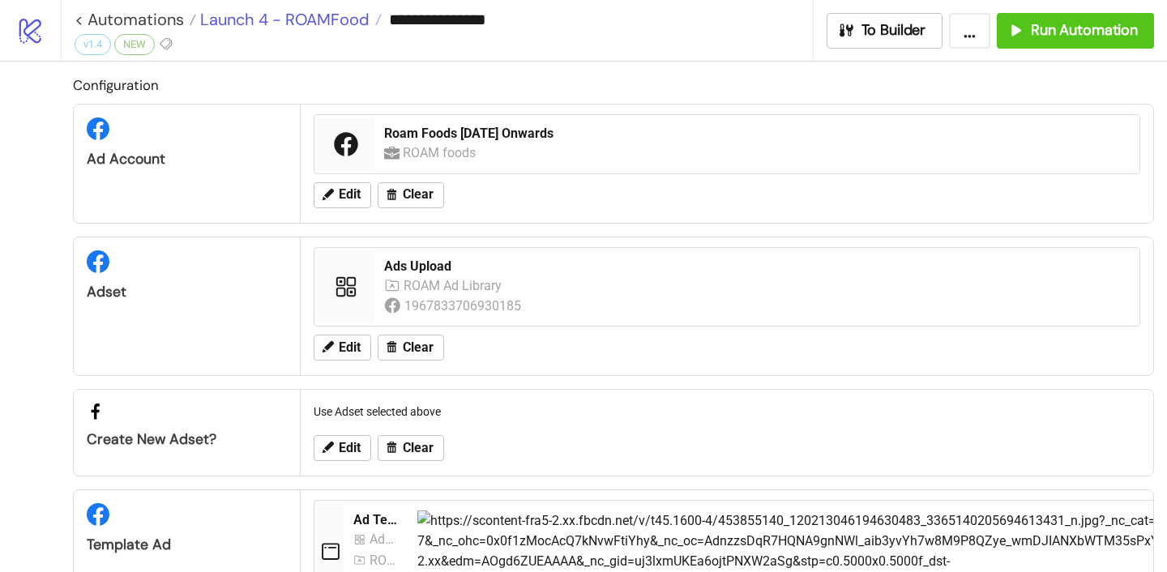
click at [282, 19] on span "Launch 4 - ROAMFood" at bounding box center [282, 19] width 173 height 21
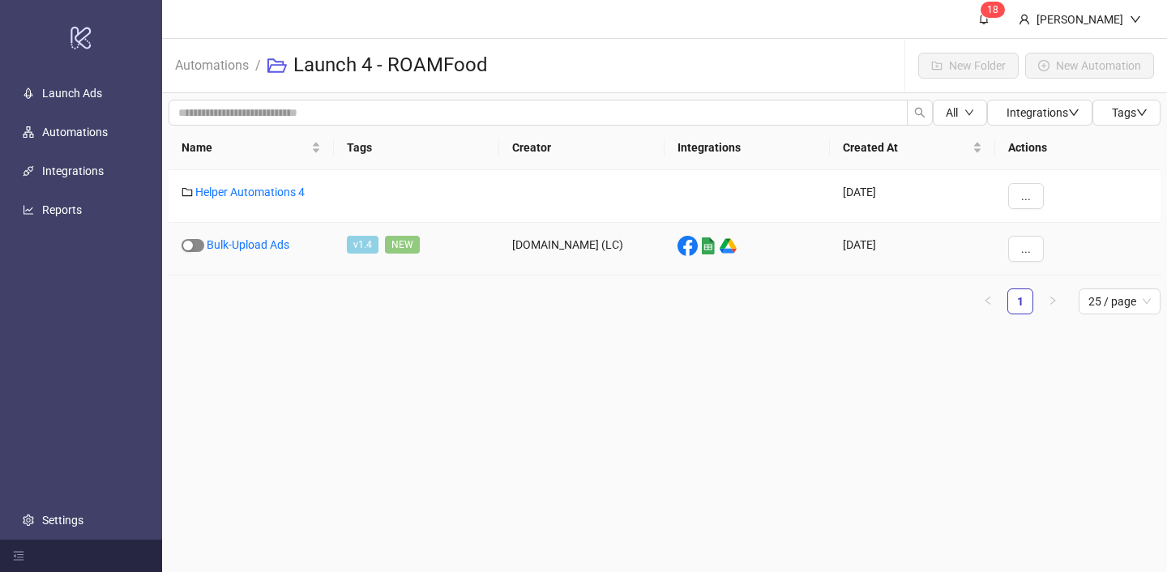
click at [199, 250] on span "button" at bounding box center [192, 245] width 23 height 13
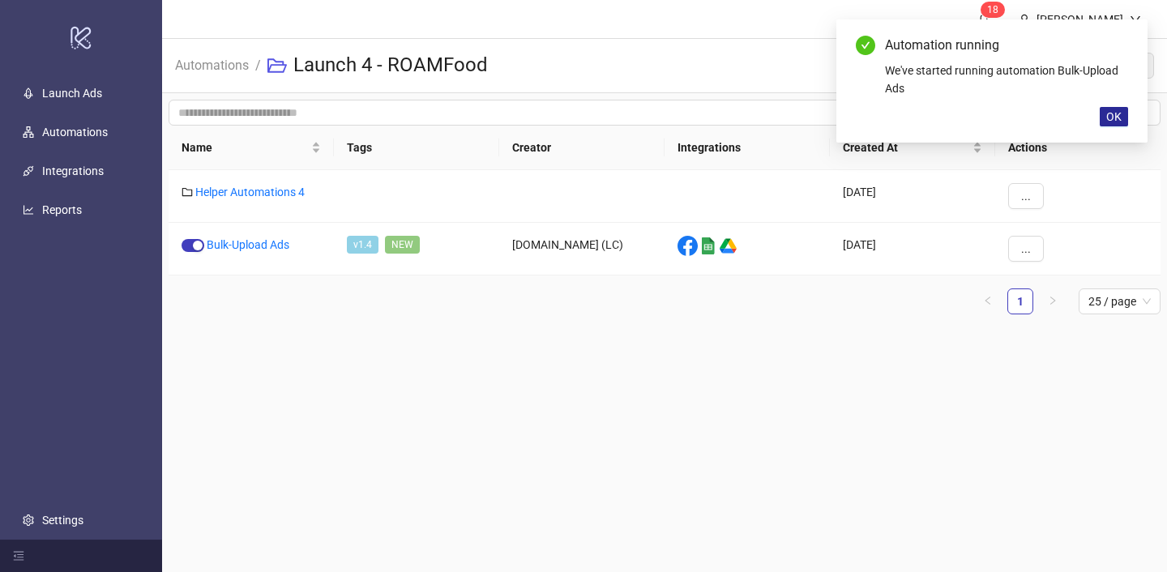
click at [1112, 115] on span "OK" at bounding box center [1113, 116] width 15 height 13
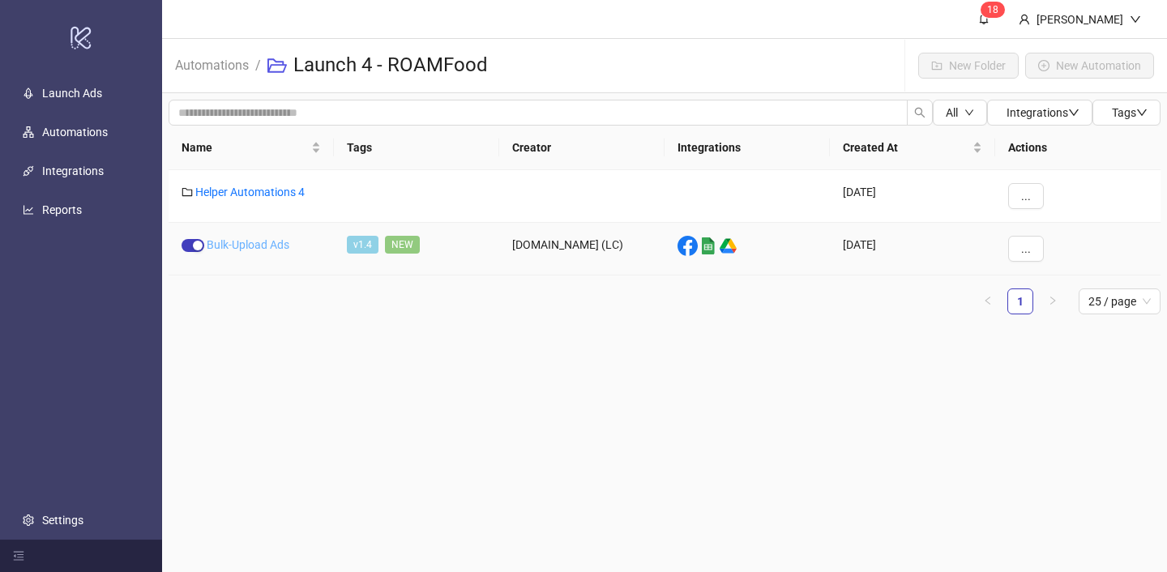
click at [250, 244] on link "Bulk-Upload Ads" at bounding box center [248, 244] width 83 height 13
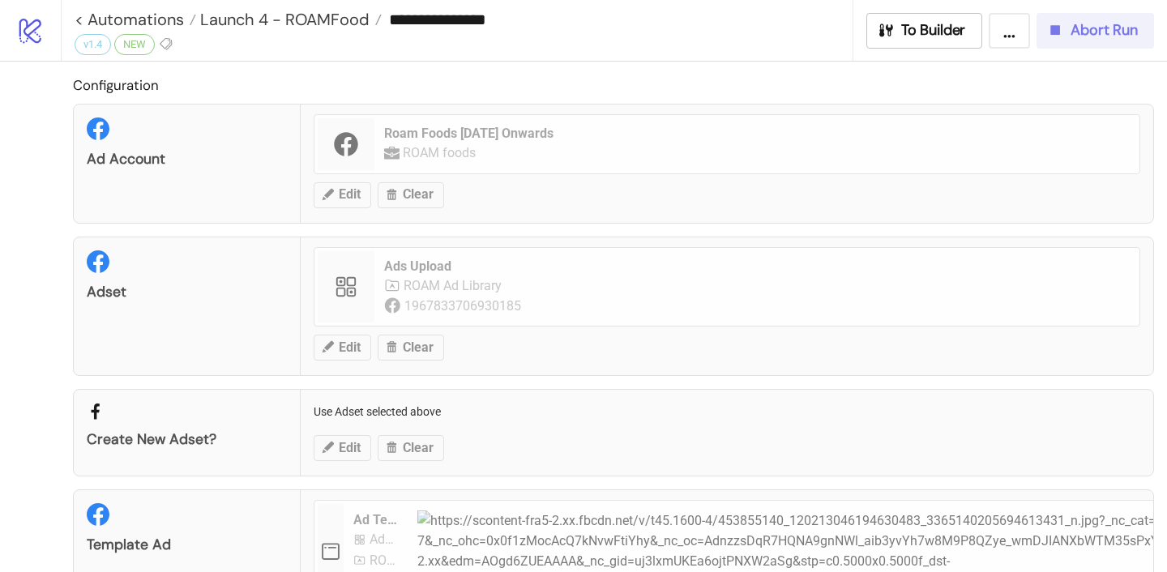
click at [1099, 35] on span "Abort Run" at bounding box center [1103, 30] width 67 height 19
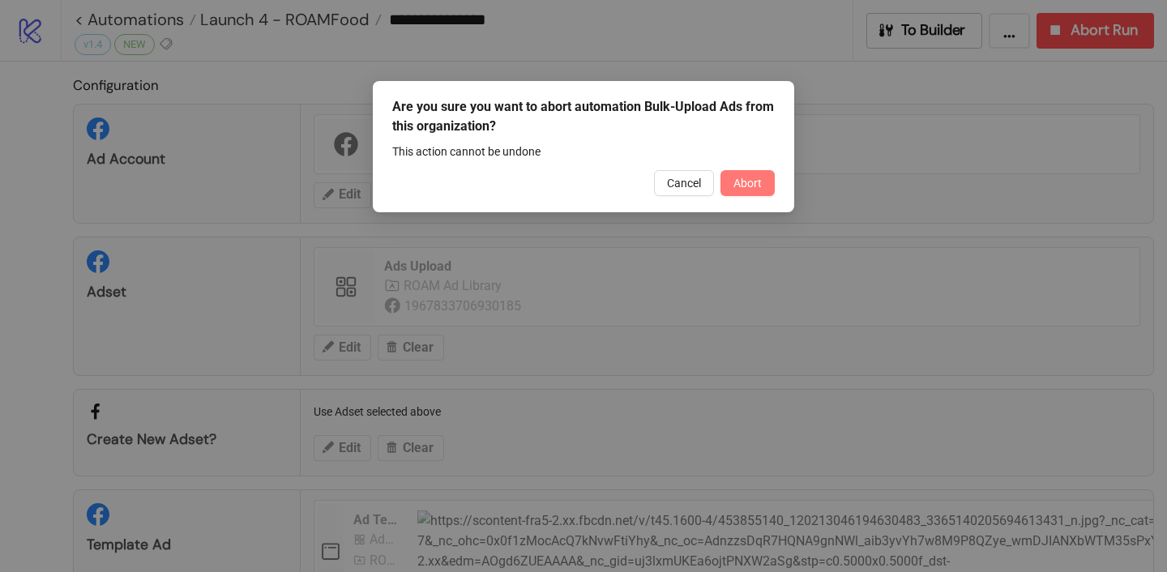
click at [753, 182] on span "Abort" at bounding box center [747, 183] width 28 height 13
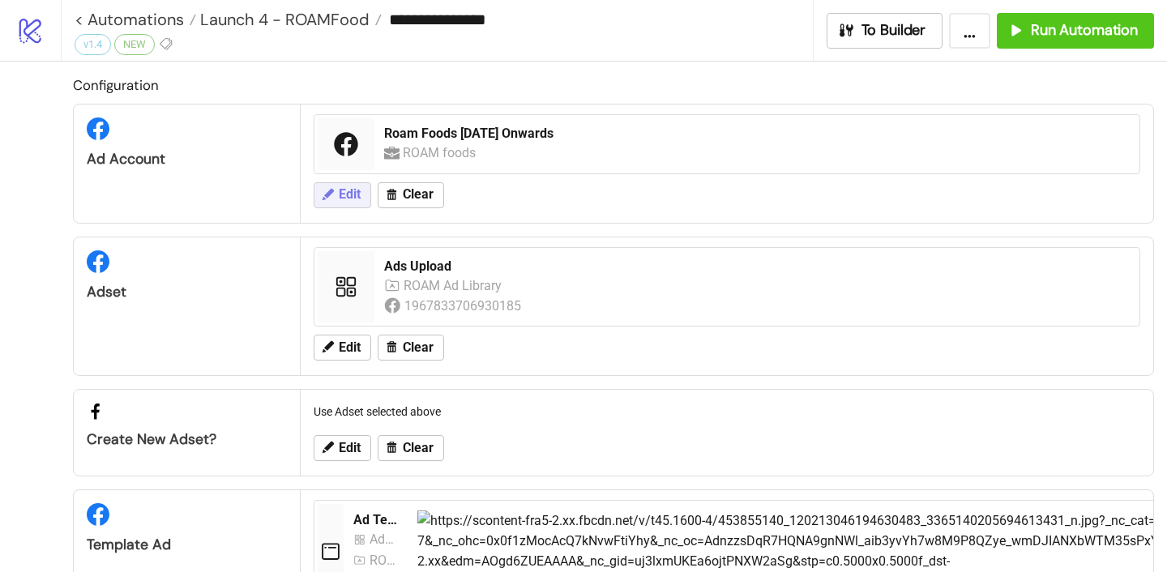
click at [335, 200] on button "Edit" at bounding box center [343, 195] width 58 height 26
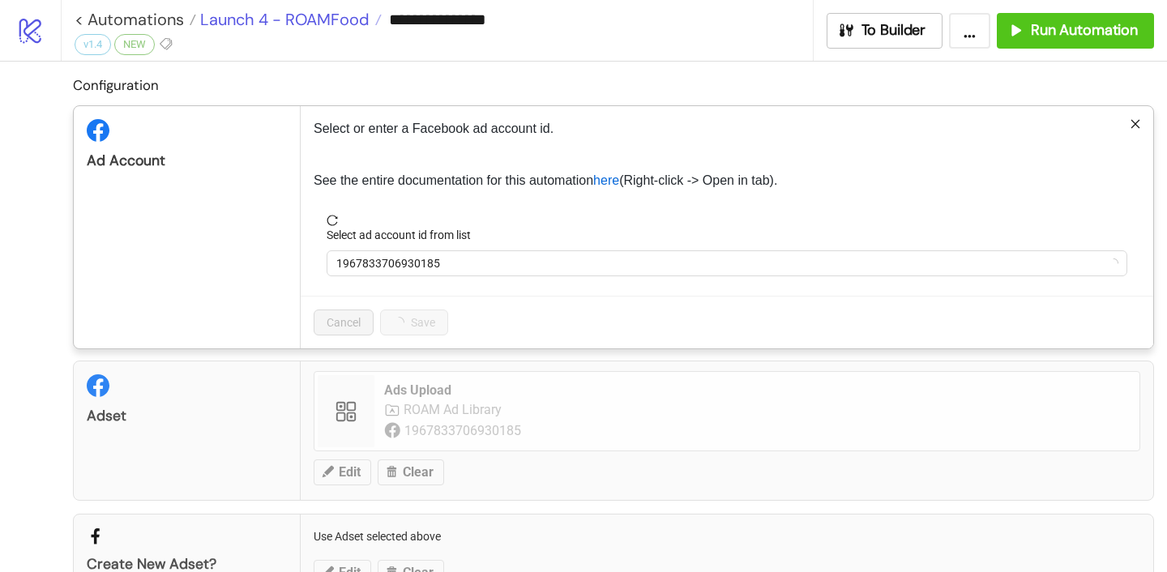
click at [292, 19] on div "**********" at bounding box center [583, 286] width 1167 height 572
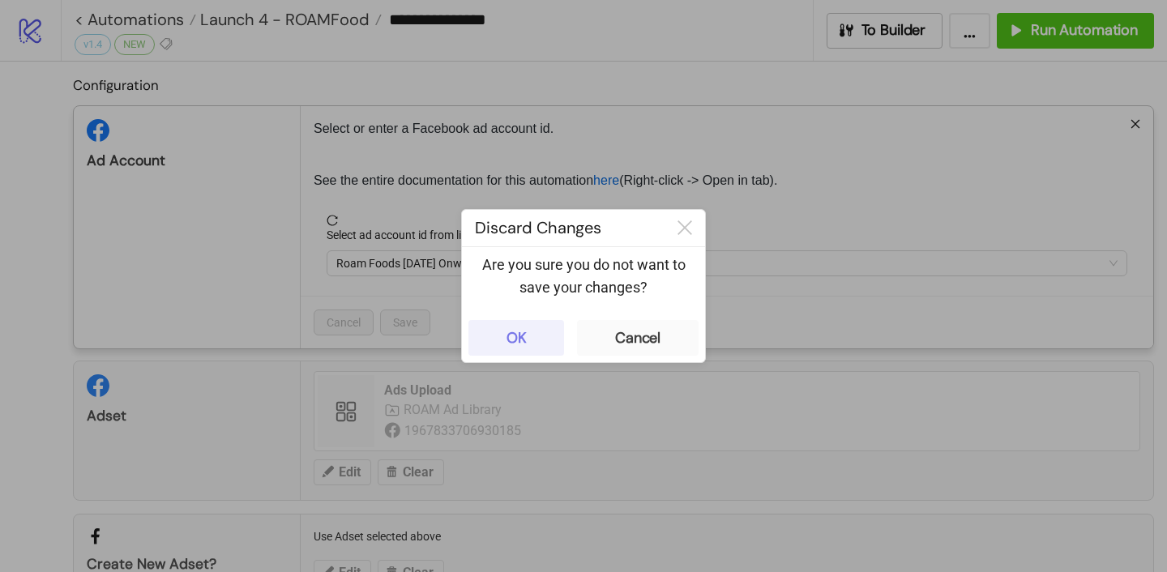
click at [525, 336] on div "OK" at bounding box center [516, 338] width 20 height 19
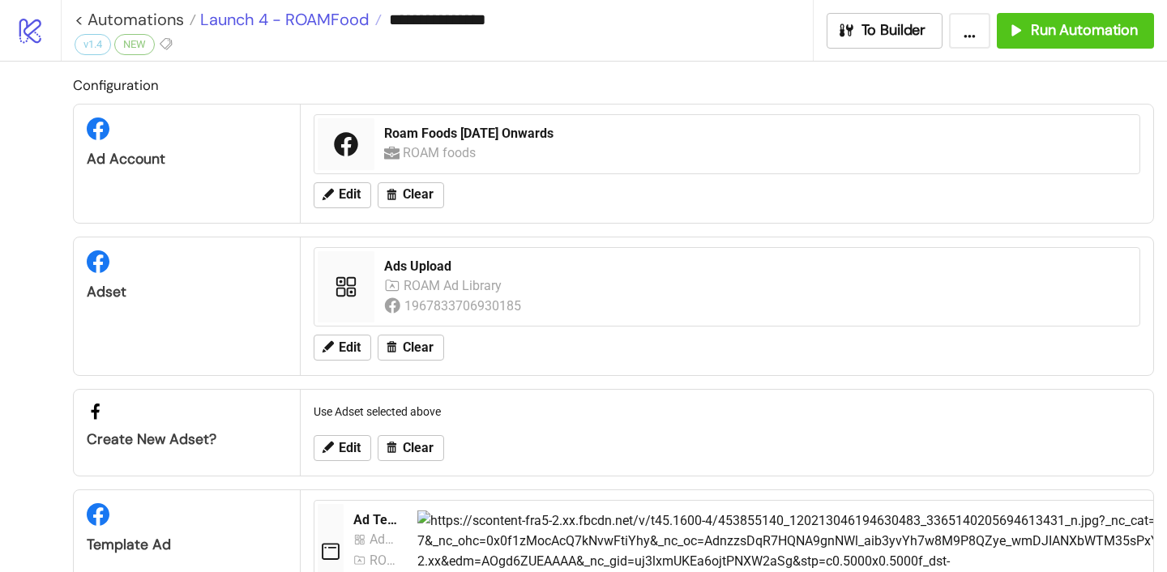
click at [287, 15] on span "Launch 4 - ROAMFood" at bounding box center [282, 19] width 173 height 21
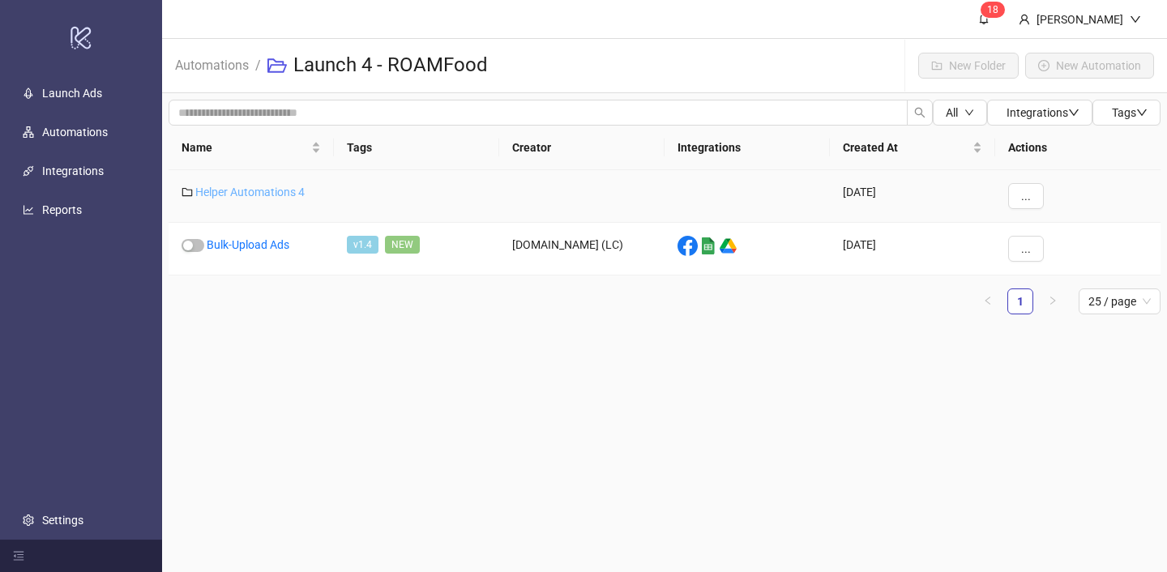
click at [291, 186] on link "Helper Automations 4" at bounding box center [249, 192] width 109 height 13
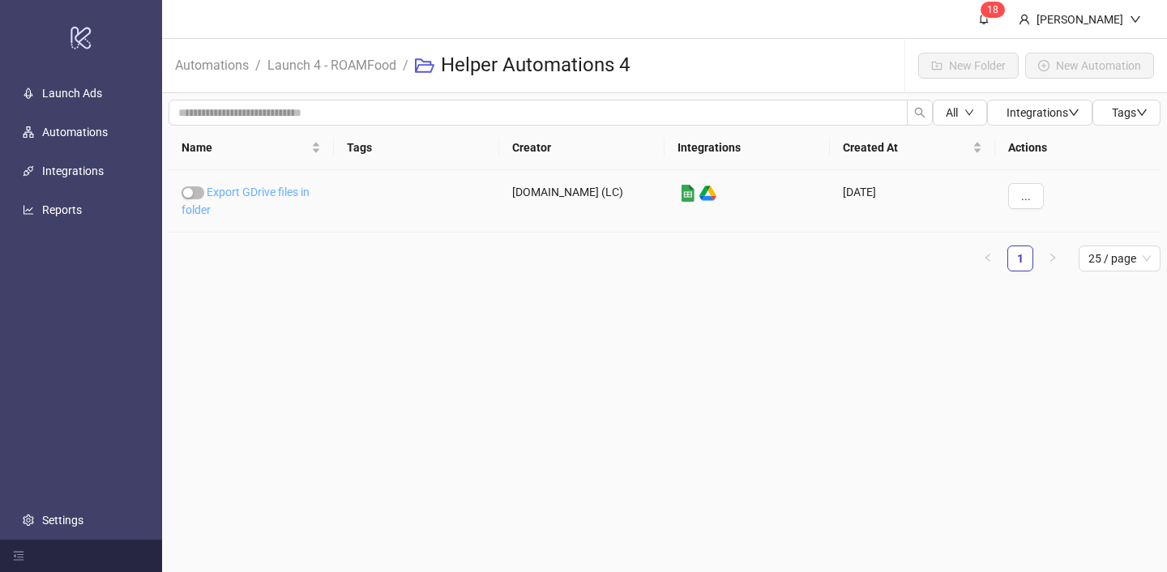
click at [275, 186] on link "Export GDrive files in folder" at bounding box center [245, 201] width 128 height 31
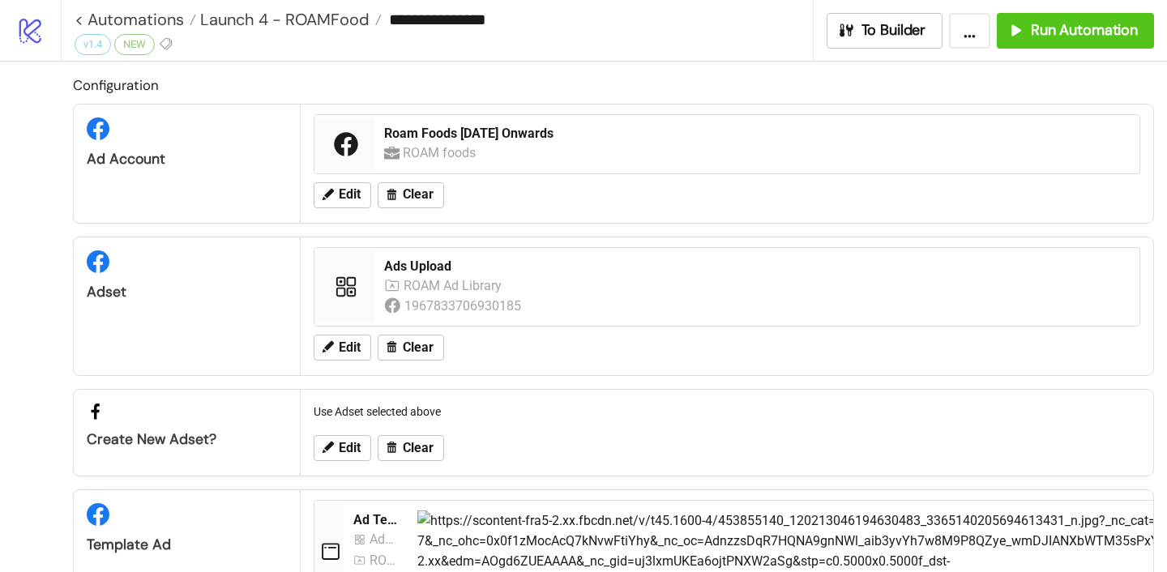
type input "**********"
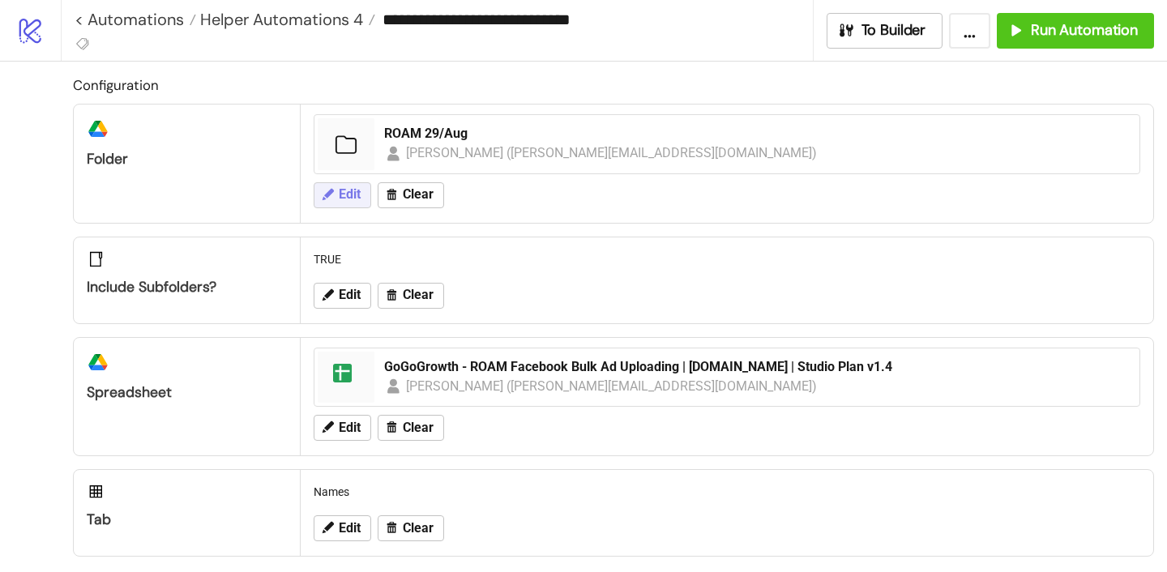
click at [335, 188] on button "Edit" at bounding box center [343, 195] width 58 height 26
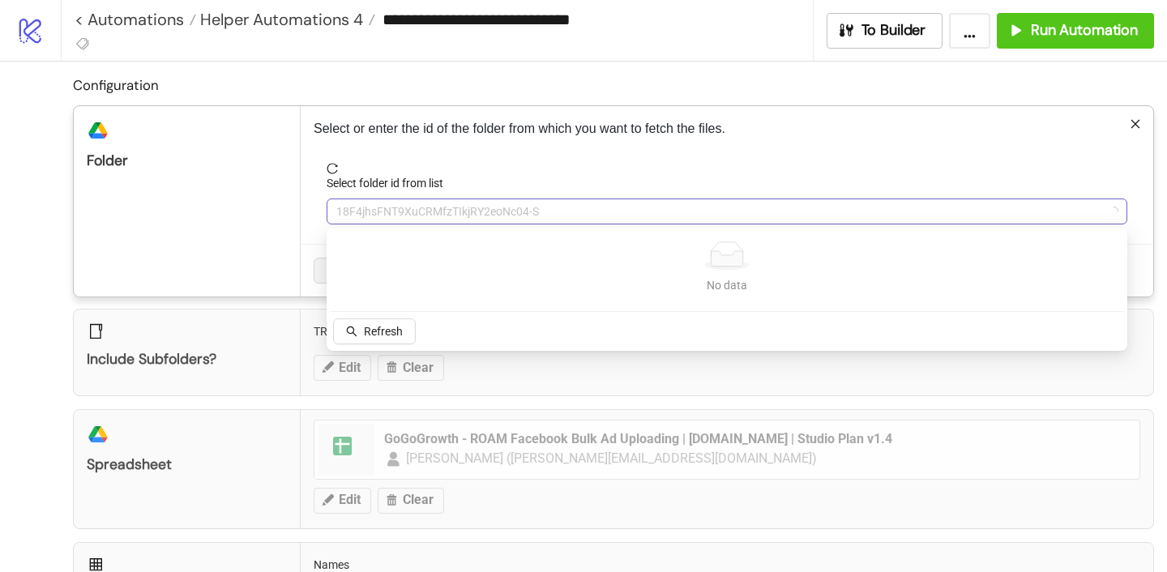
click at [399, 220] on span "18F4jhsFNT9XuCRMfzTIkjRY2eoNc04-S" at bounding box center [726, 211] width 781 height 24
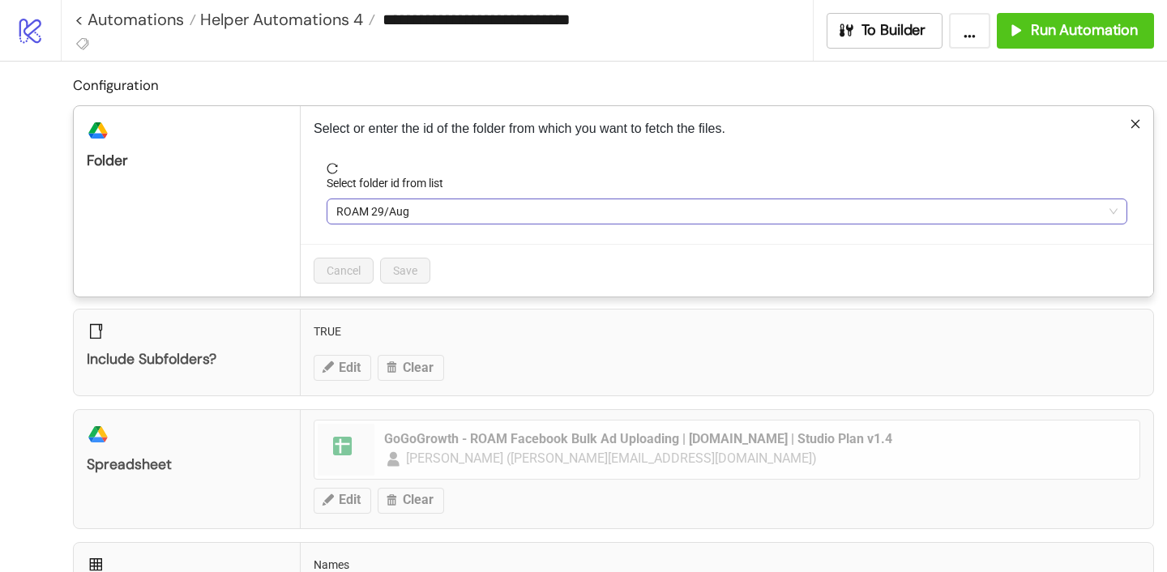
click at [398, 220] on span "ROAM 29/Aug" at bounding box center [726, 211] width 781 height 24
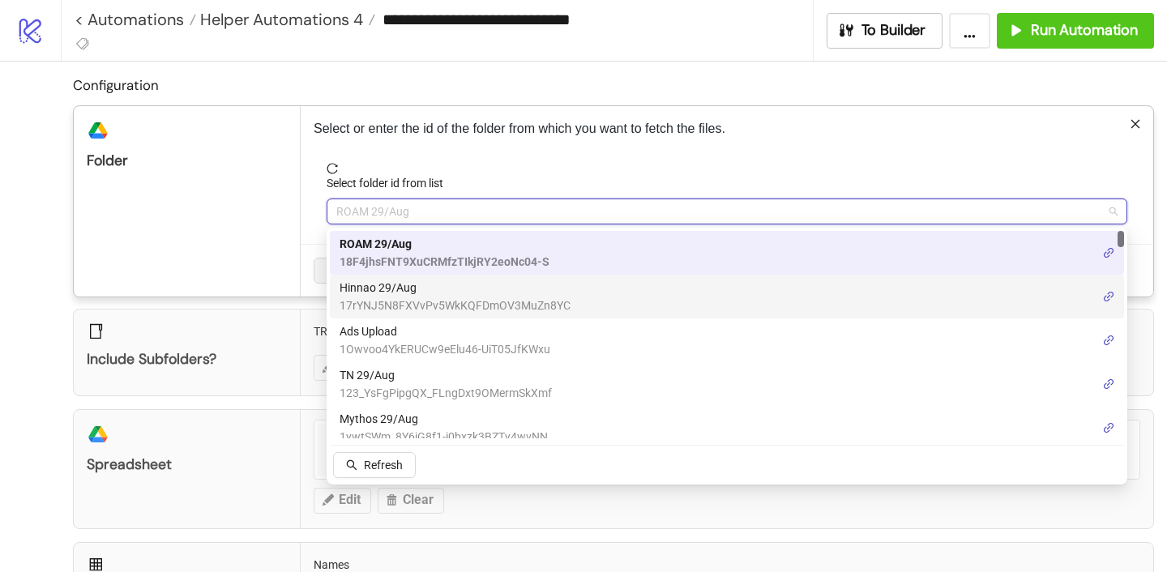
click at [386, 291] on span "Hinnao 29/Aug" at bounding box center [454, 288] width 231 height 18
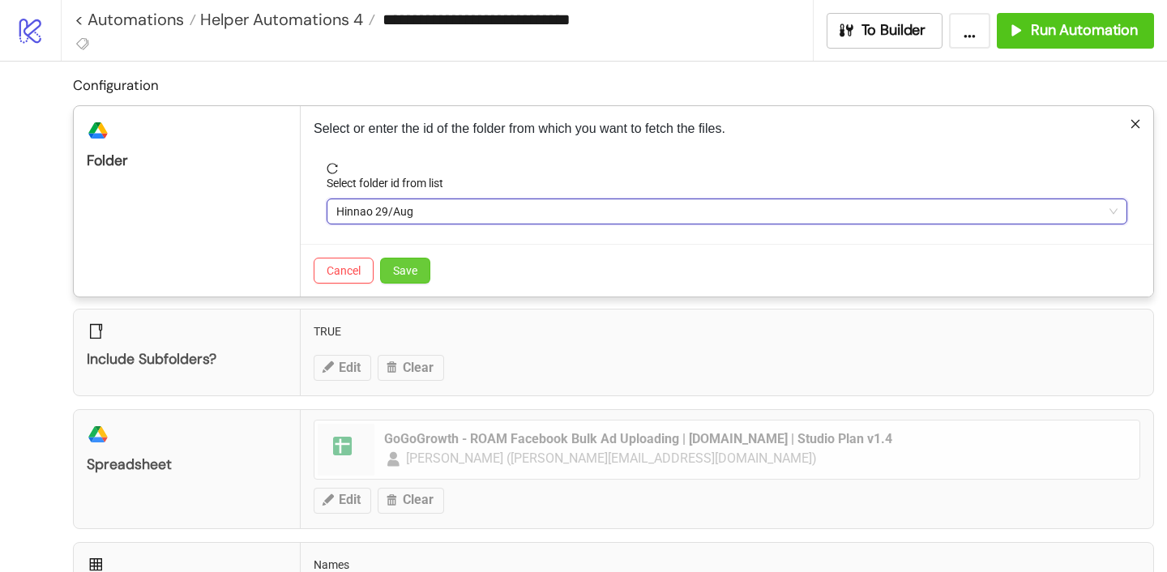
click at [421, 278] on button "Save" at bounding box center [405, 271] width 50 height 26
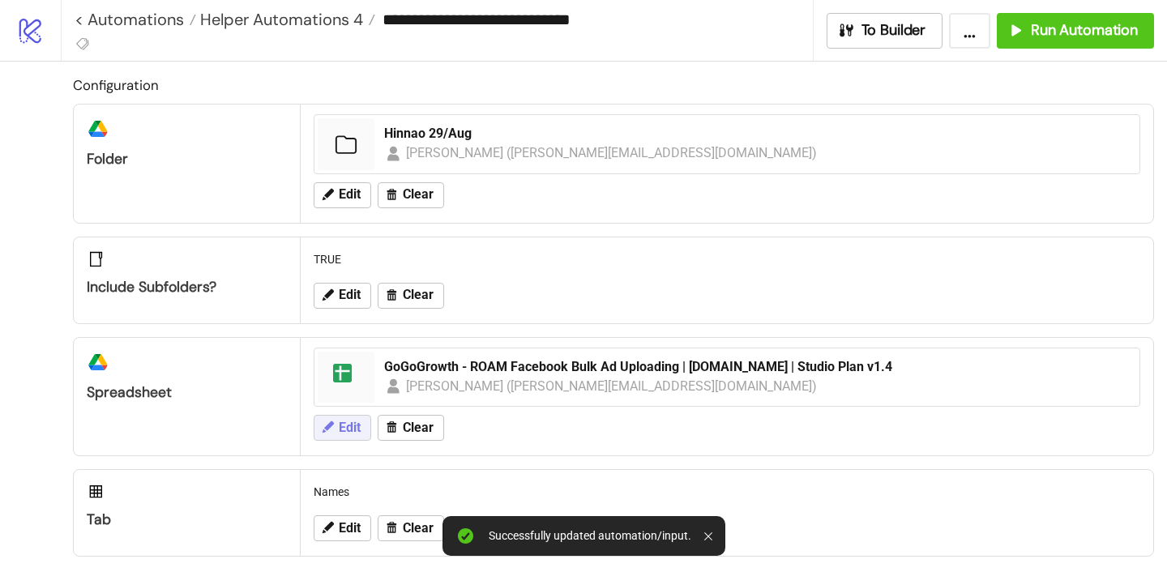
click at [352, 423] on span "Edit" at bounding box center [350, 427] width 22 height 15
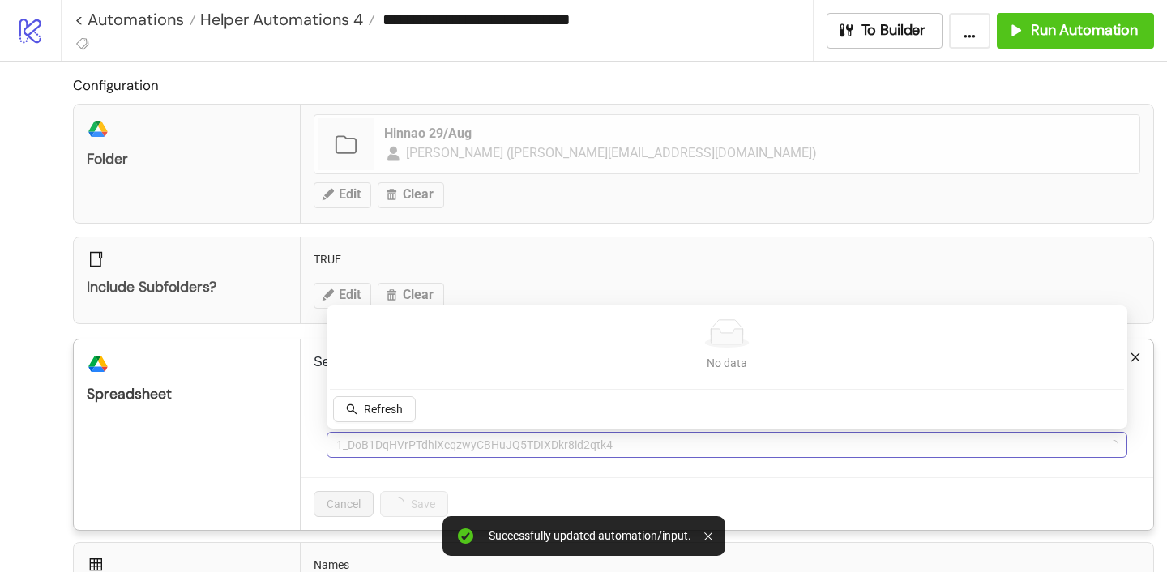
click at [413, 446] on span "1_DoB1DqHVrPTdhiXcqzwyCBHuJQ5TDIXDkr8id2qtk4" at bounding box center [726, 445] width 781 height 24
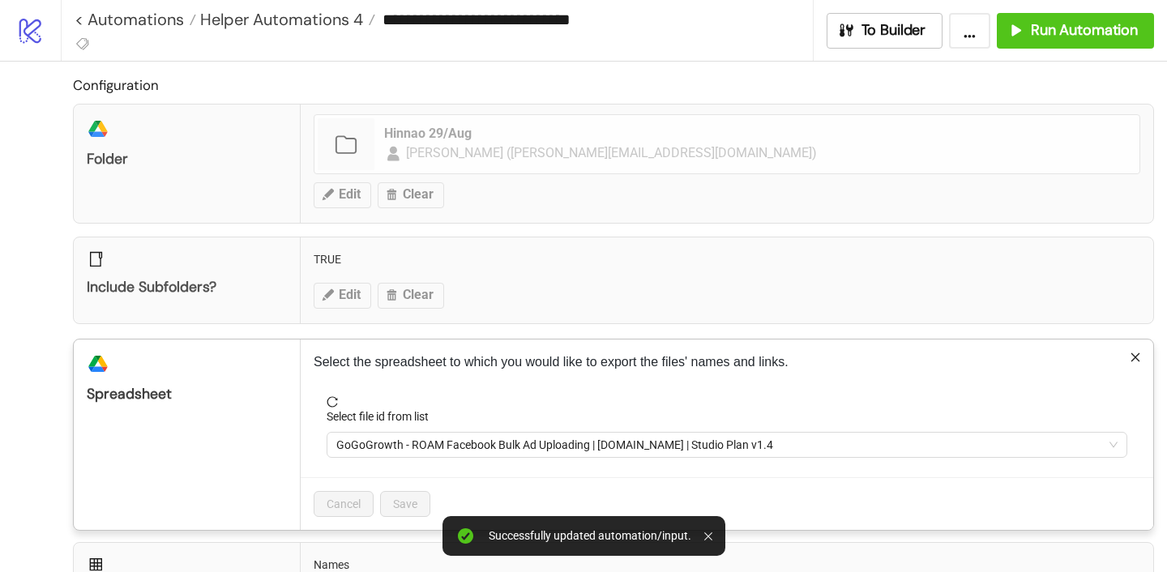
click at [412, 447] on span "GoGoGrowth - ROAM Facebook Bulk Ad Uploading | [DOMAIN_NAME] | Studio Plan v1.4" at bounding box center [726, 445] width 781 height 24
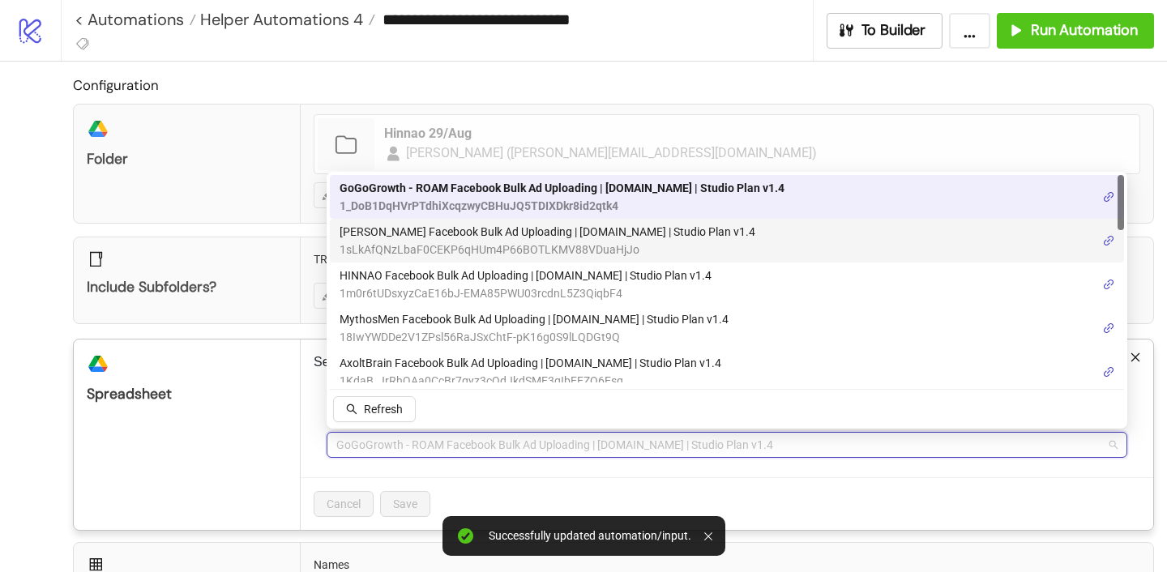
click at [459, 232] on span "[PERSON_NAME] Facebook Bulk Ad Uploading | [DOMAIN_NAME] | Studio Plan v1.4" at bounding box center [547, 232] width 416 height 18
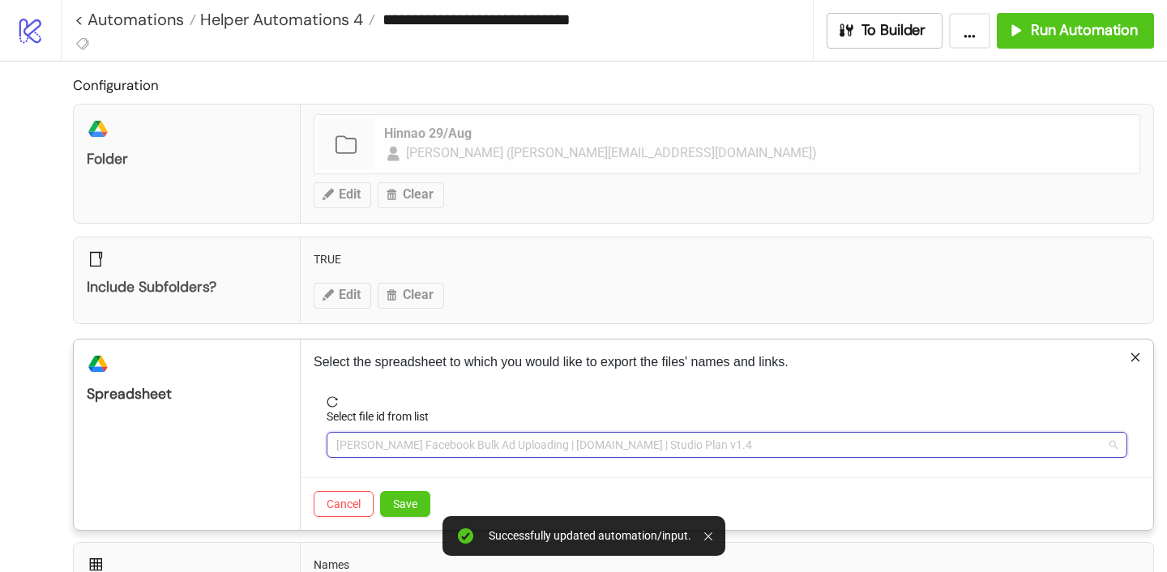
click at [406, 447] on span "[PERSON_NAME] Facebook Bulk Ad Uploading | [DOMAIN_NAME] | Studio Plan v1.4" at bounding box center [726, 445] width 781 height 24
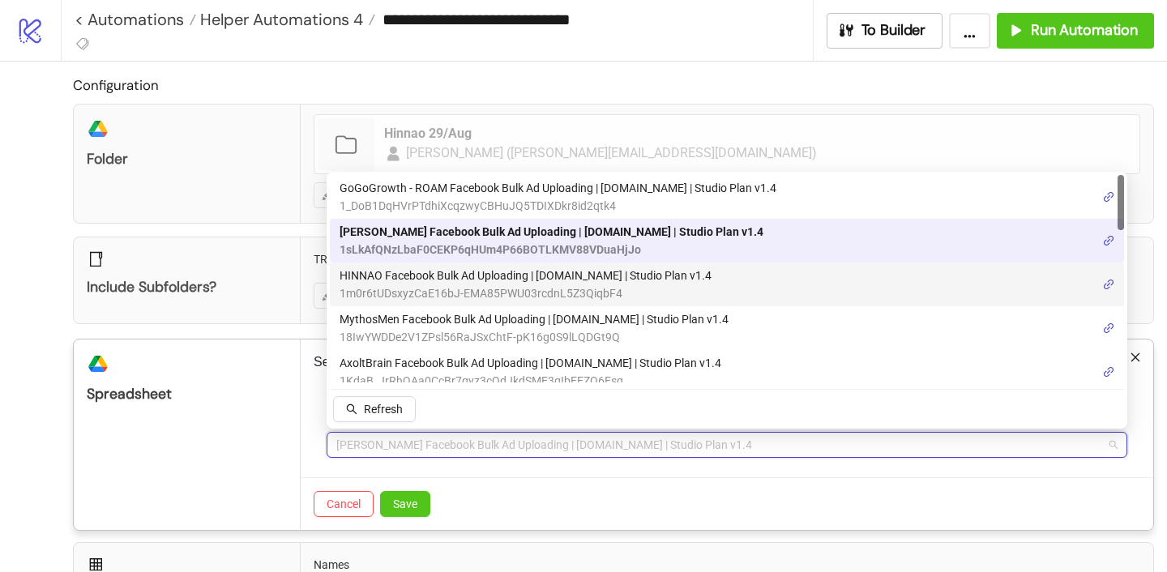
click at [430, 287] on span "1m0r6tUDsxyzCaE16bJ-EMA85PWU03rcdnL5Z3QiqbF4" at bounding box center [525, 293] width 372 height 18
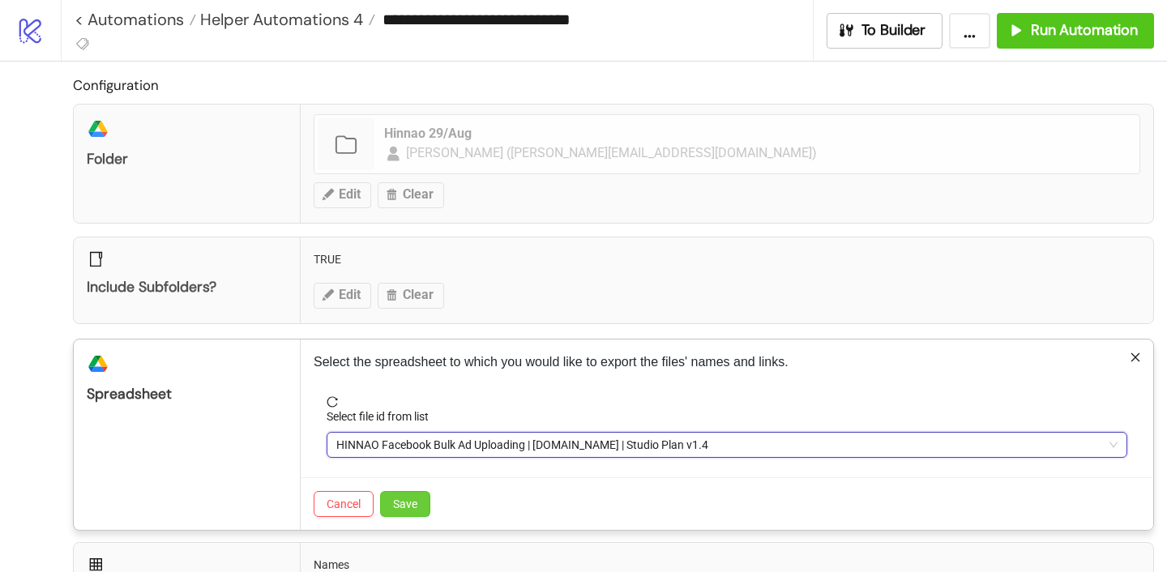
click at [411, 498] on span "Save" at bounding box center [405, 503] width 24 height 13
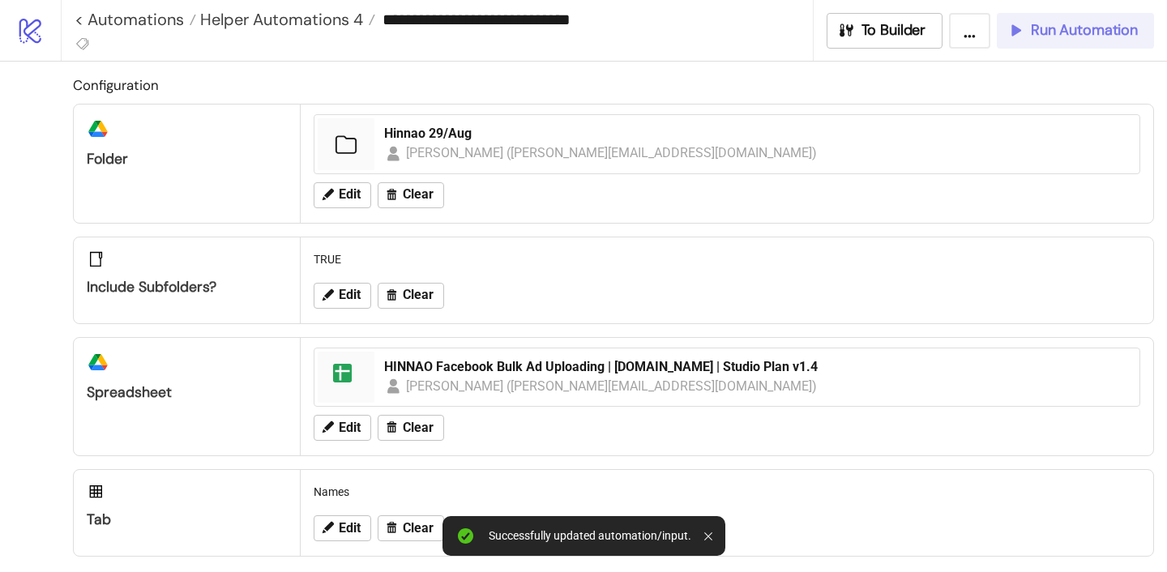
click at [1047, 30] on span "Run Automation" at bounding box center [1083, 30] width 107 height 19
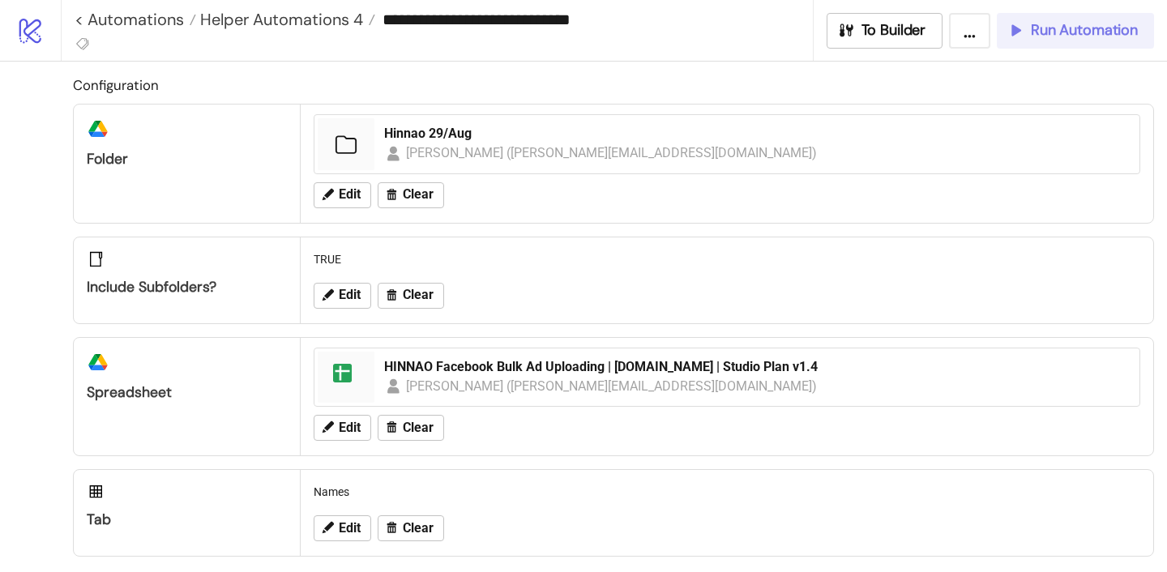
click at [1045, 35] on span "Run Automation" at bounding box center [1083, 30] width 107 height 19
click at [1099, 31] on span "Run Automation" at bounding box center [1083, 30] width 107 height 19
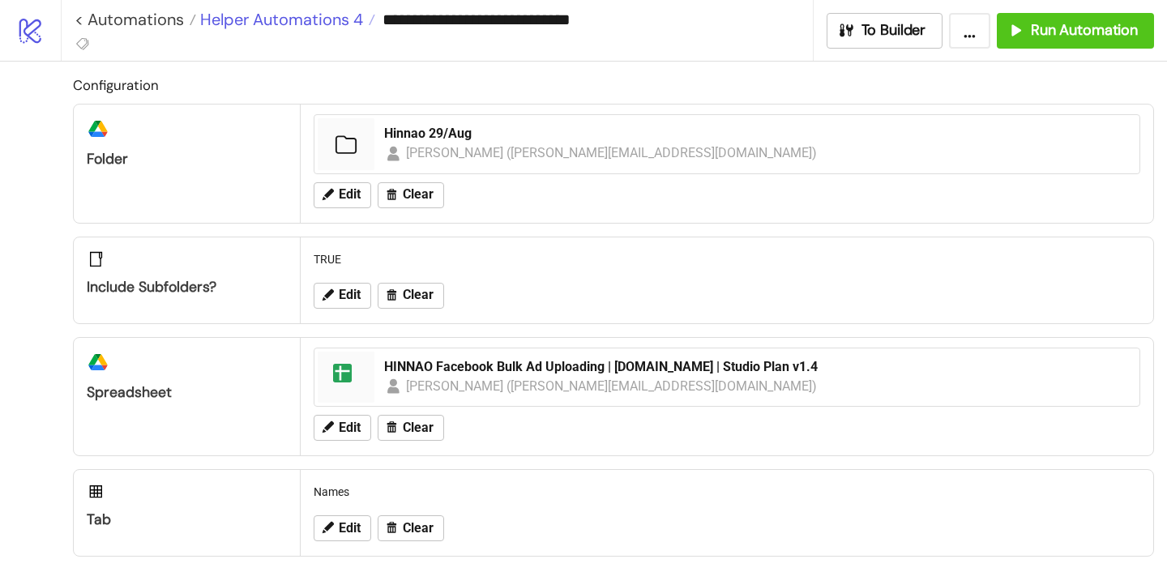
click at [253, 21] on span "Helper Automations 4" at bounding box center [279, 19] width 167 height 21
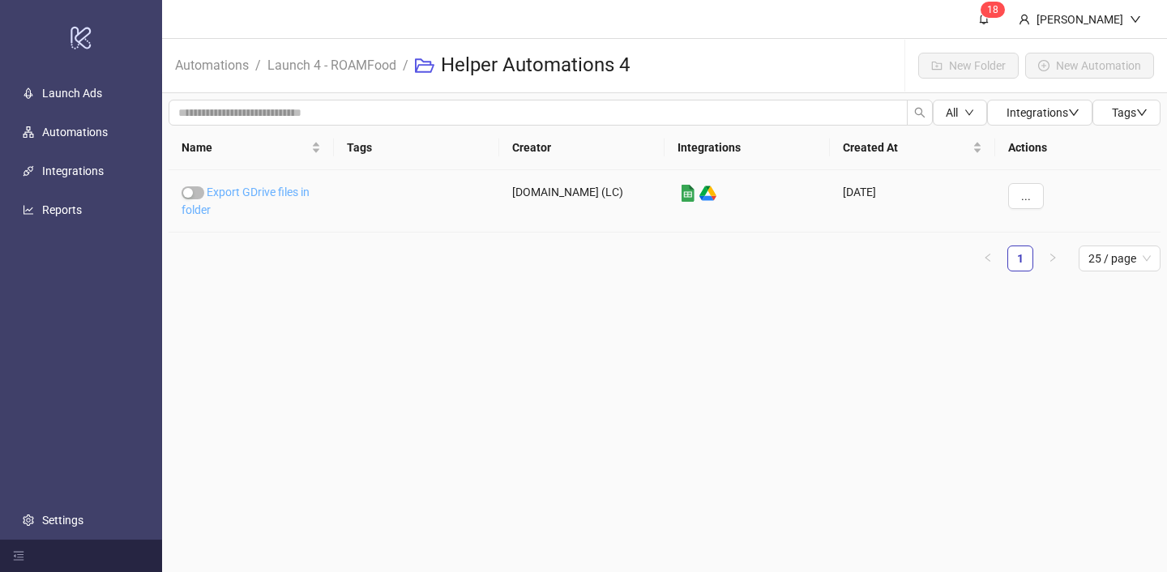
click at [269, 197] on link "Export GDrive files in folder" at bounding box center [245, 201] width 128 height 31
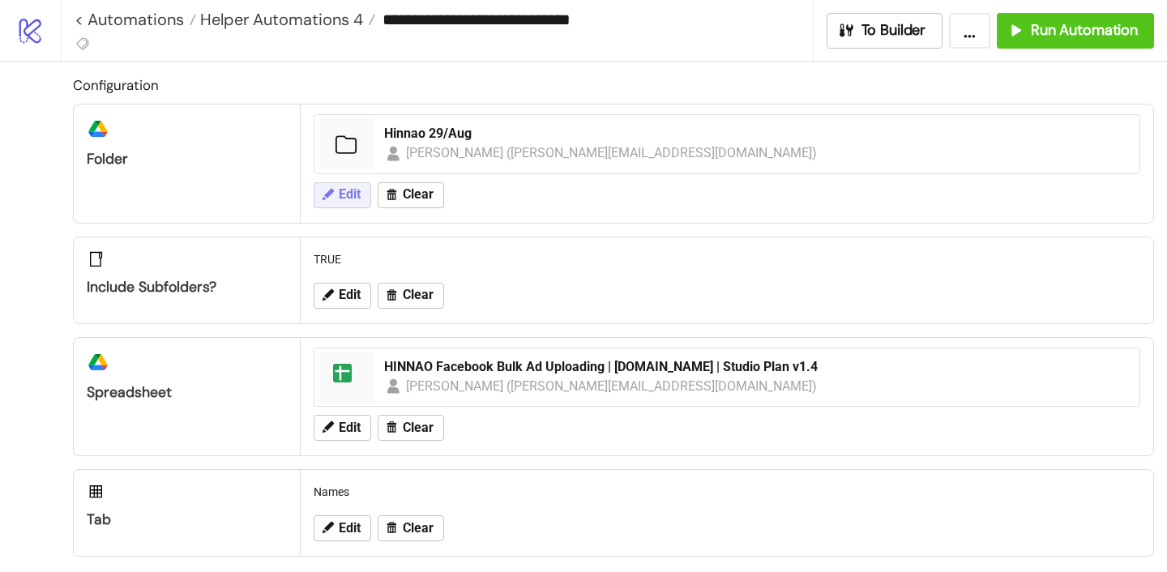
click at [339, 194] on span "Edit" at bounding box center [350, 194] width 22 height 15
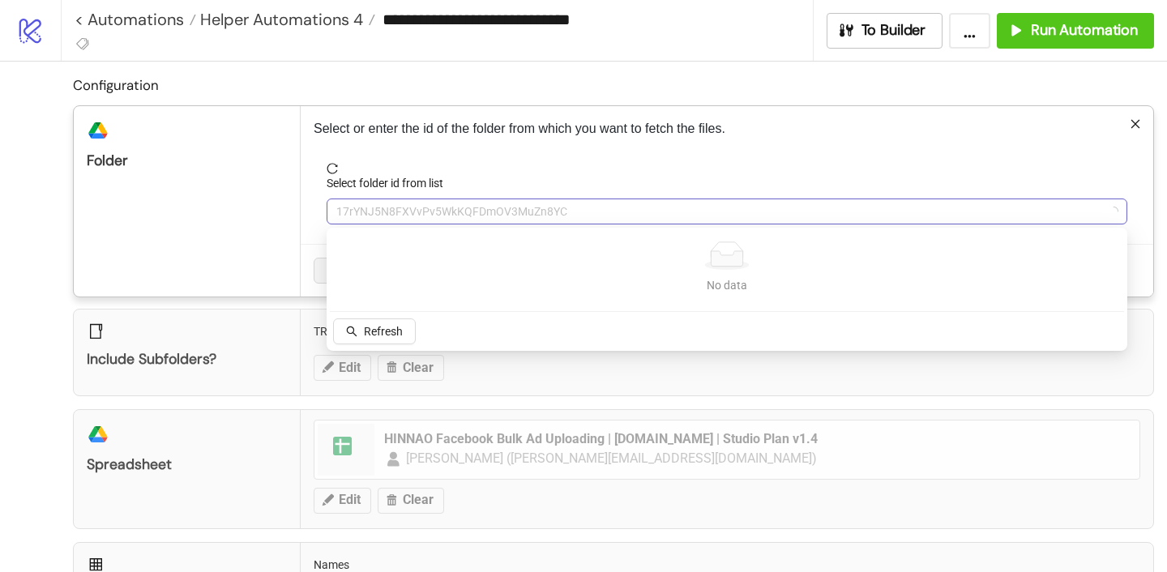
click at [416, 217] on span "17rYNJ5N8FXVvPv5WkKQFDmOV3MuZn8YC" at bounding box center [726, 211] width 781 height 24
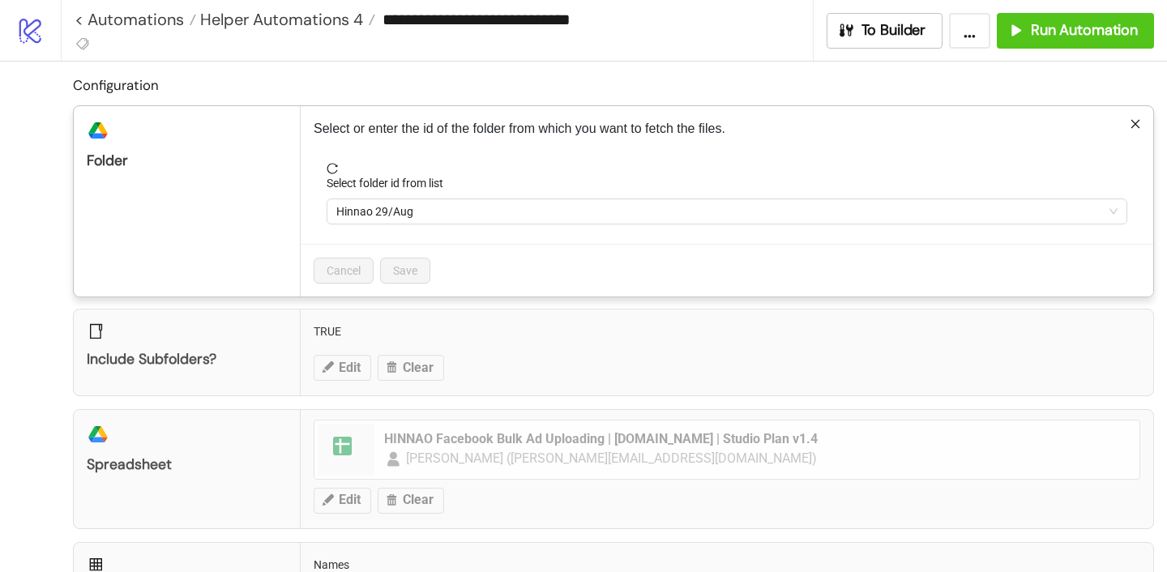
click at [416, 217] on span "Hinnao 29/Aug" at bounding box center [726, 211] width 781 height 24
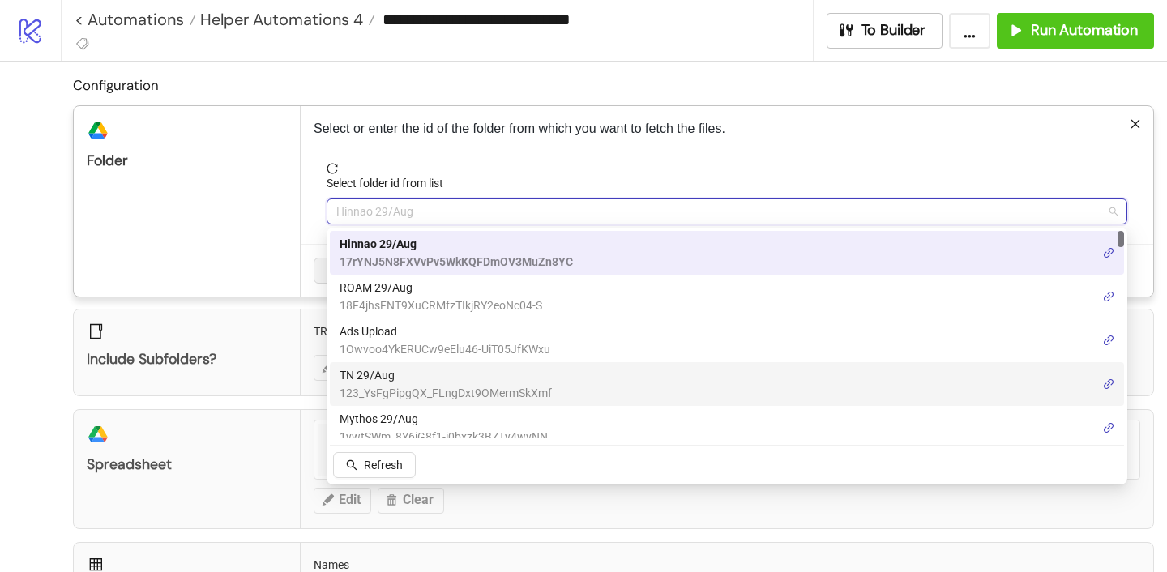
click at [390, 394] on span "123_YsFgPipgQX_FLngDxt9OMermSkXmf" at bounding box center [445, 393] width 212 height 18
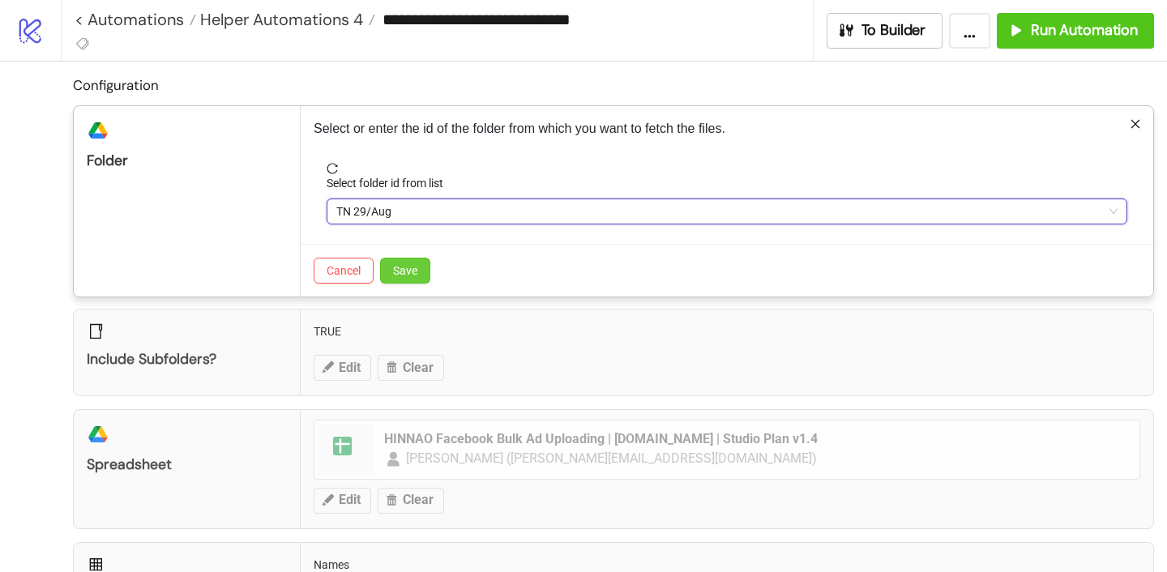
click at [403, 273] on span "Save" at bounding box center [405, 270] width 24 height 13
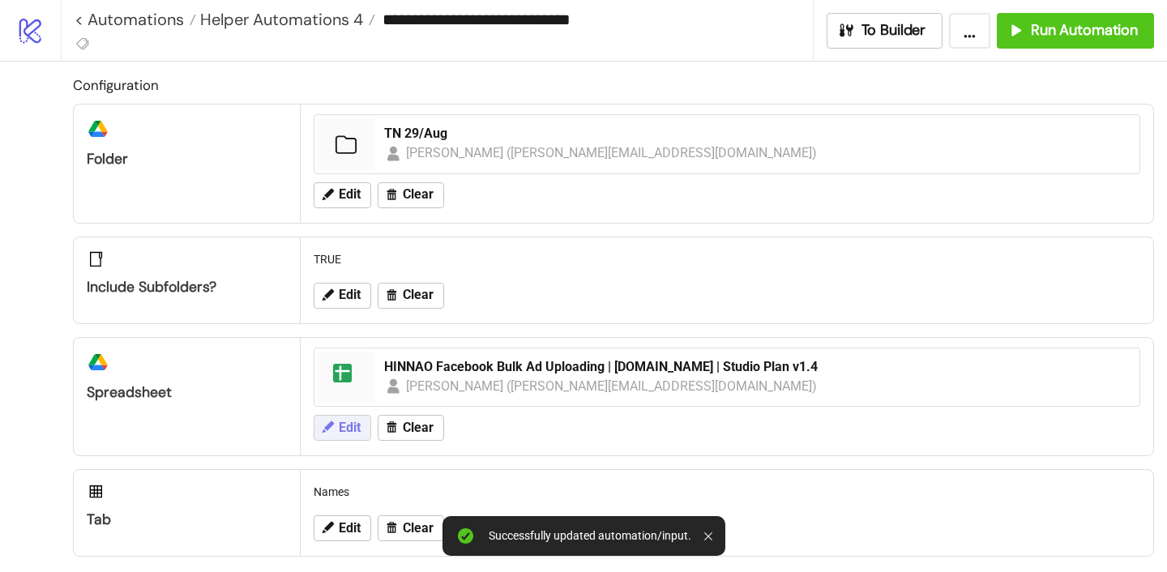
click at [344, 430] on span "Edit" at bounding box center [350, 427] width 22 height 15
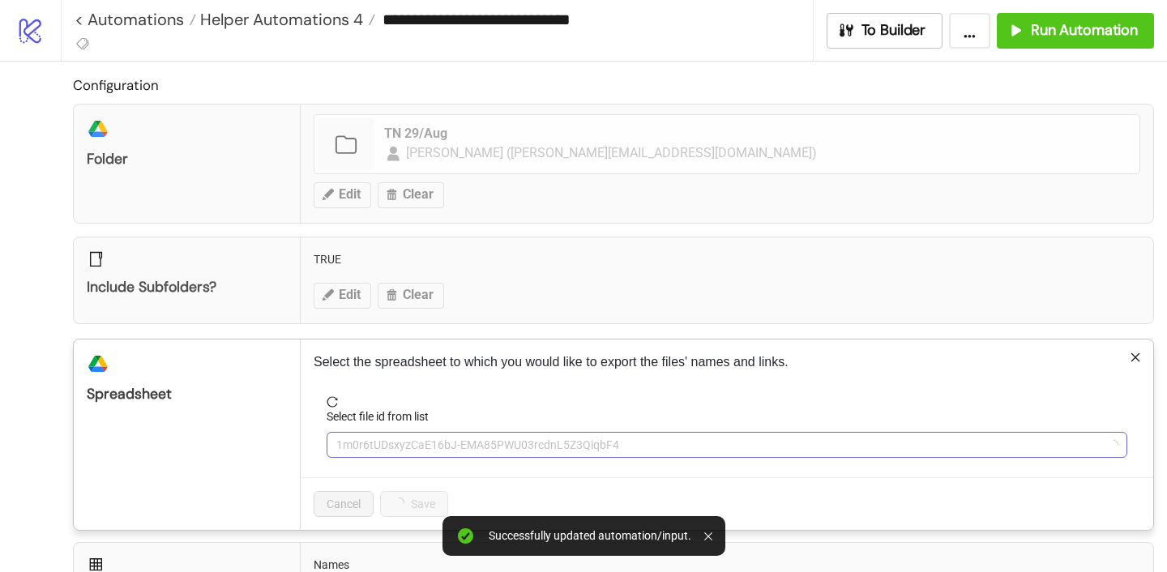
click at [454, 439] on span "1m0r6tUDsxyzCaE16bJ-EMA85PWU03rcdnL5Z3QiqbF4" at bounding box center [726, 445] width 781 height 24
click at [454, 439] on span "HINNAO Facebook Bulk Ad Uploading | [DOMAIN_NAME] | Studio Plan v1.4" at bounding box center [726, 445] width 781 height 24
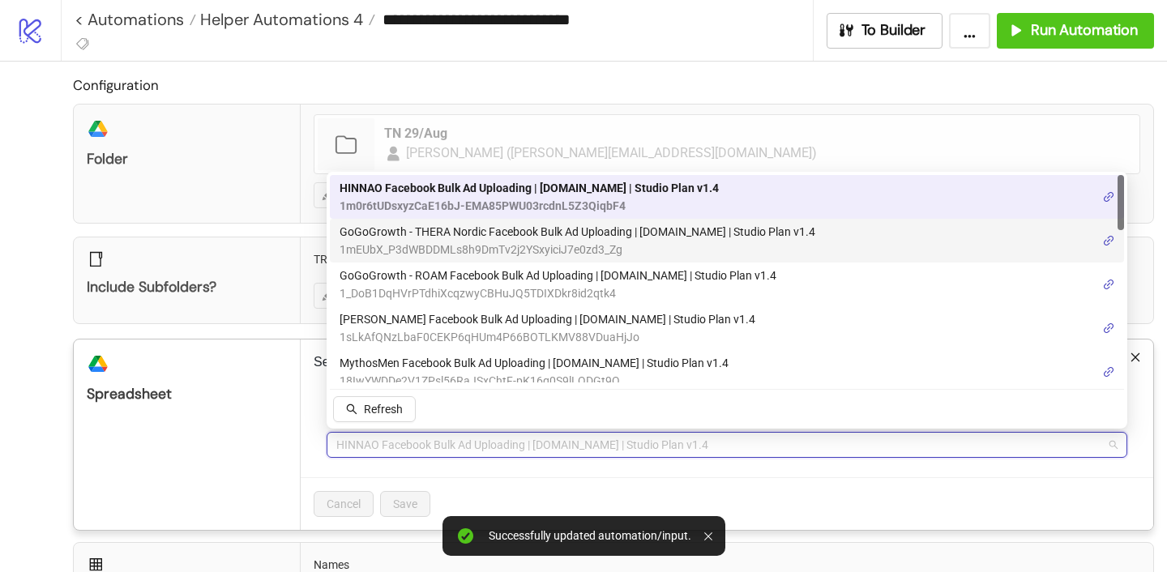
click at [452, 237] on span "GoGoGrowth - THERA Nordic Facebook Bulk Ad Uploading | [DOMAIN_NAME] | Studio P…" at bounding box center [577, 232] width 476 height 18
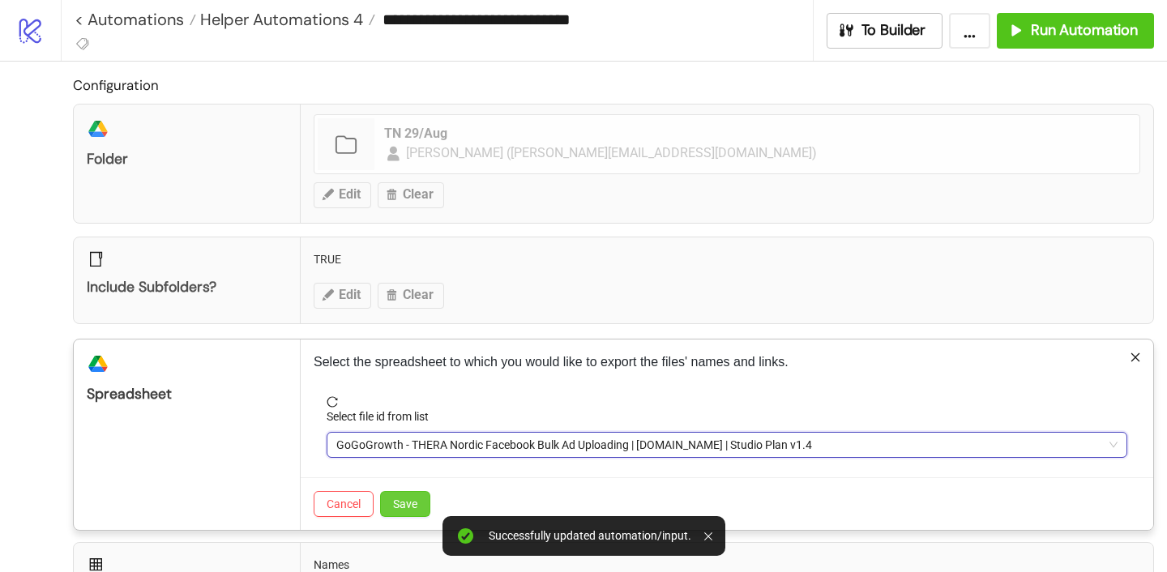
click at [398, 510] on span "Save" at bounding box center [405, 503] width 24 height 13
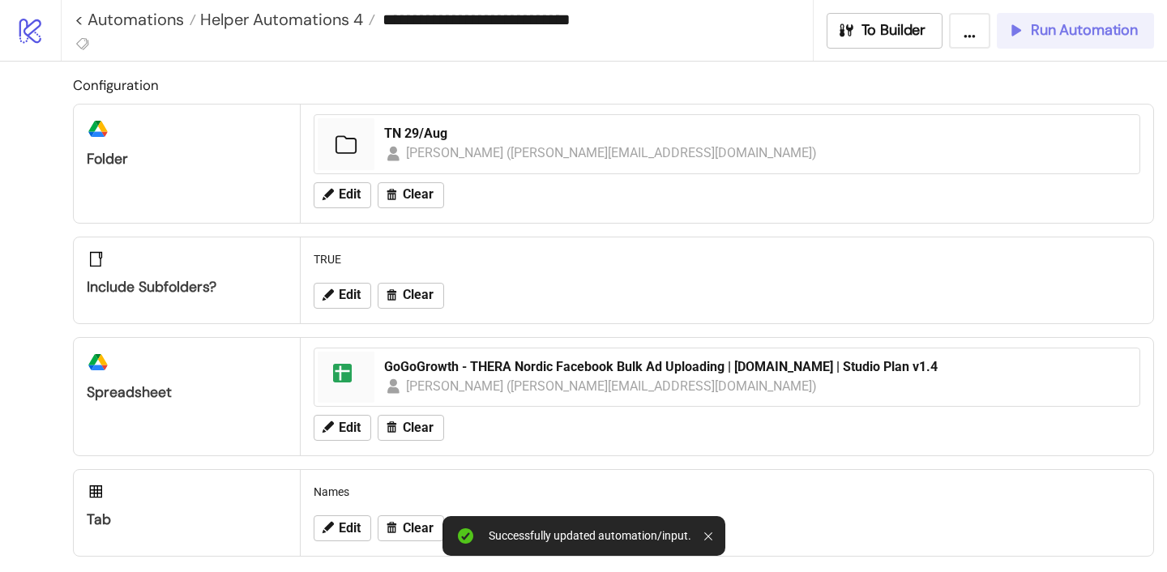
click at [1027, 20] on button "Run Automation" at bounding box center [1074, 31] width 157 height 36
